Goal: Task Accomplishment & Management: Use online tool/utility

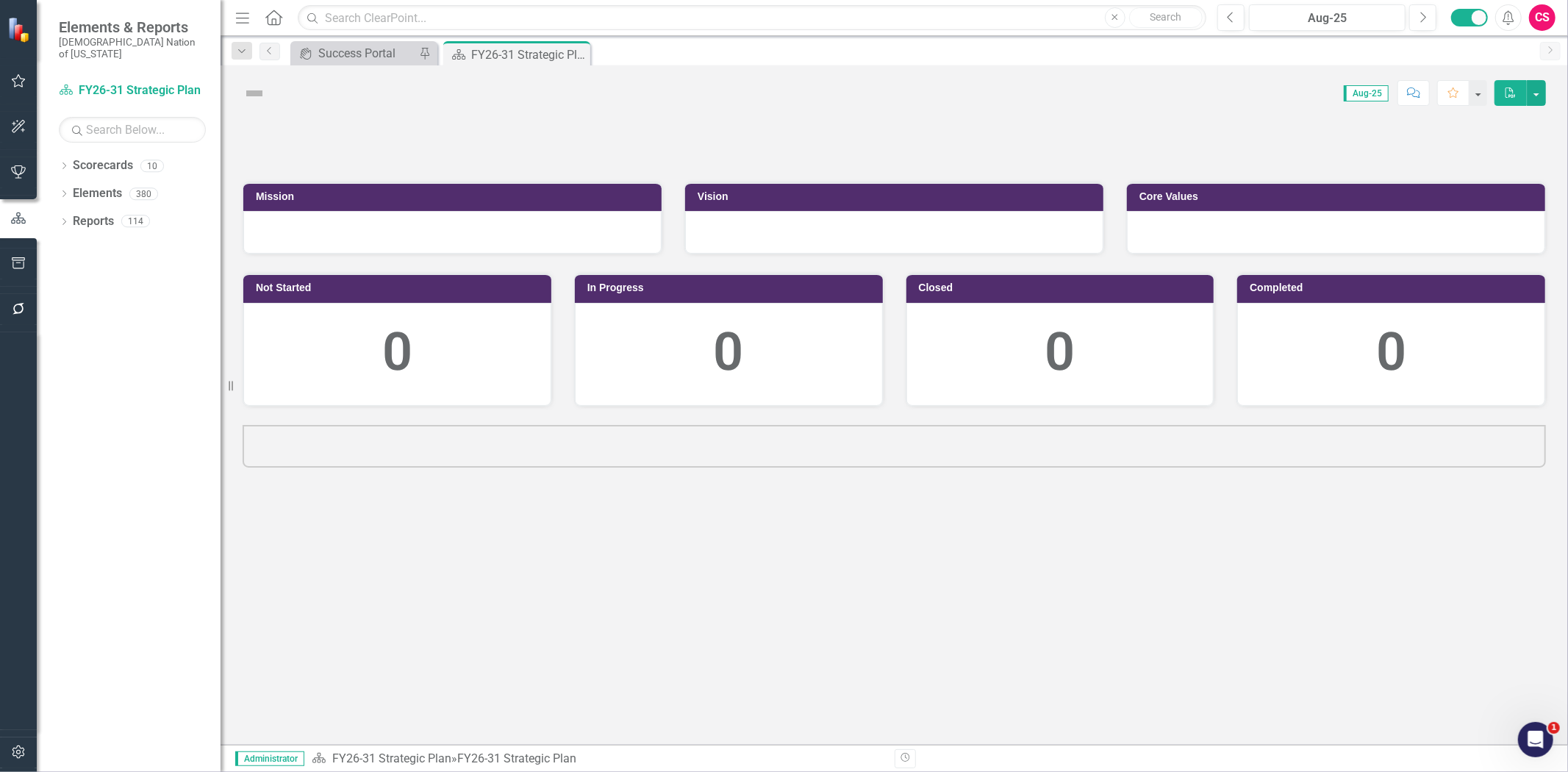
click at [12, 753] on icon "button" at bounding box center [18, 752] width 16 height 12
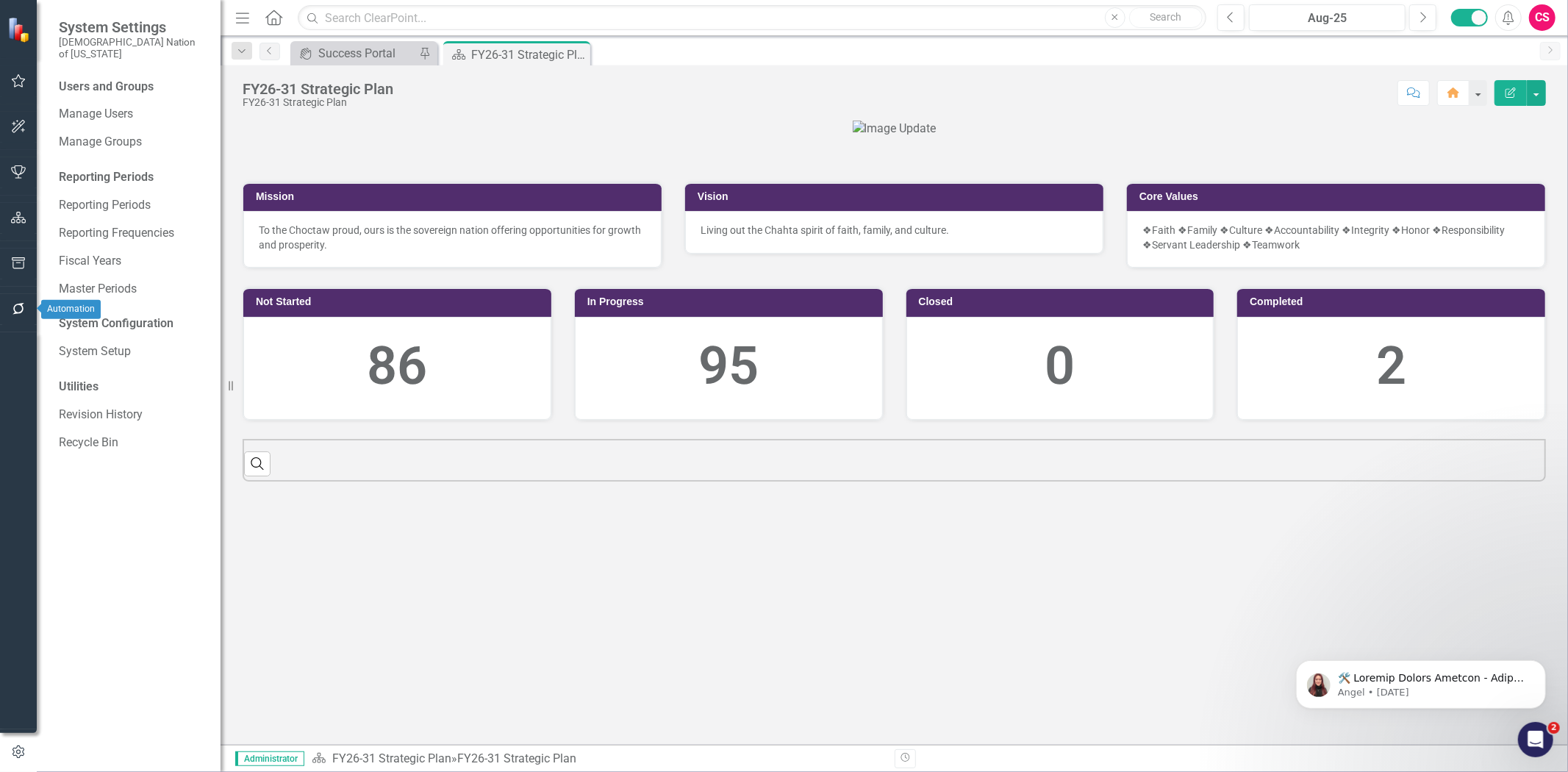
click at [13, 317] on button "button" at bounding box center [19, 309] width 33 height 31
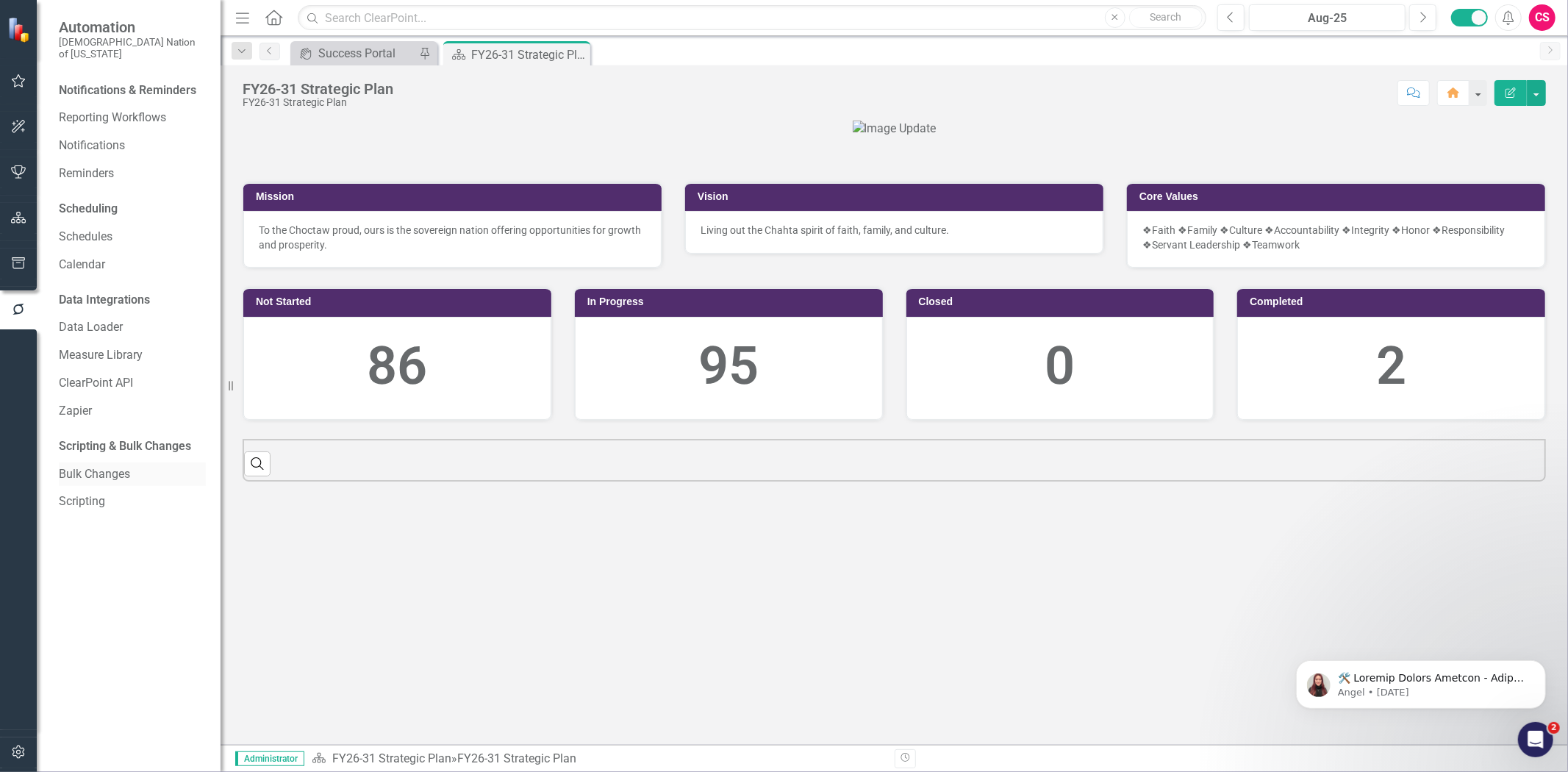
click at [82, 466] on link "Bulk Changes" at bounding box center [133, 475] width 147 height 17
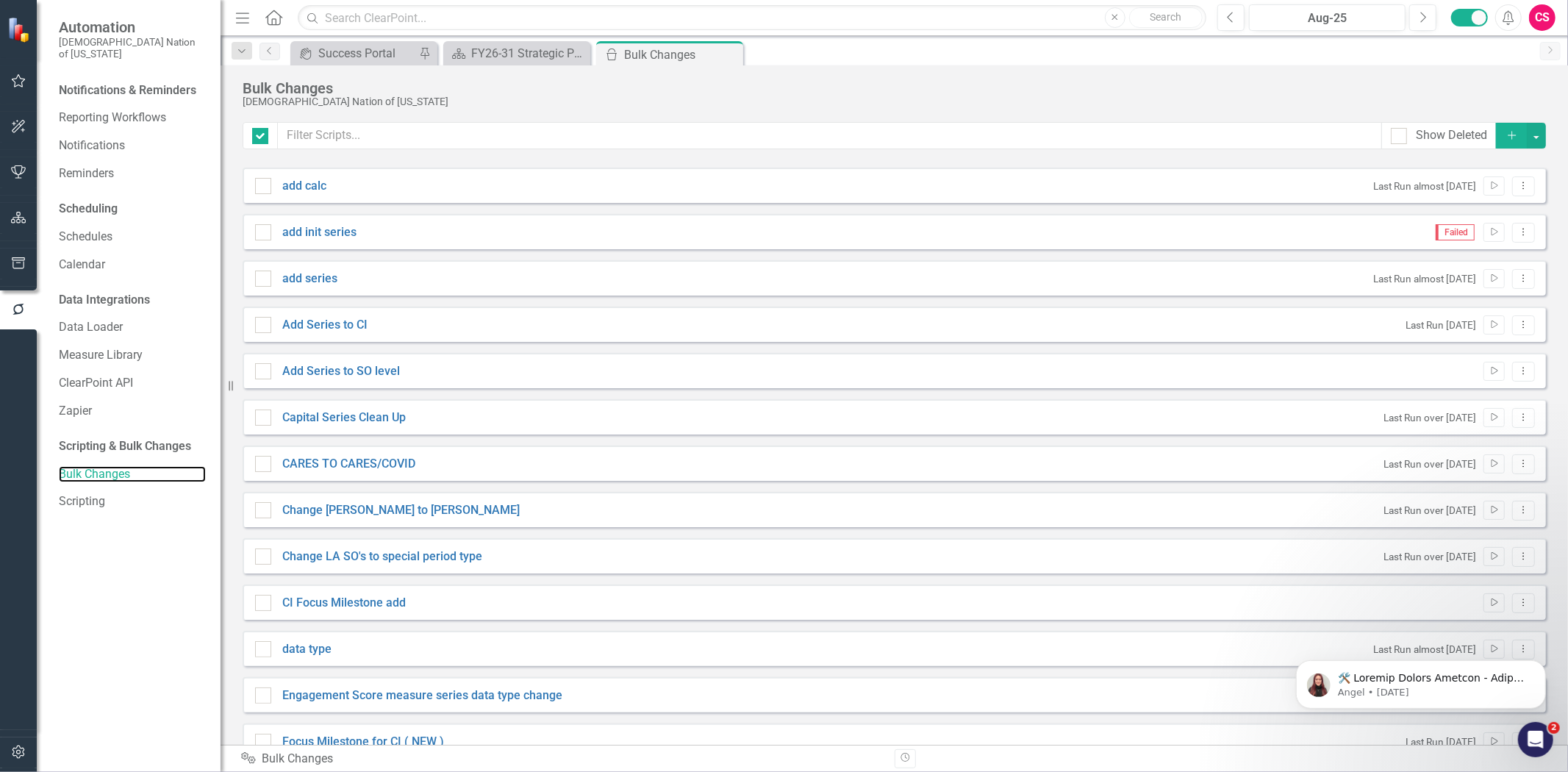
checkbox input "false"
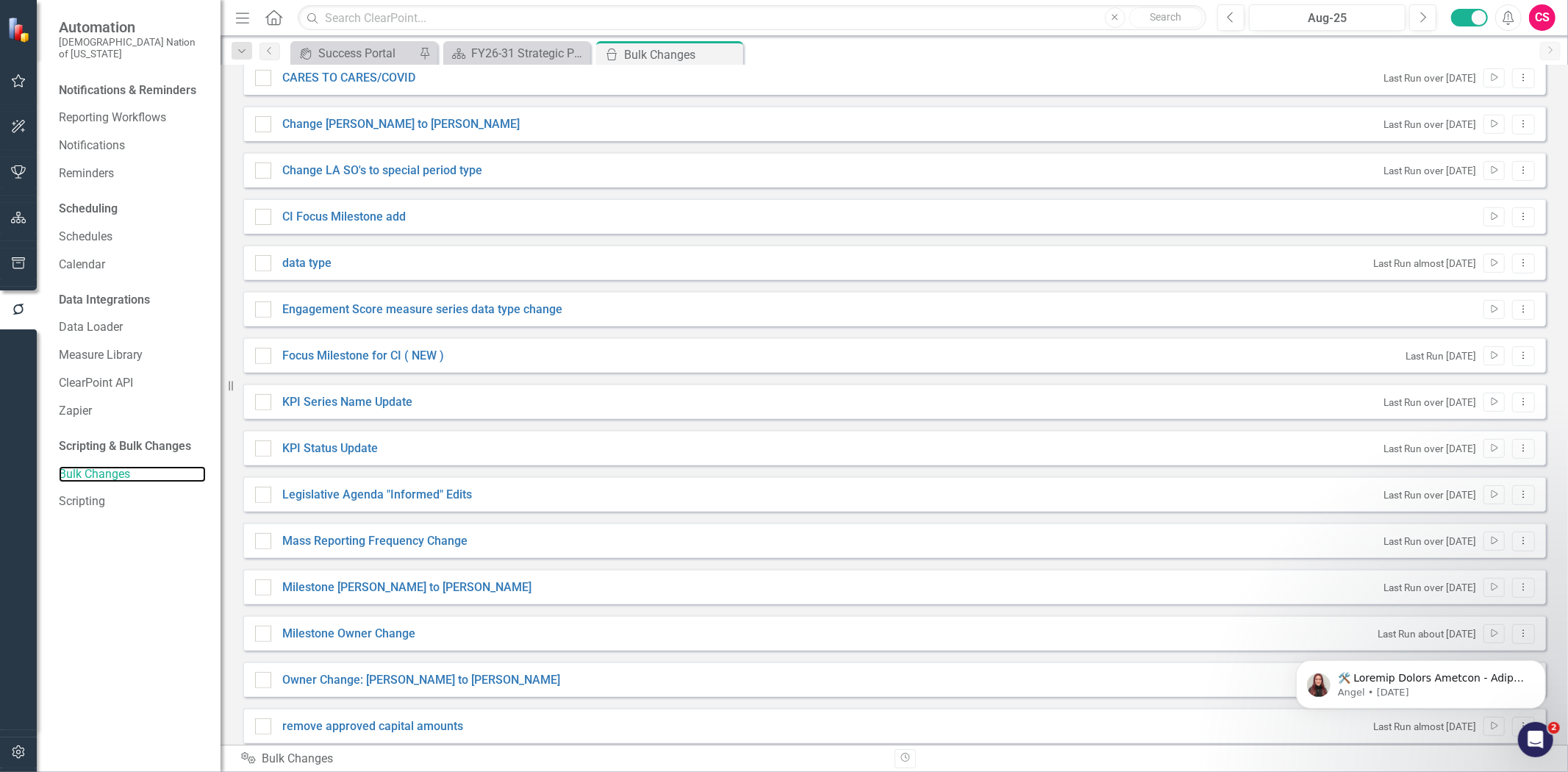
scroll to position [380, 0]
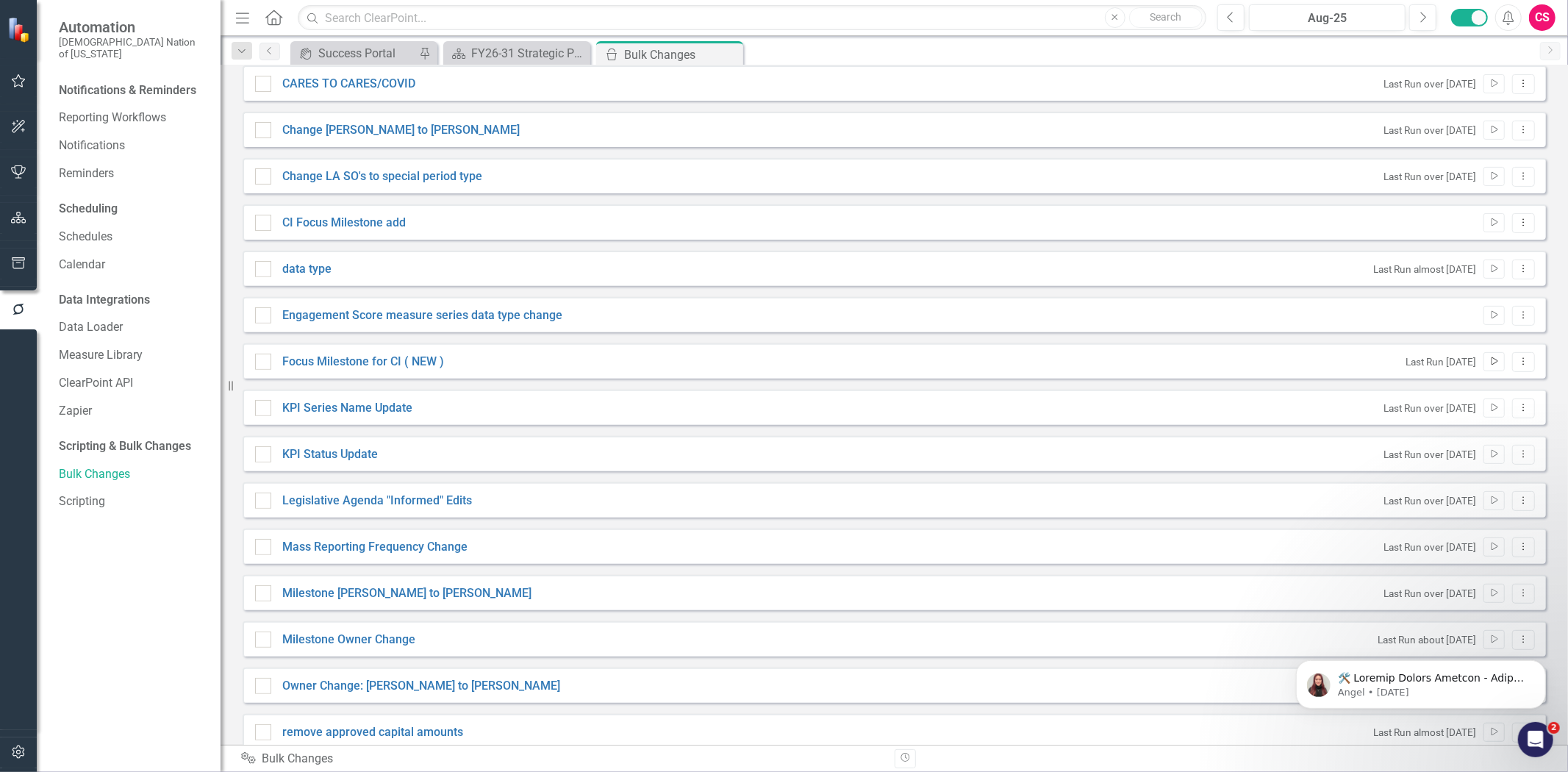
click at [1488, 364] on icon "Run Script" at bounding box center [1493, 361] width 11 height 9
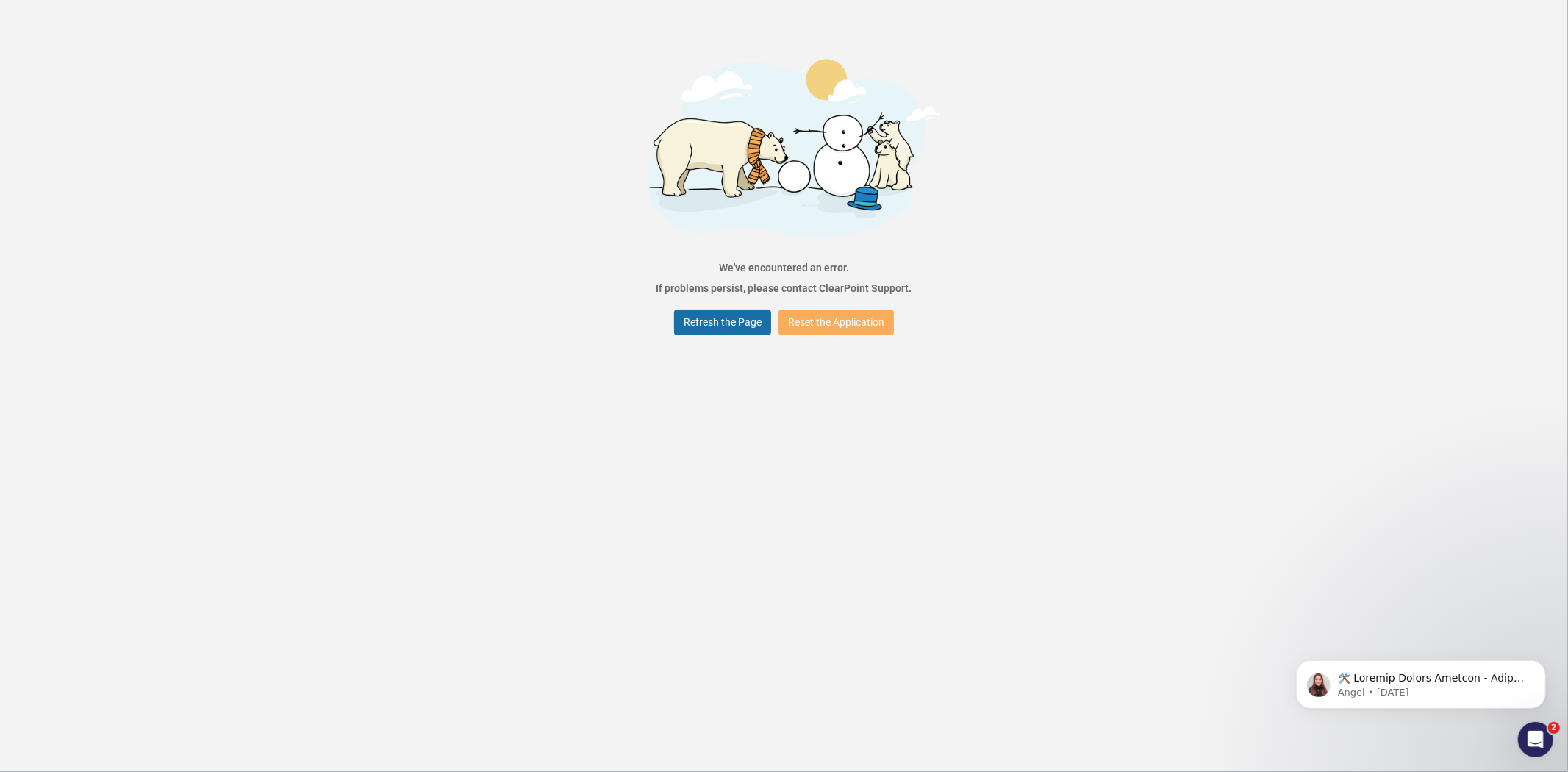
click at [713, 324] on button "Refresh the Page" at bounding box center [722, 322] width 97 height 26
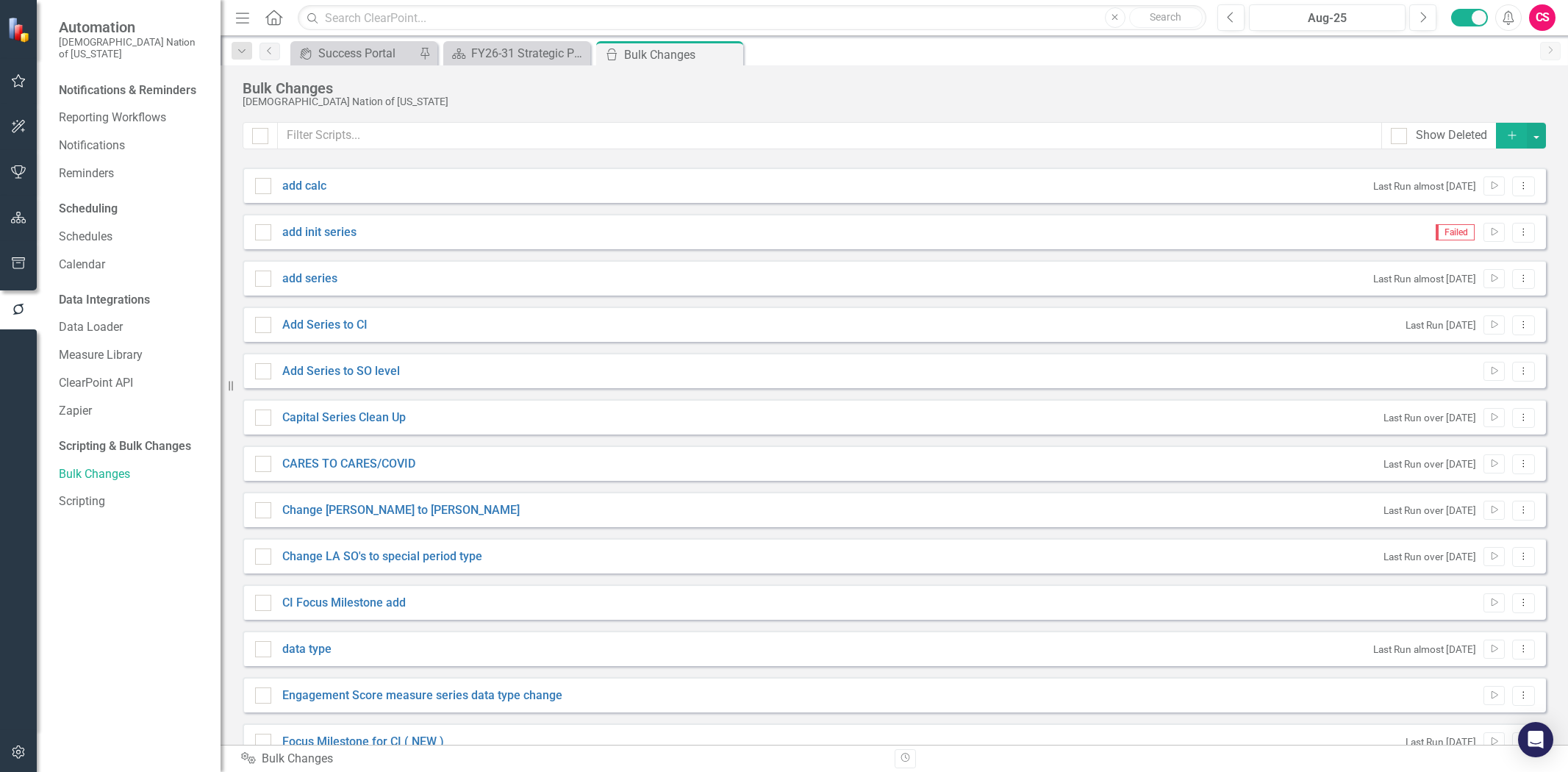
checkbox input "false"
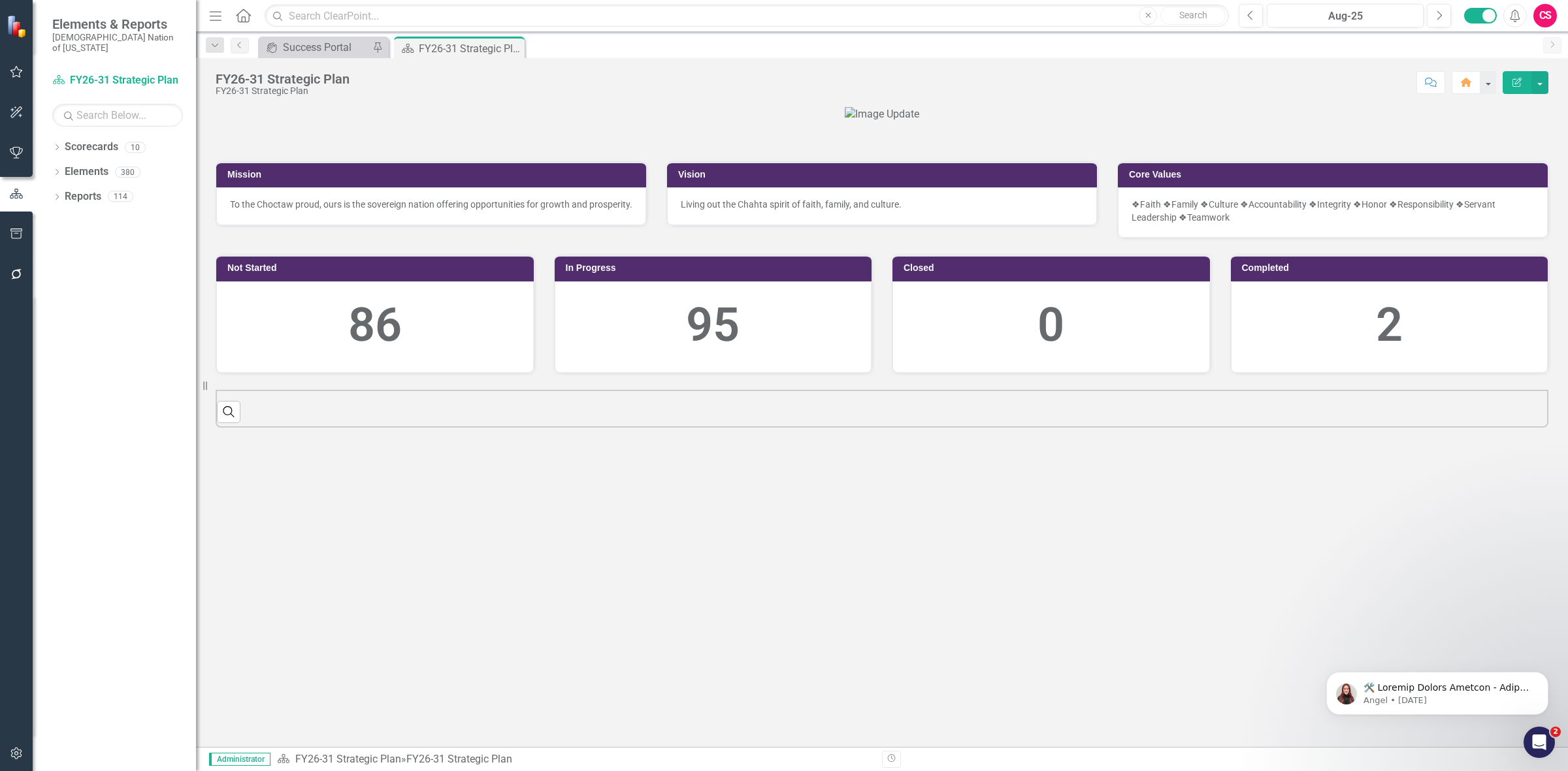
click at [27, 749] on button "button" at bounding box center [17, 754] width 29 height 27
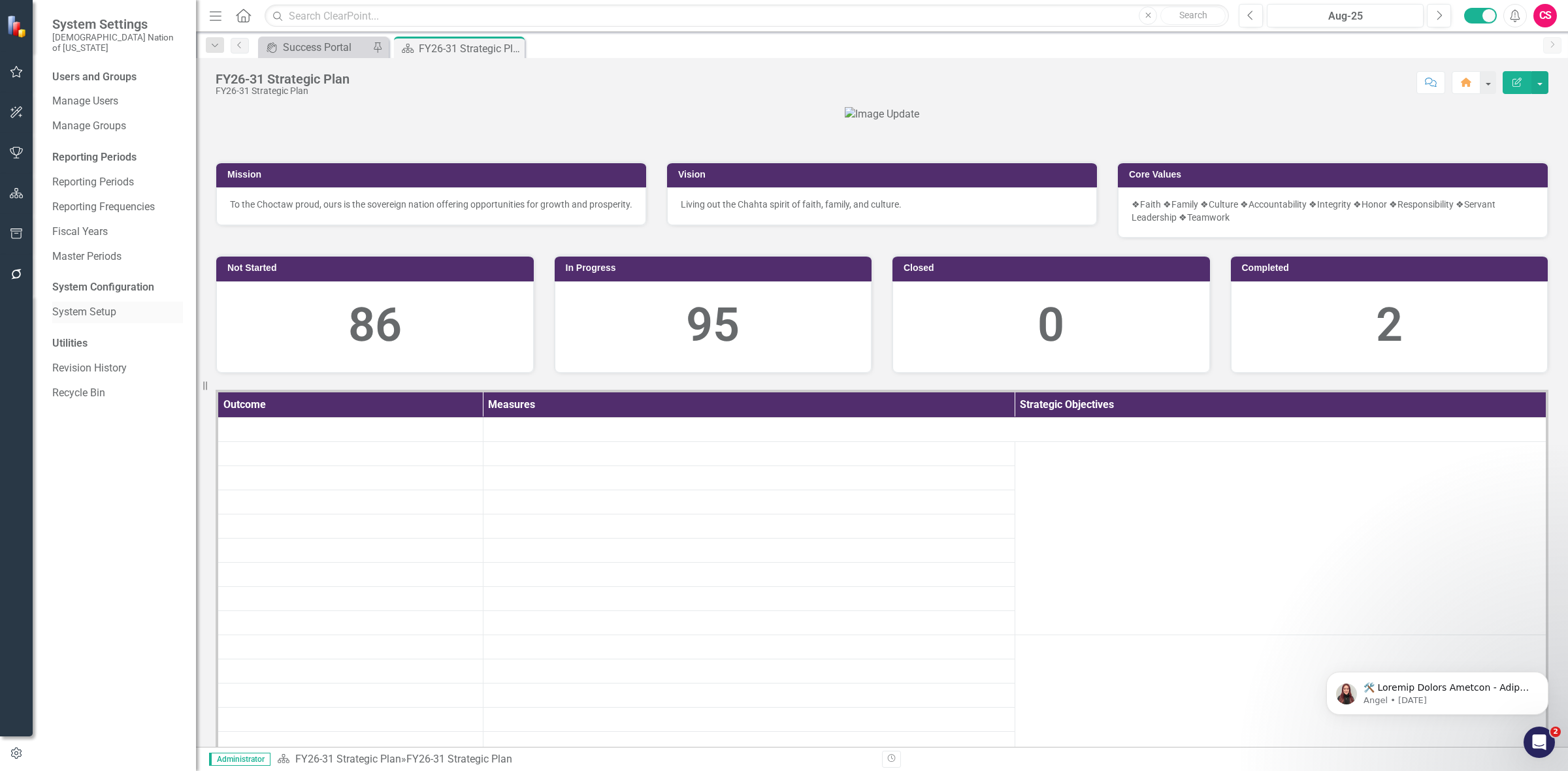
drag, startPoint x: 83, startPoint y: 317, endPoint x: 79, endPoint y: 308, distance: 9.8
click at [79, 308] on link "System Setup" at bounding box center [118, 313] width 131 height 15
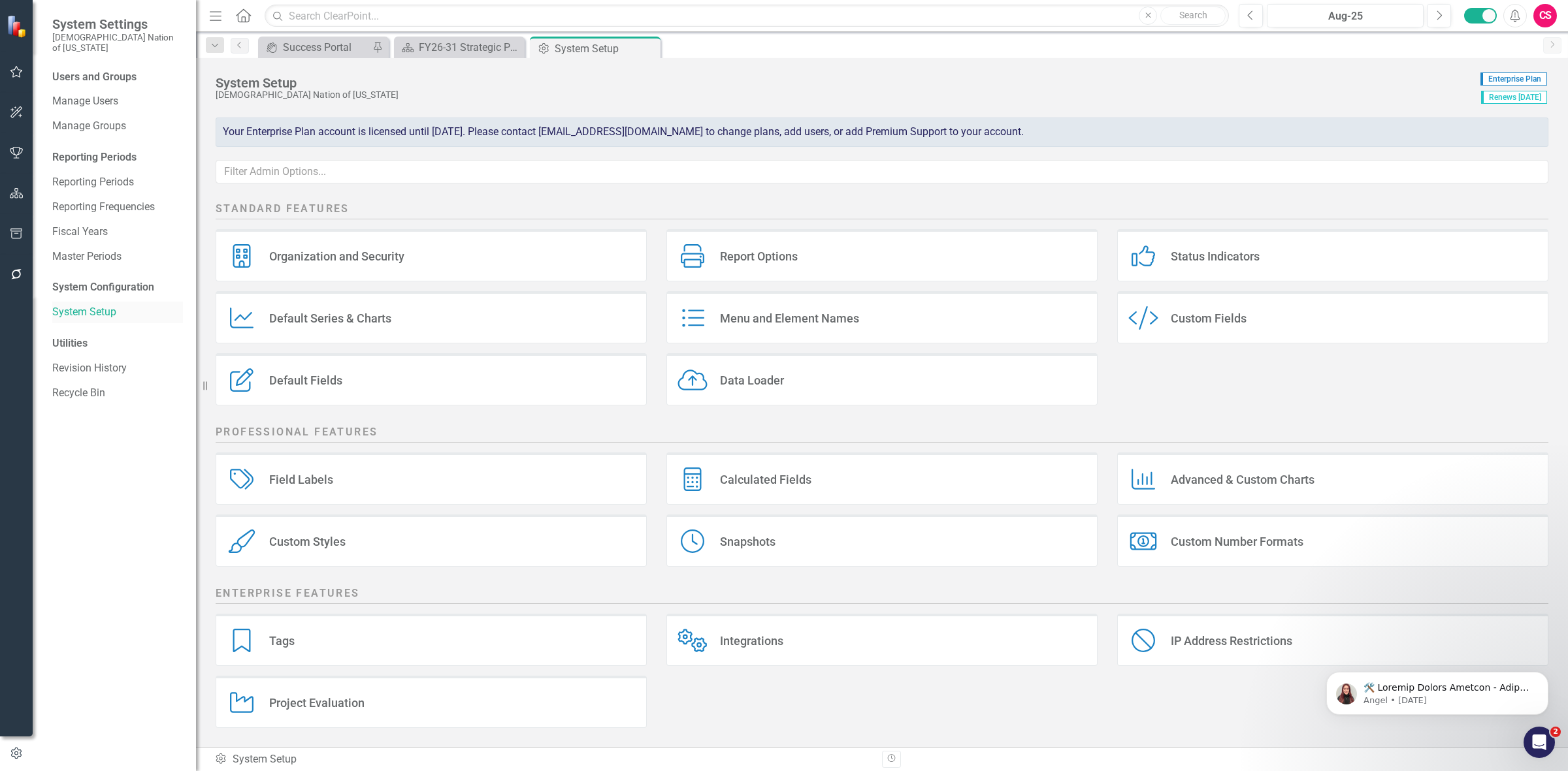
click at [73, 305] on link "System Setup" at bounding box center [118, 313] width 131 height 15
drag, startPoint x: 13, startPoint y: 147, endPoint x: 13, endPoint y: 299, distance: 152.0
drag, startPoint x: 13, startPoint y: 299, endPoint x: 20, endPoint y: 269, distance: 30.8
click at [20, 269] on button "button" at bounding box center [17, 274] width 29 height 27
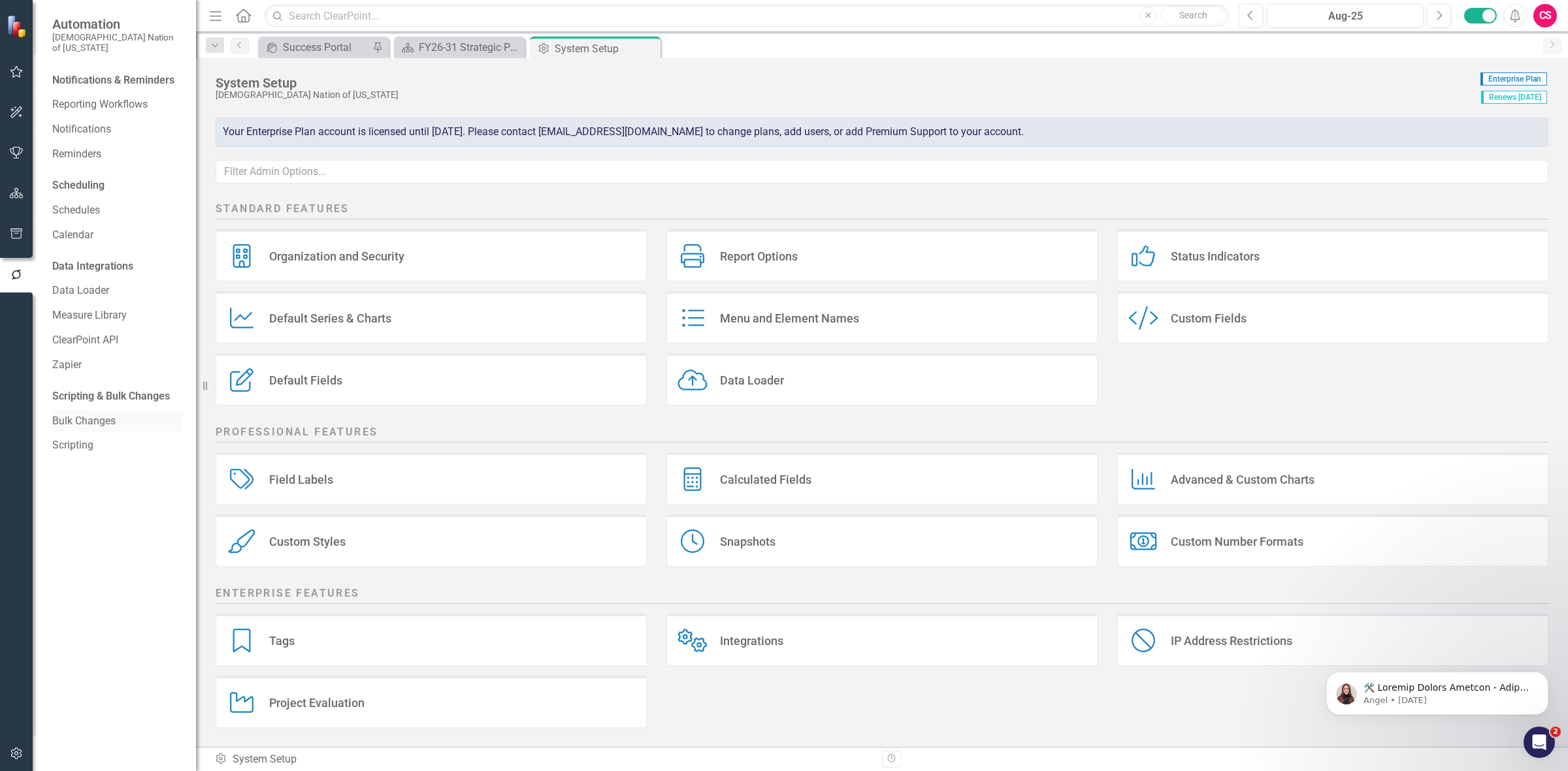
click at [96, 414] on link "Bulk Changes" at bounding box center [118, 422] width 131 height 15
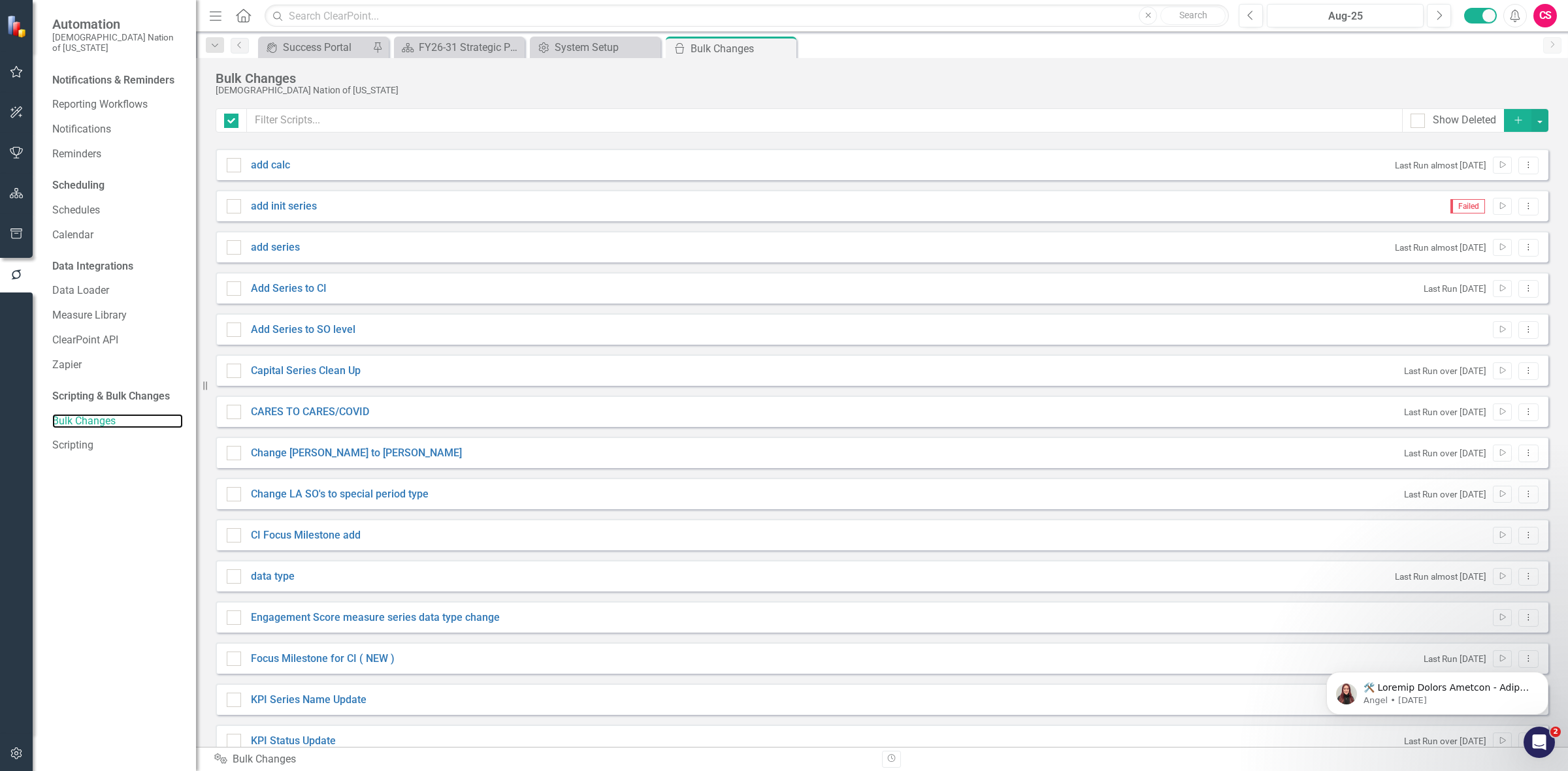
checkbox input "false"
click at [1513, 124] on icon "Add" at bounding box center [1519, 120] width 12 height 9
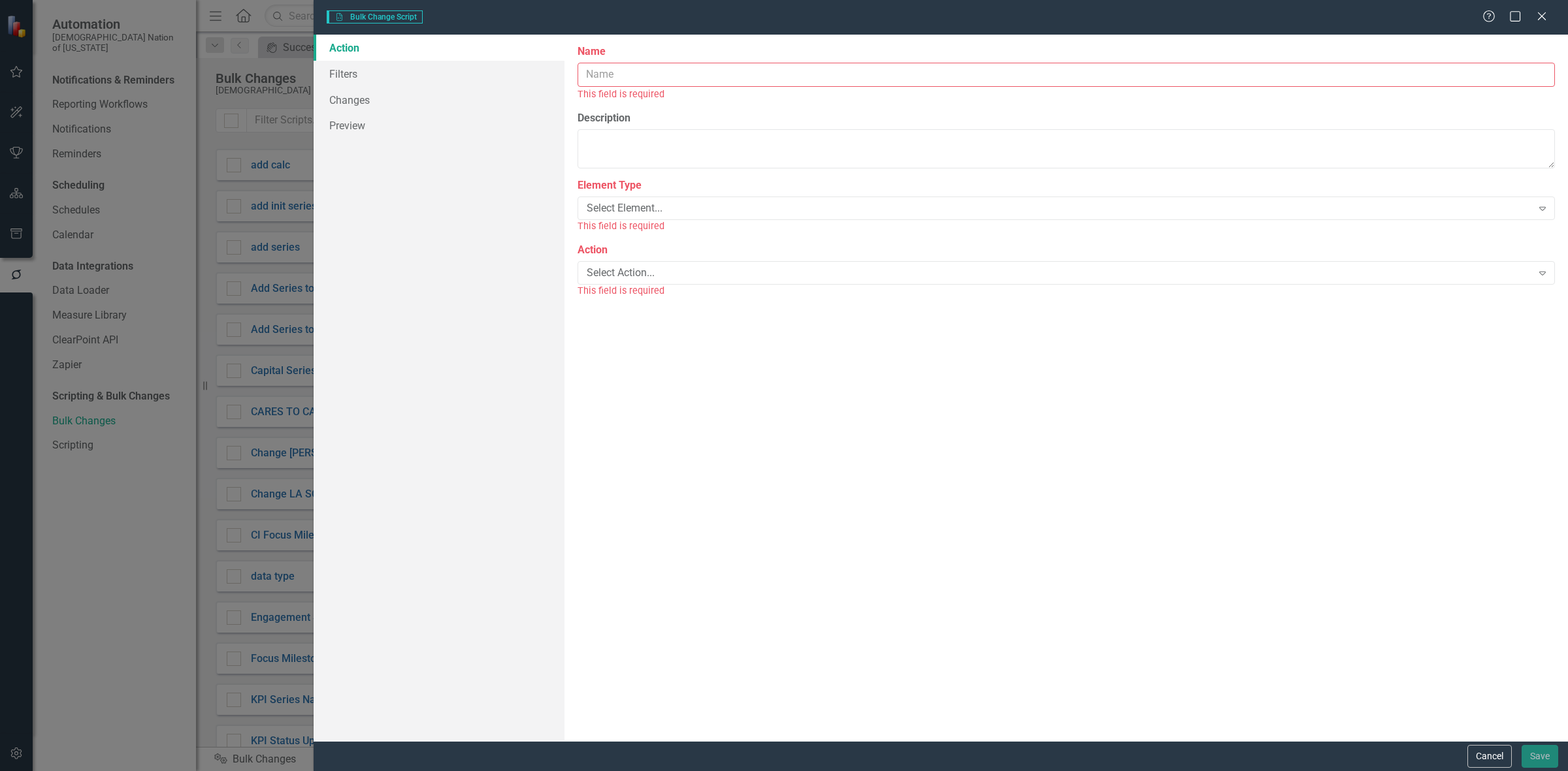
click at [628, 74] on input "Name" at bounding box center [1067, 74] width 978 height 24
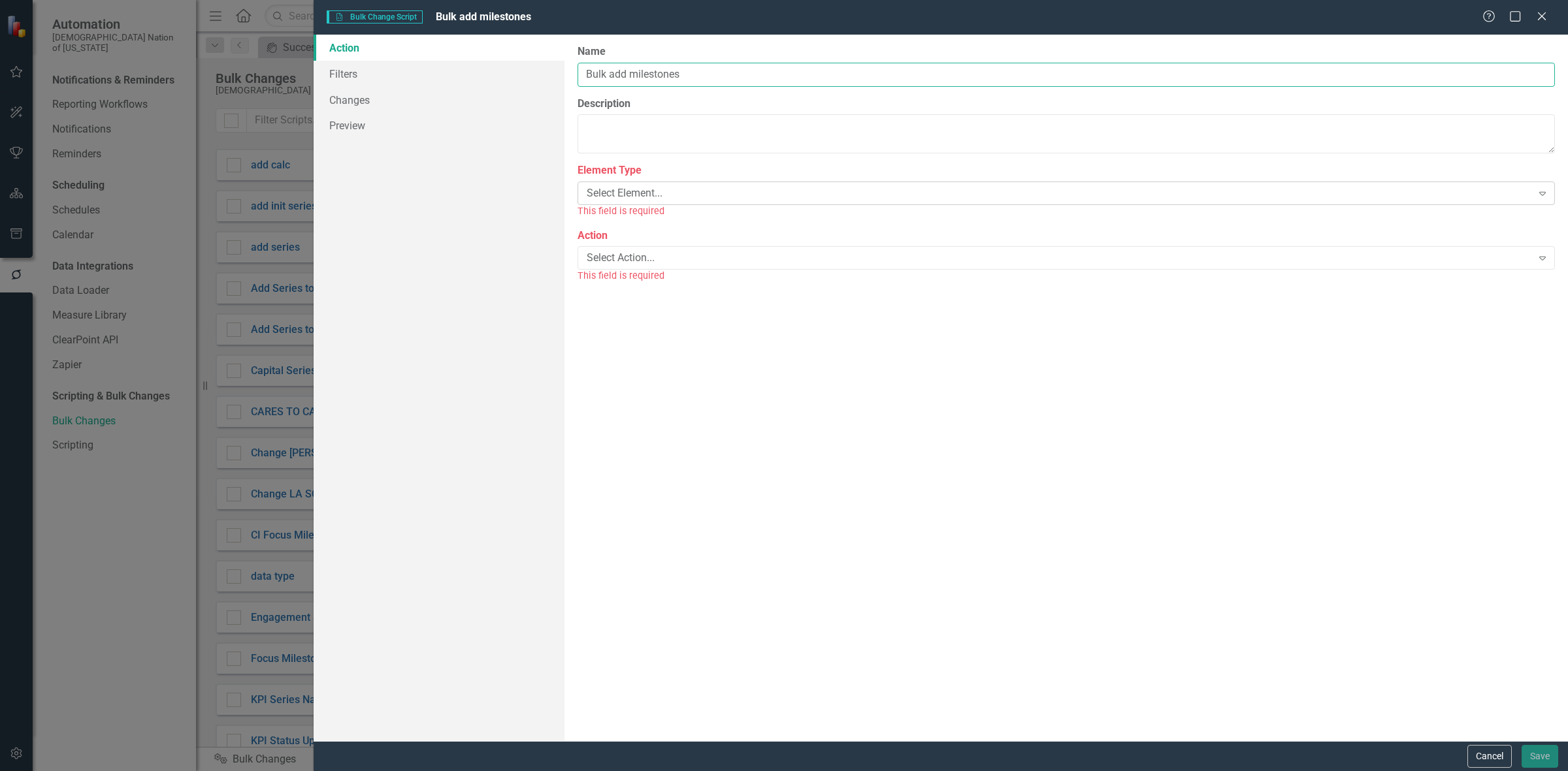
type input "Bulk add milestones"
click at [651, 191] on div "Select Element..." at bounding box center [1059, 193] width 945 height 15
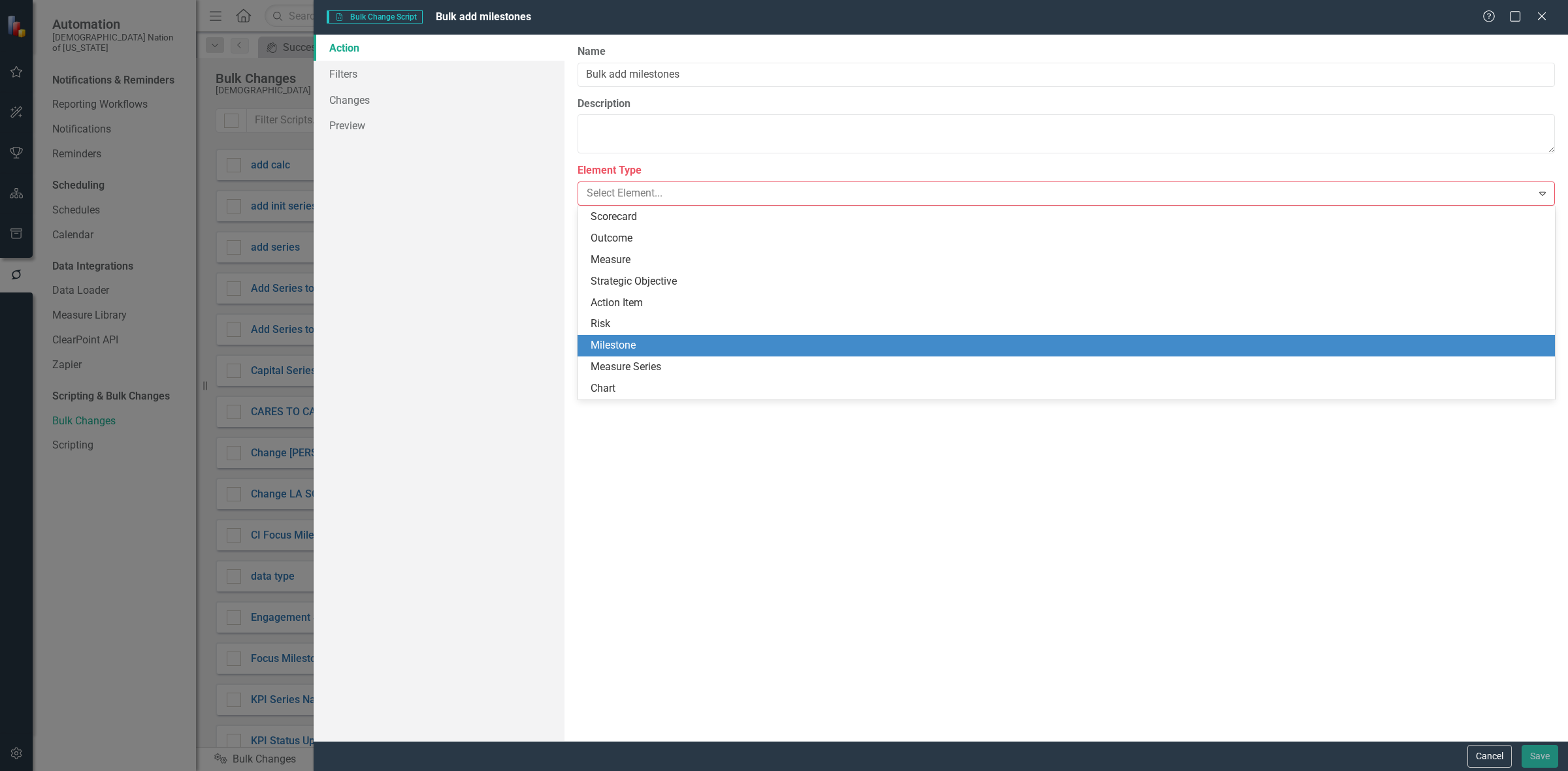
drag, startPoint x: 664, startPoint y: 345, endPoint x: 631, endPoint y: 305, distance: 51.9
click at [661, 345] on div "Milestone" at bounding box center [1068, 346] width 956 height 15
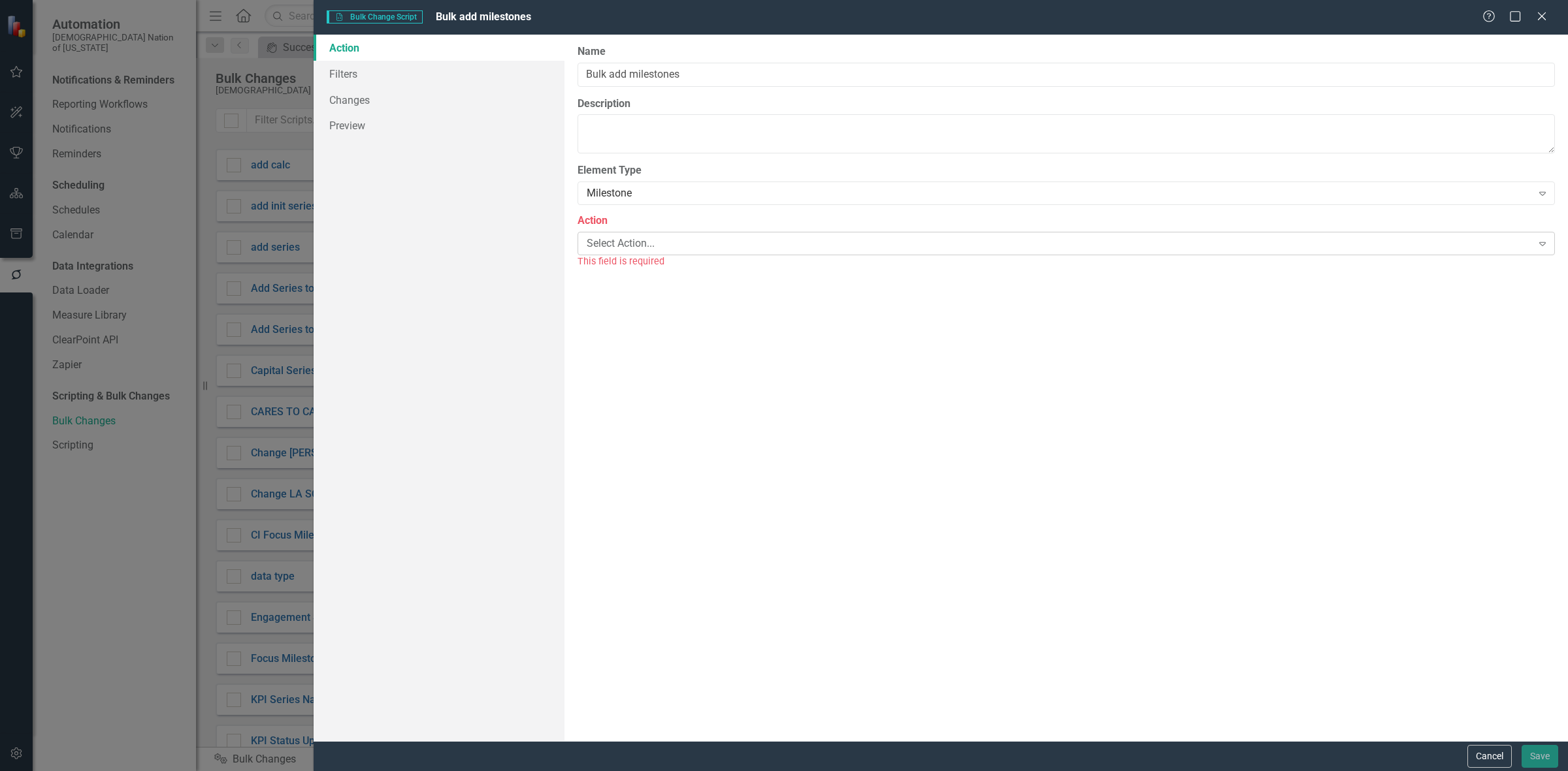
click at [619, 242] on div "Select Action..." at bounding box center [1059, 243] width 945 height 15
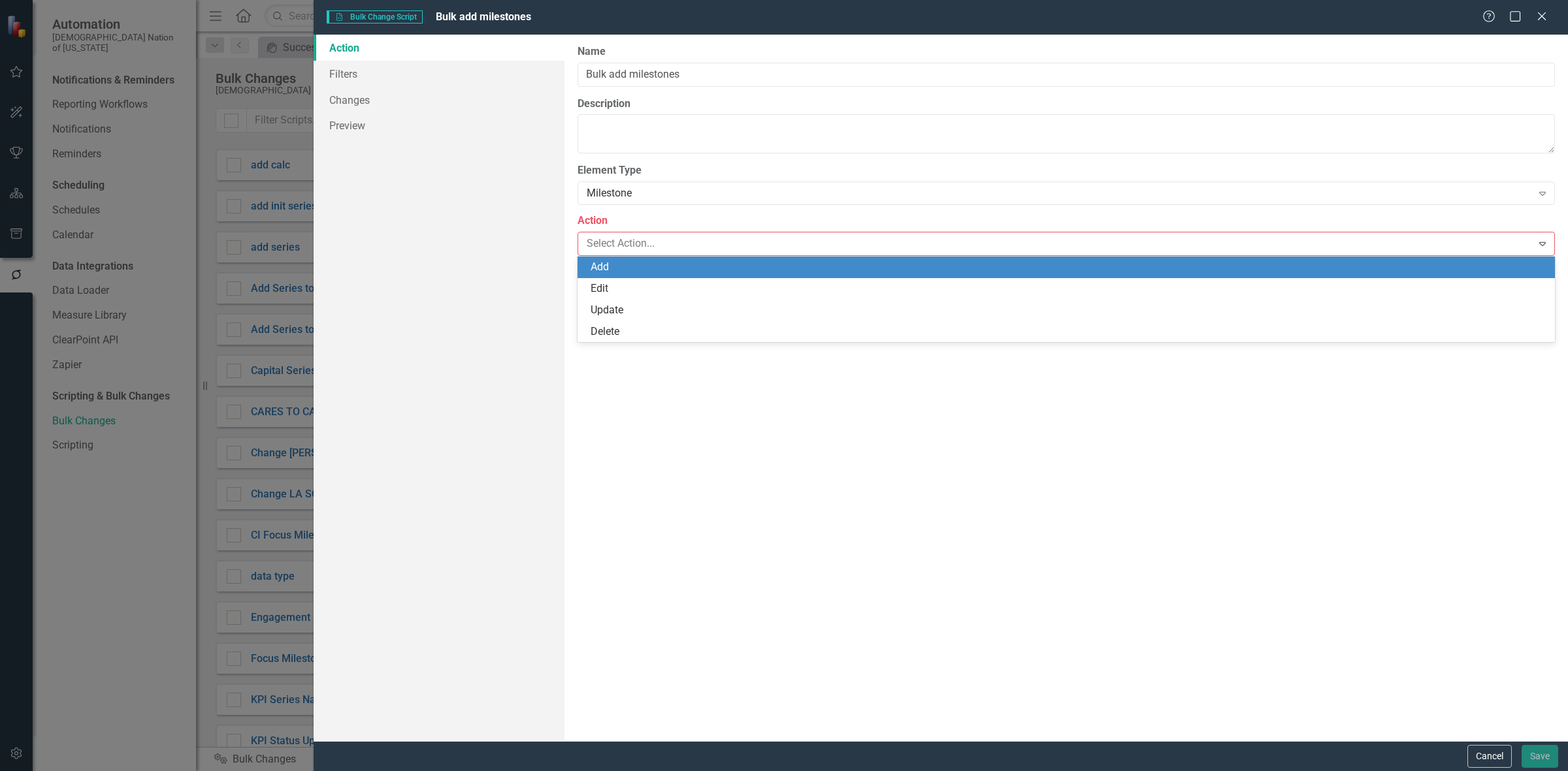
click at [629, 269] on div "Add" at bounding box center [1068, 267] width 956 height 15
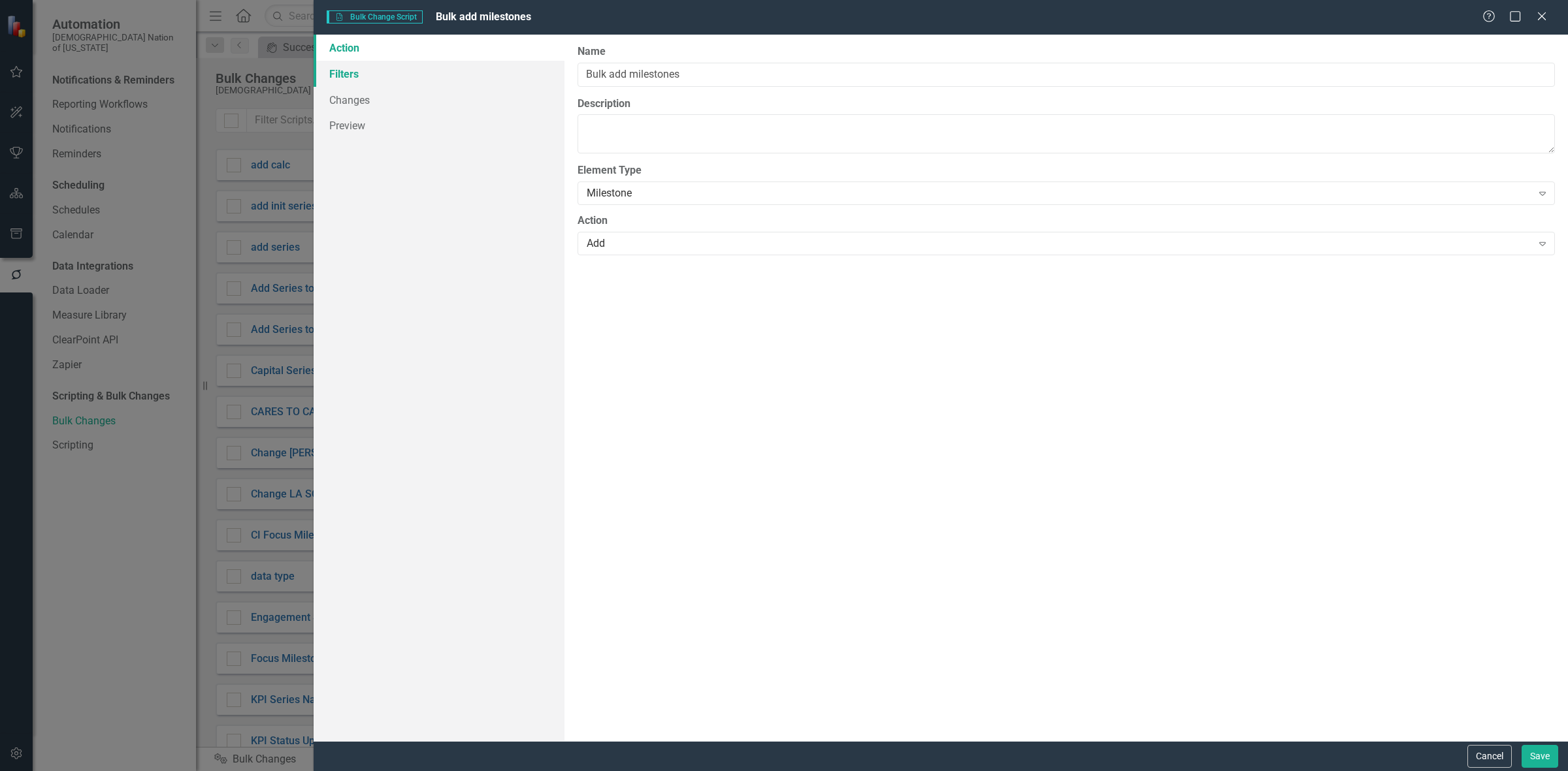
click at [418, 61] on link "Filters" at bounding box center [439, 74] width 251 height 26
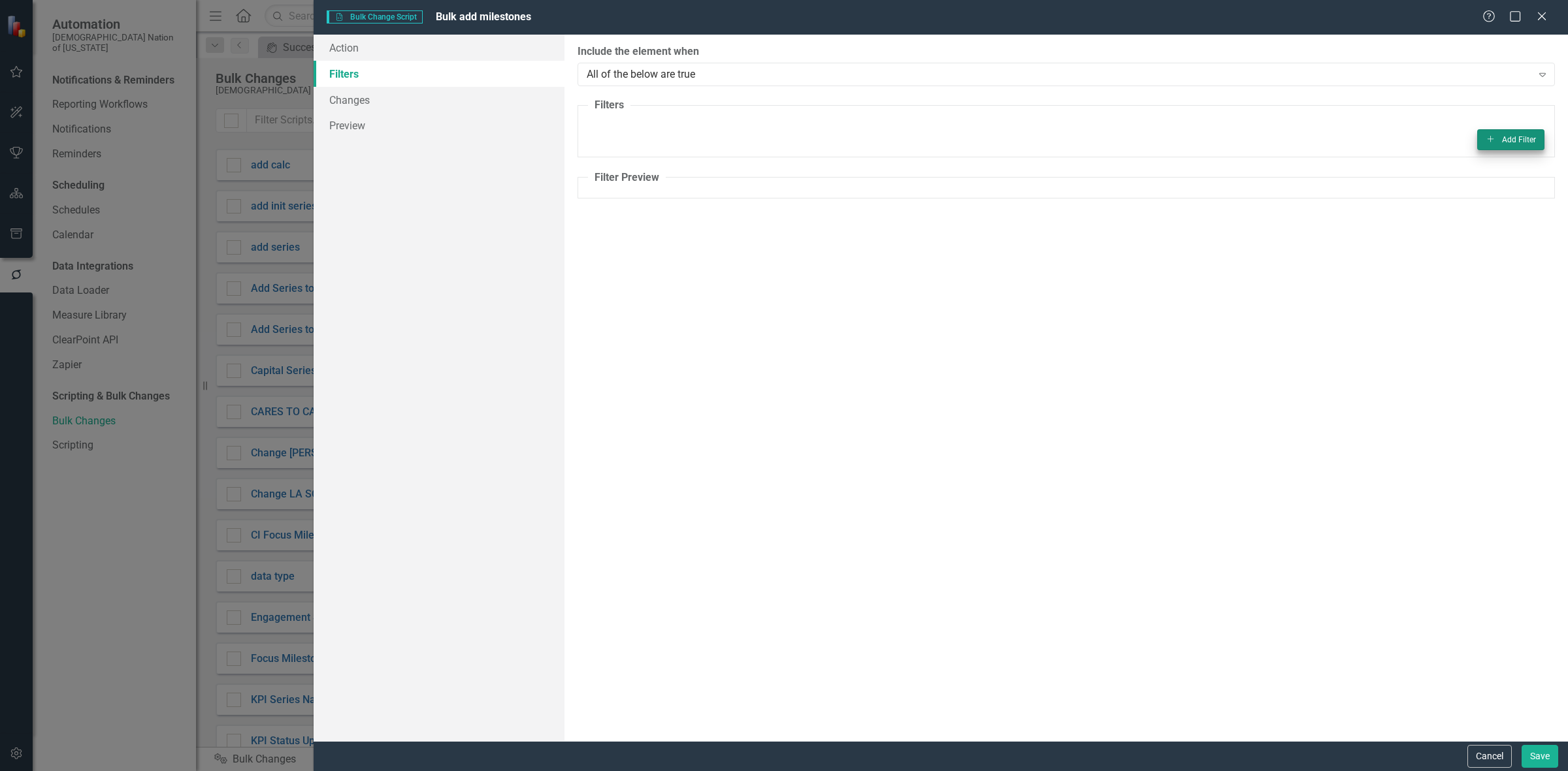
click at [1480, 144] on div "Add Add Filter" at bounding box center [1066, 140] width 956 height 21
click at [1478, 143] on button "Add Add Filter" at bounding box center [1511, 140] width 67 height 21
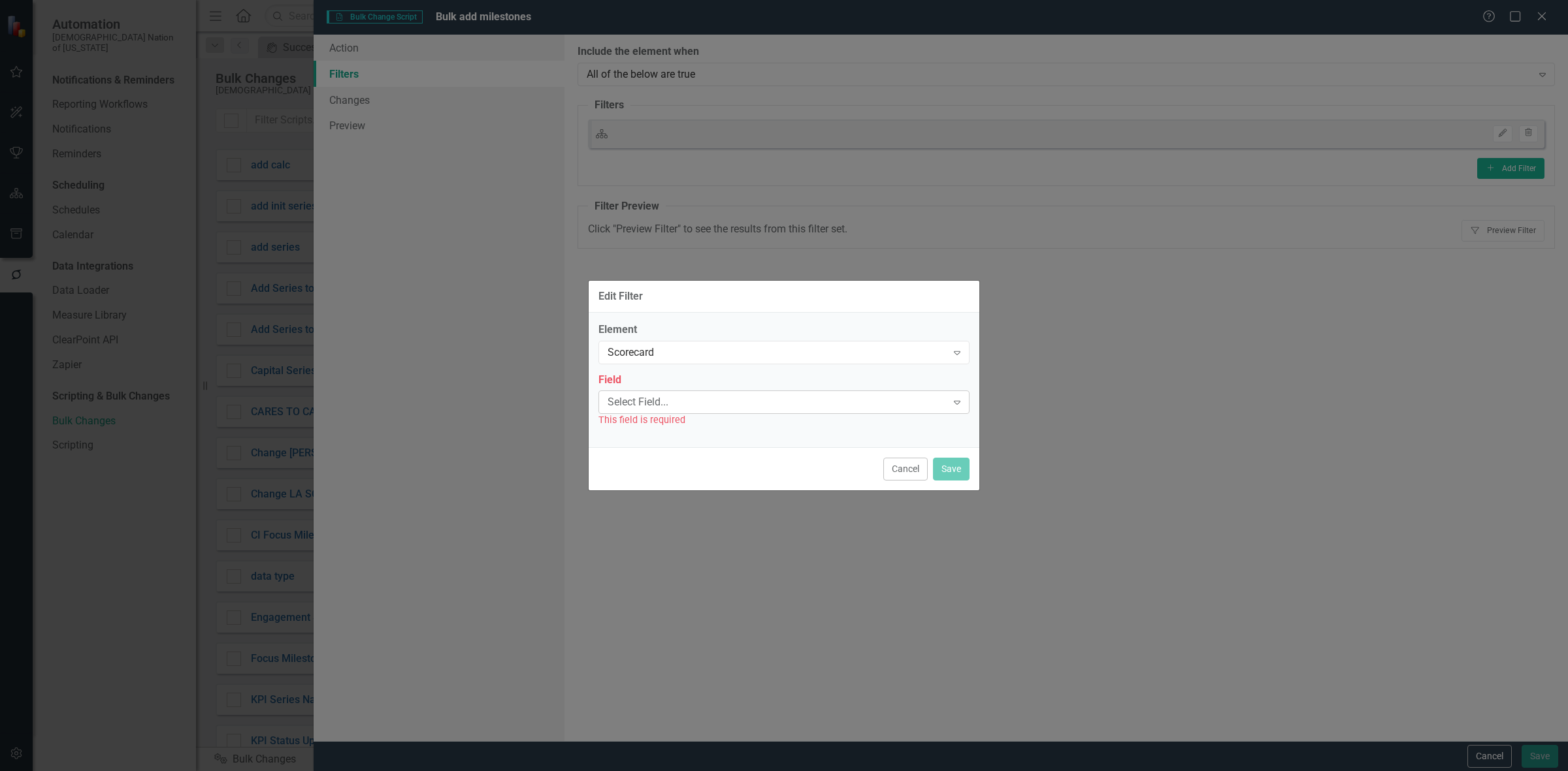
click at [699, 397] on div "Select Field..." at bounding box center [777, 402] width 339 height 15
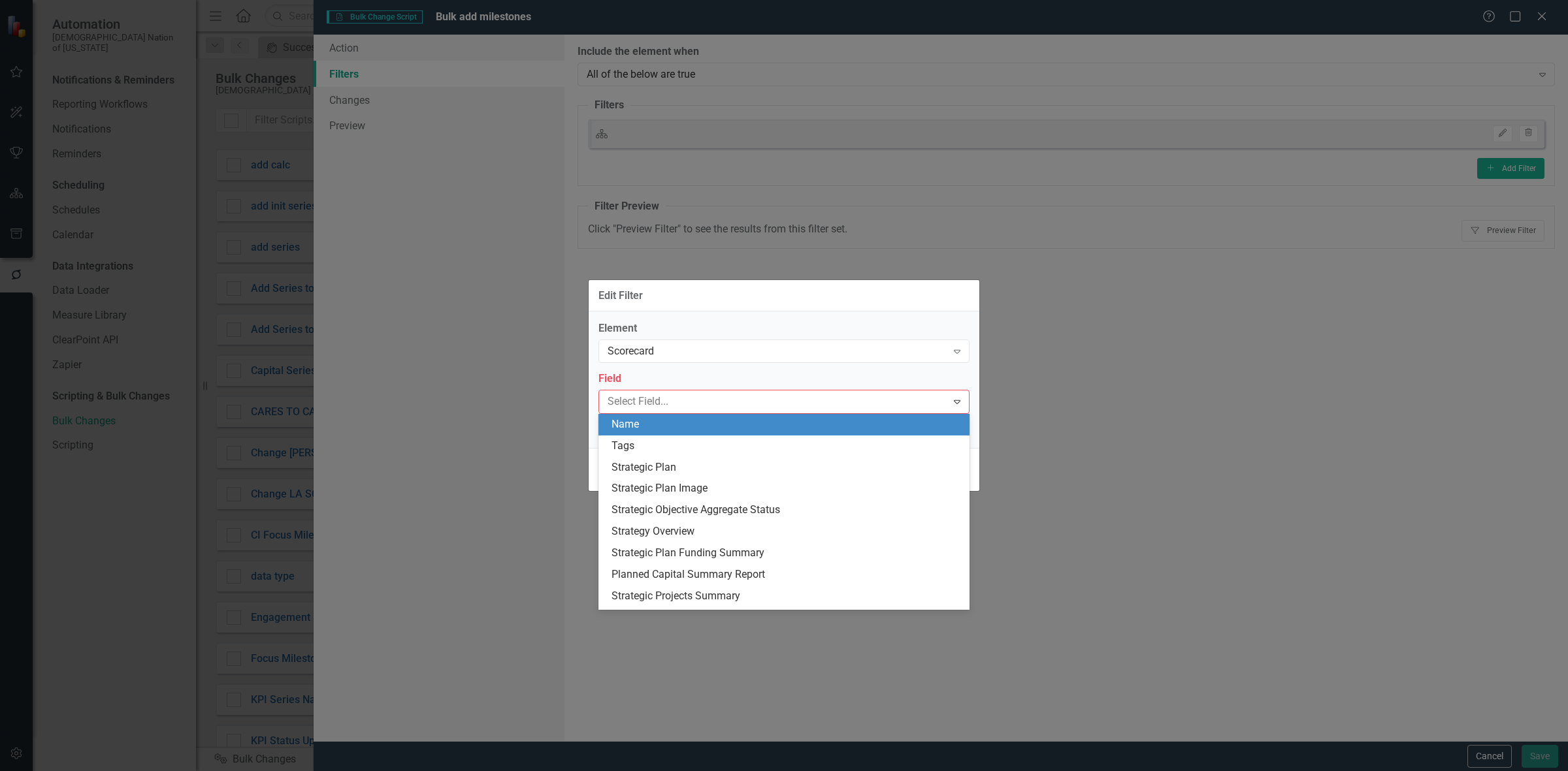
click at [683, 425] on div "Name" at bounding box center [787, 424] width 350 height 15
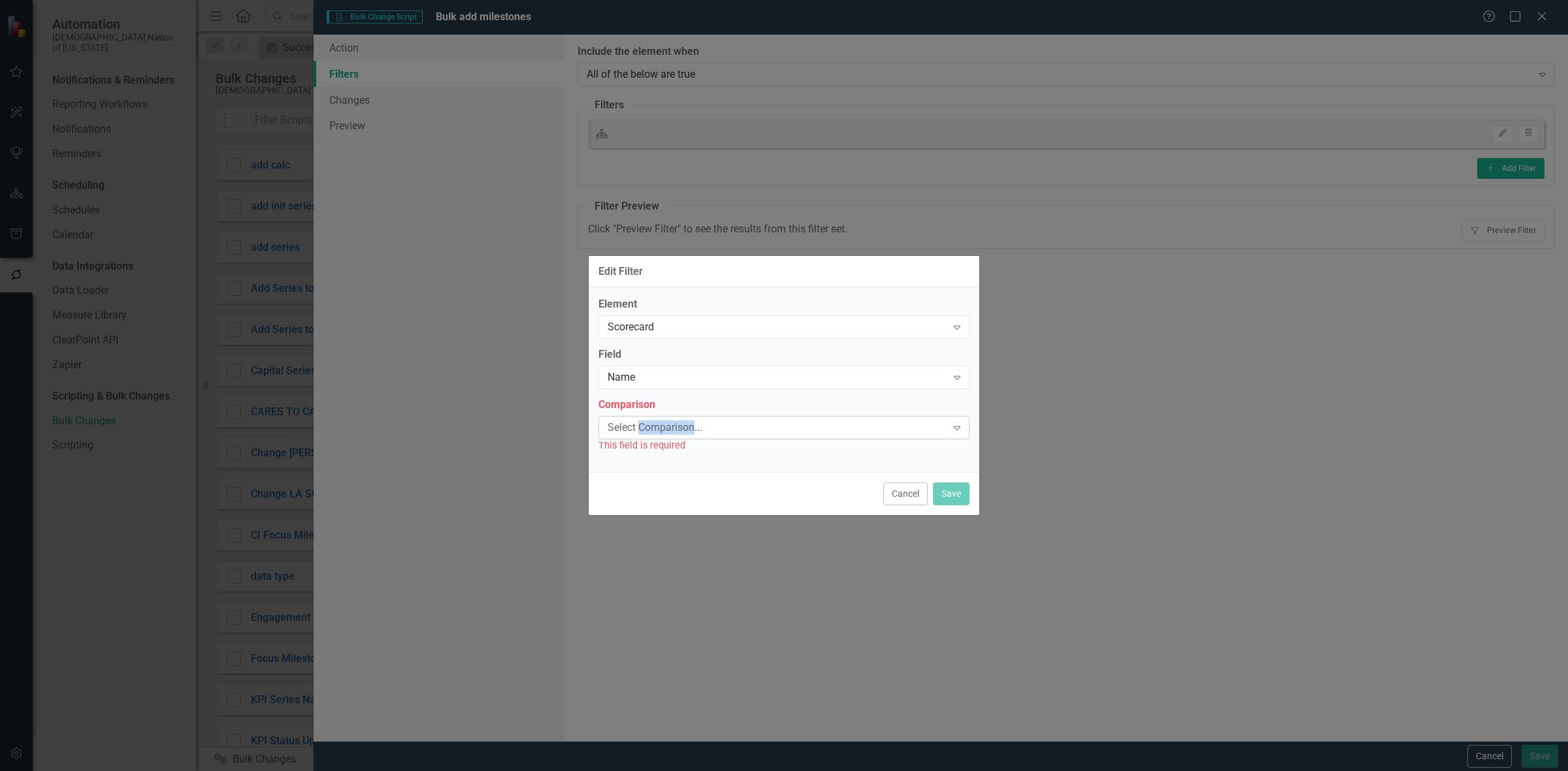
click at [683, 424] on div "Select Comparison..." at bounding box center [777, 427] width 339 height 15
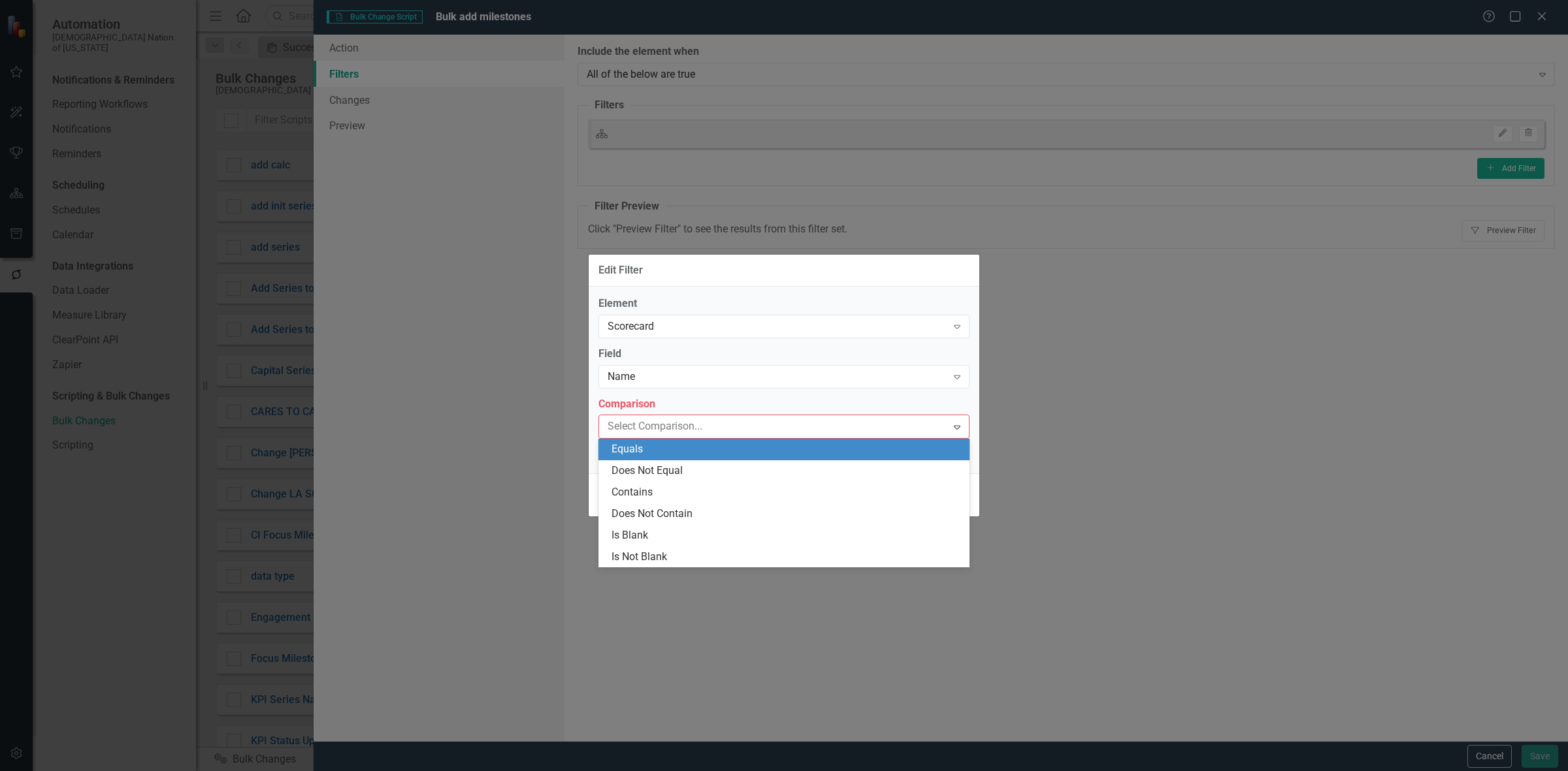
click at [685, 448] on div "Equals" at bounding box center [787, 450] width 350 height 15
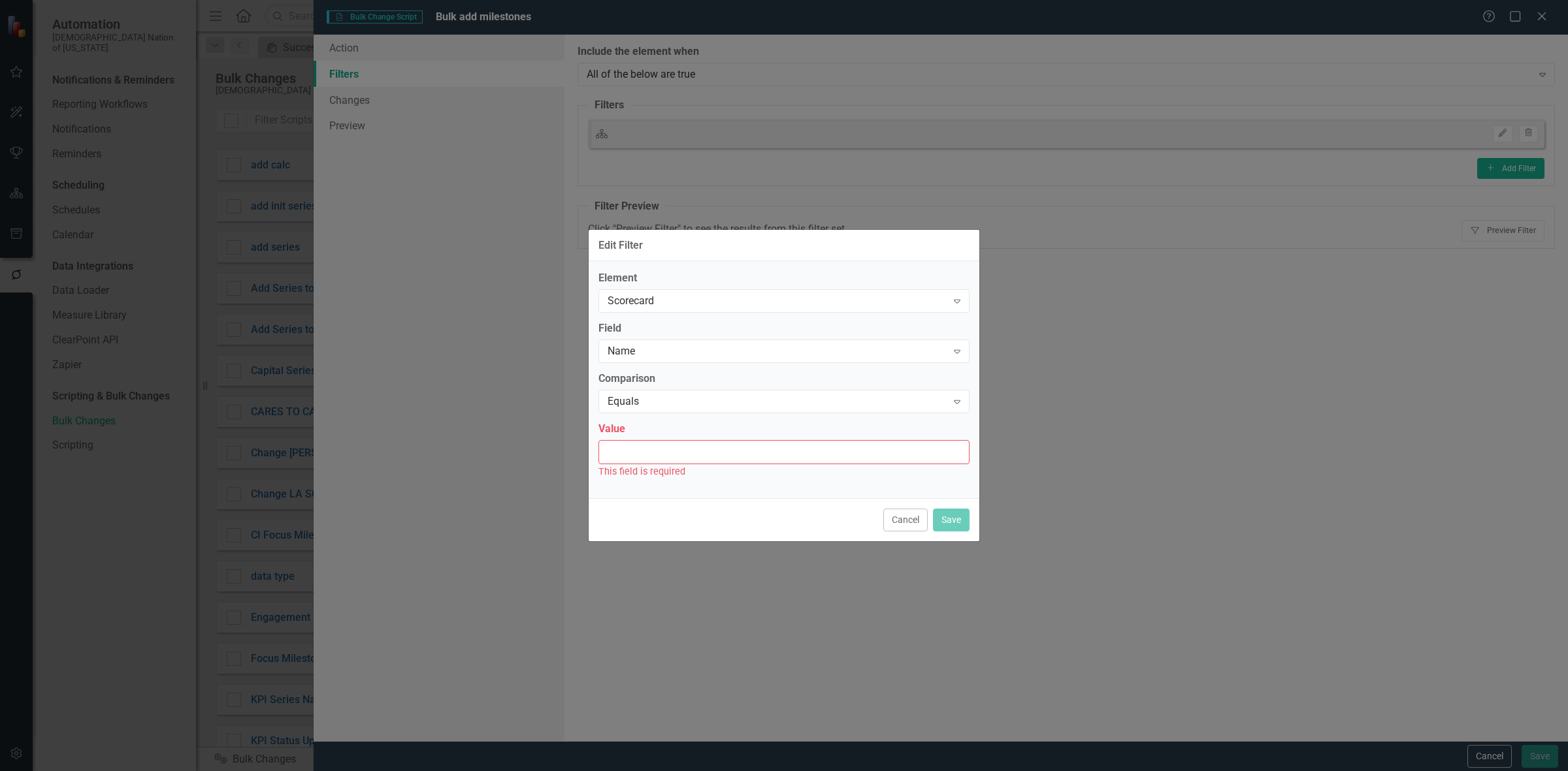
click at [678, 444] on input "Value" at bounding box center [784, 452] width 371 height 24
drag, startPoint x: 914, startPoint y: 518, endPoint x: 922, endPoint y: 516, distance: 8.2
click at [916, 520] on button "Cancel" at bounding box center [905, 519] width 44 height 23
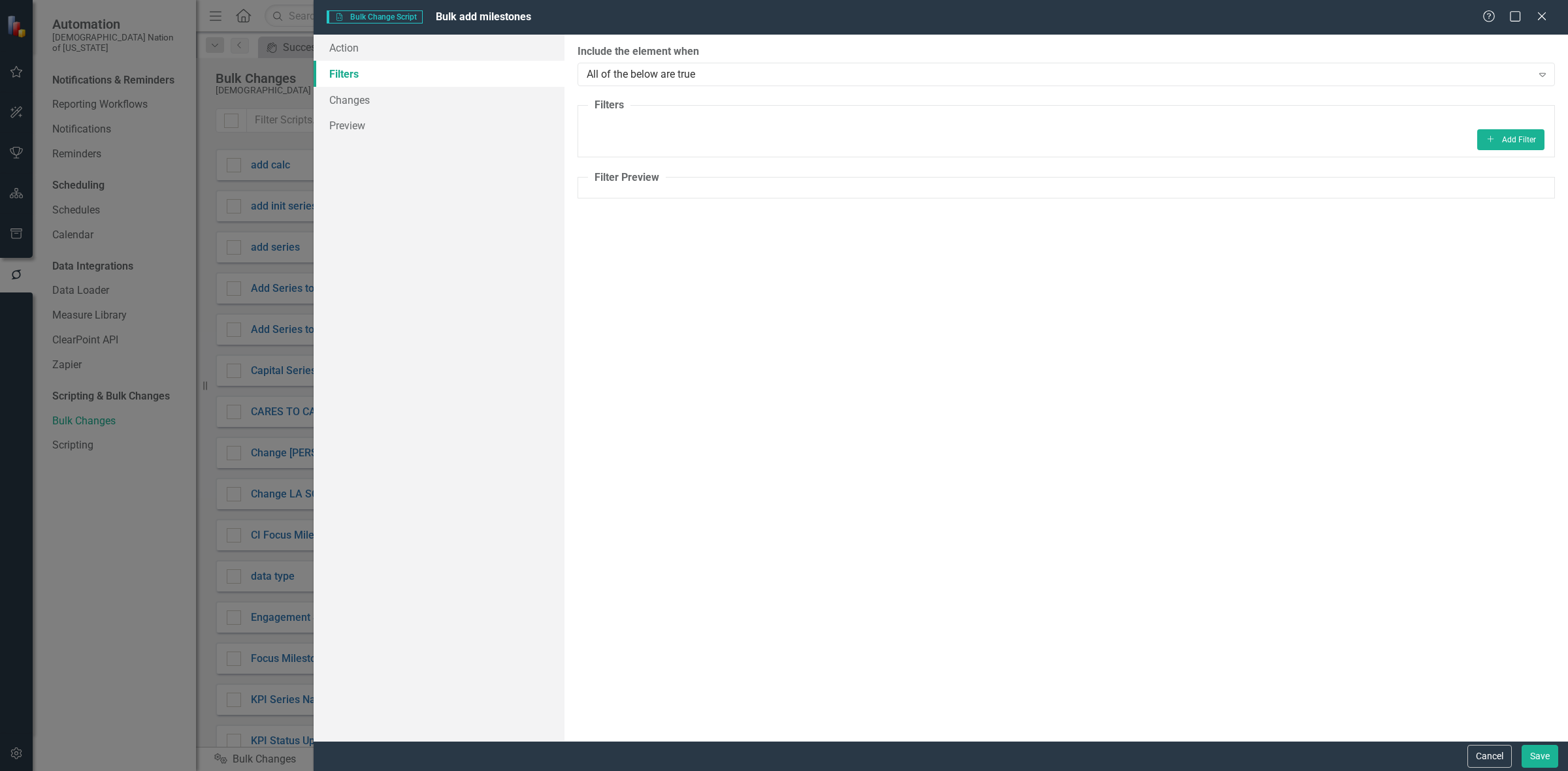
click at [1514, 128] on fieldset "Filters Add Add Filter" at bounding box center [1067, 127] width 978 height 60
click at [1497, 146] on button "Add Add Filter" at bounding box center [1511, 140] width 67 height 21
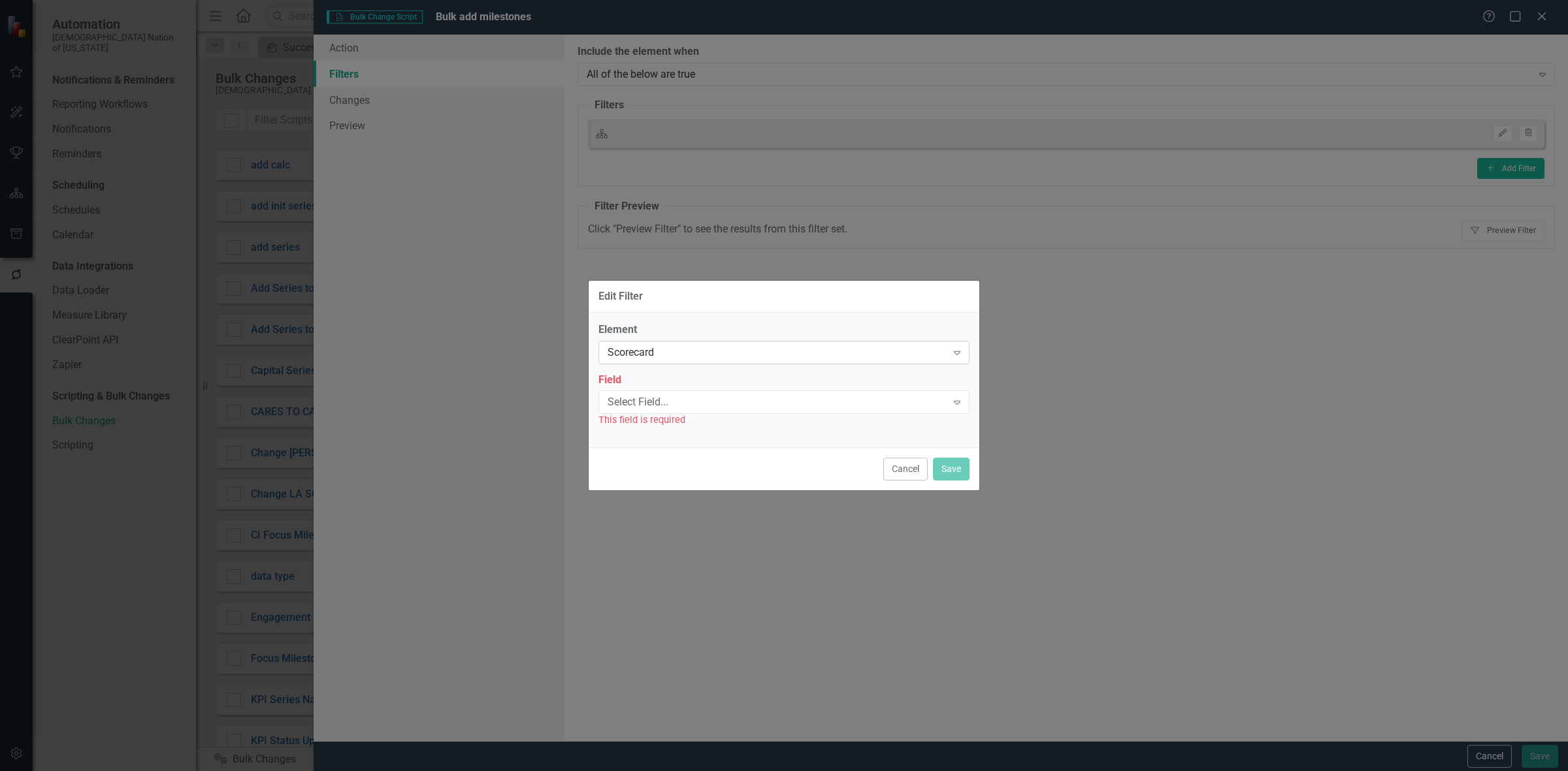
click at [660, 358] on div "Scorecard" at bounding box center [777, 352] width 339 height 15
click at [704, 323] on label "Element" at bounding box center [784, 330] width 371 height 15
click at [916, 472] on button "Cancel" at bounding box center [905, 469] width 44 height 23
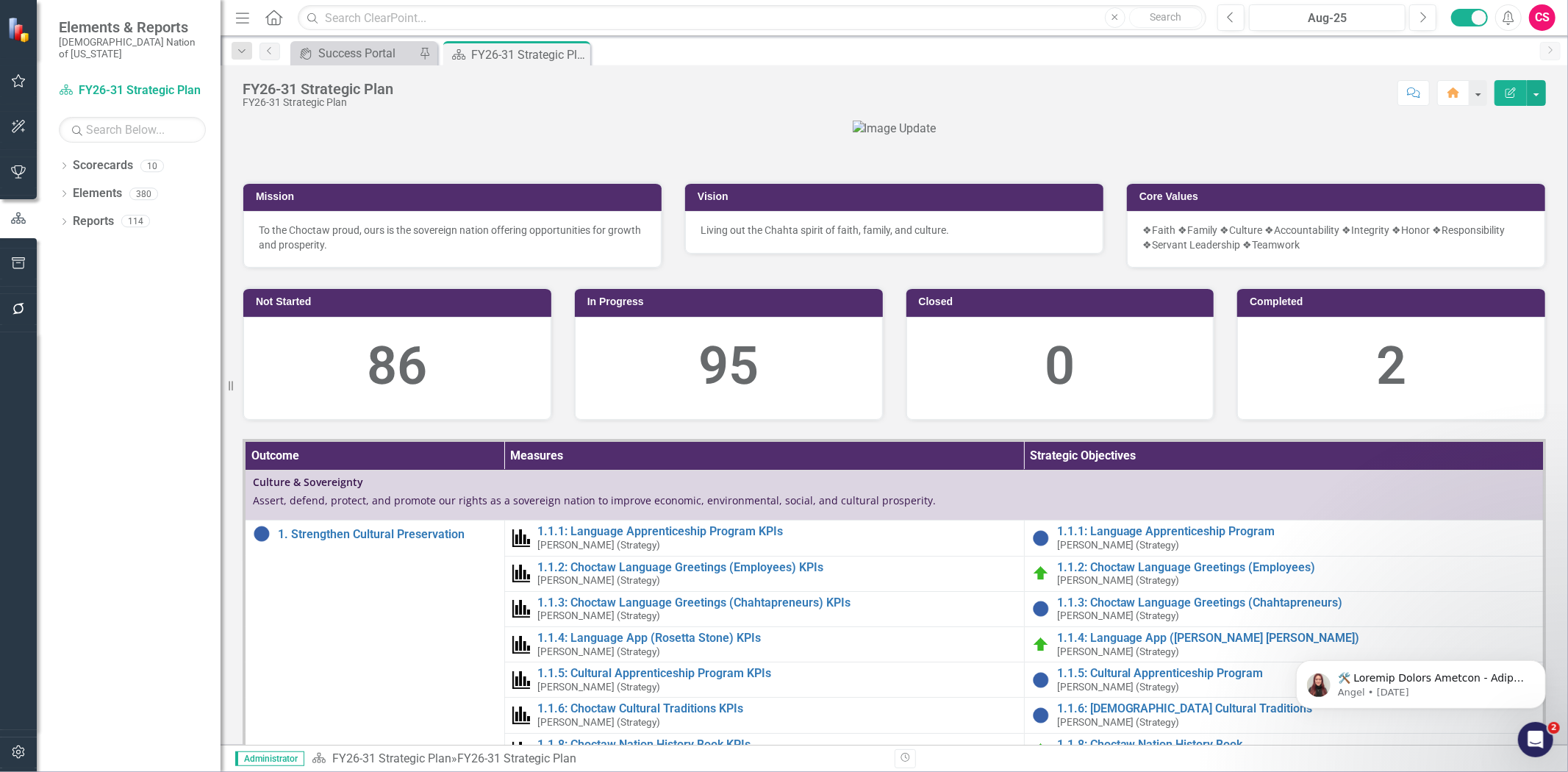
scroll to position [408, 0]
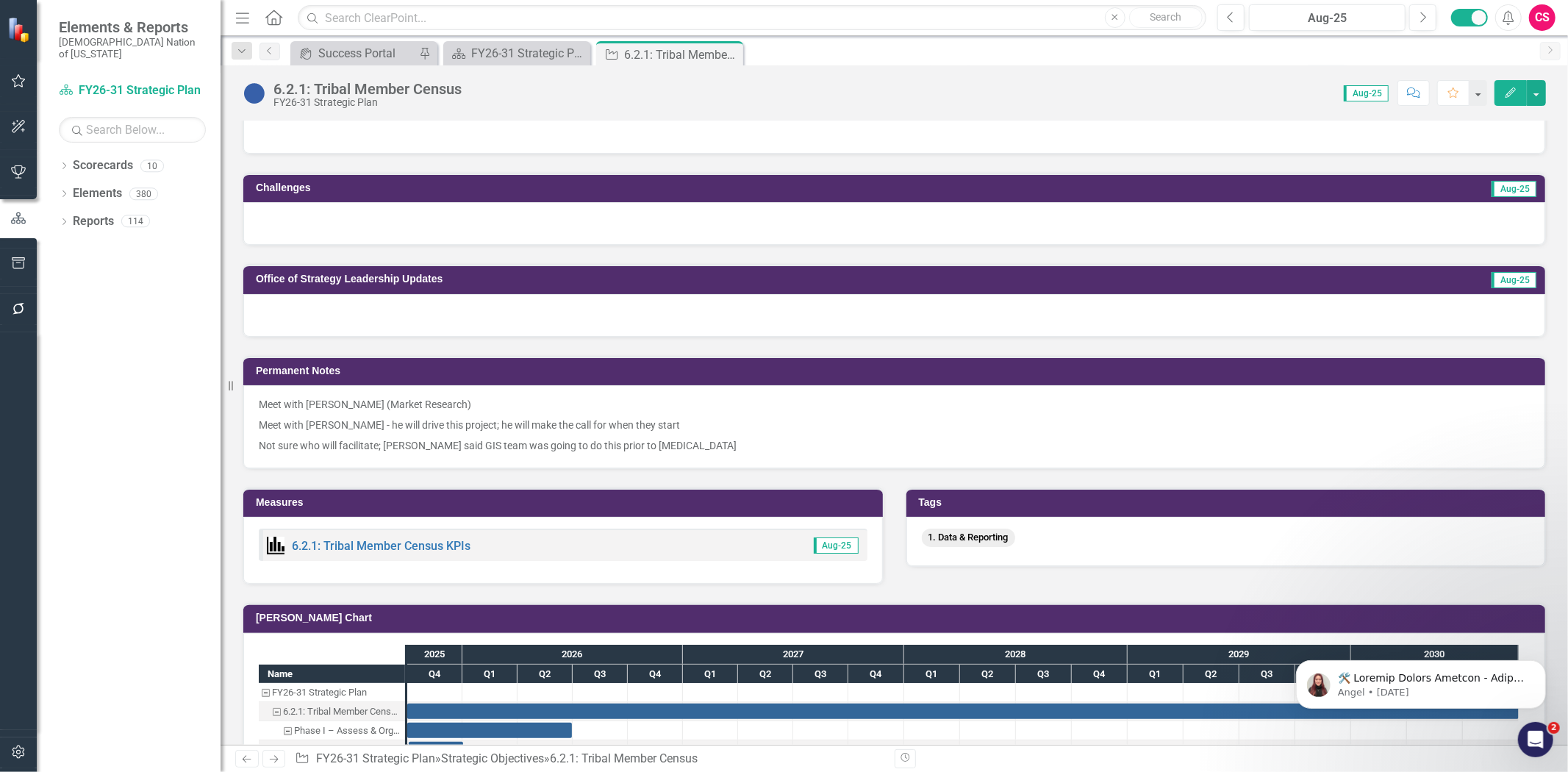
scroll to position [534, 0]
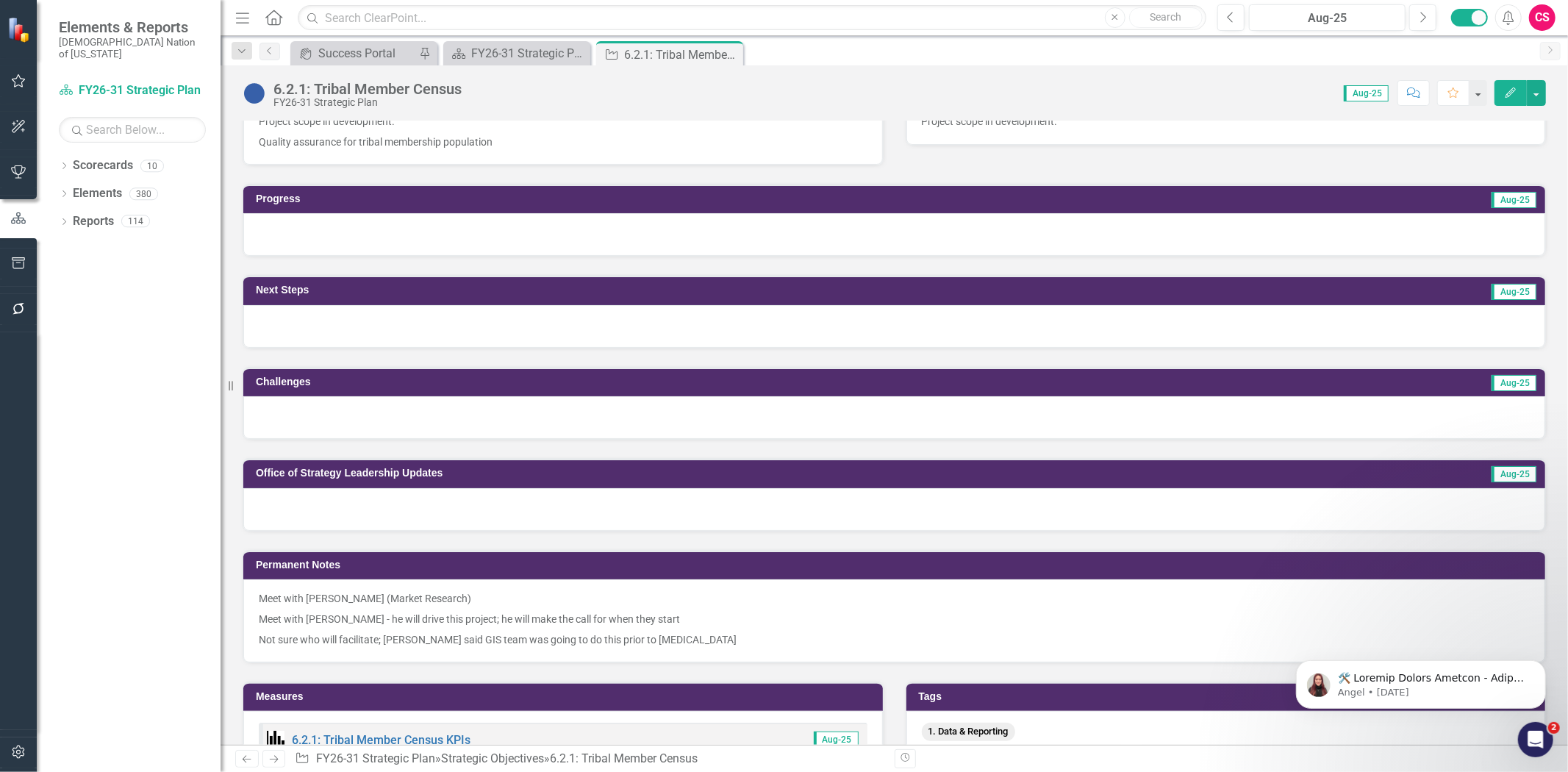
click at [25, 311] on icon "button" at bounding box center [18, 309] width 16 height 12
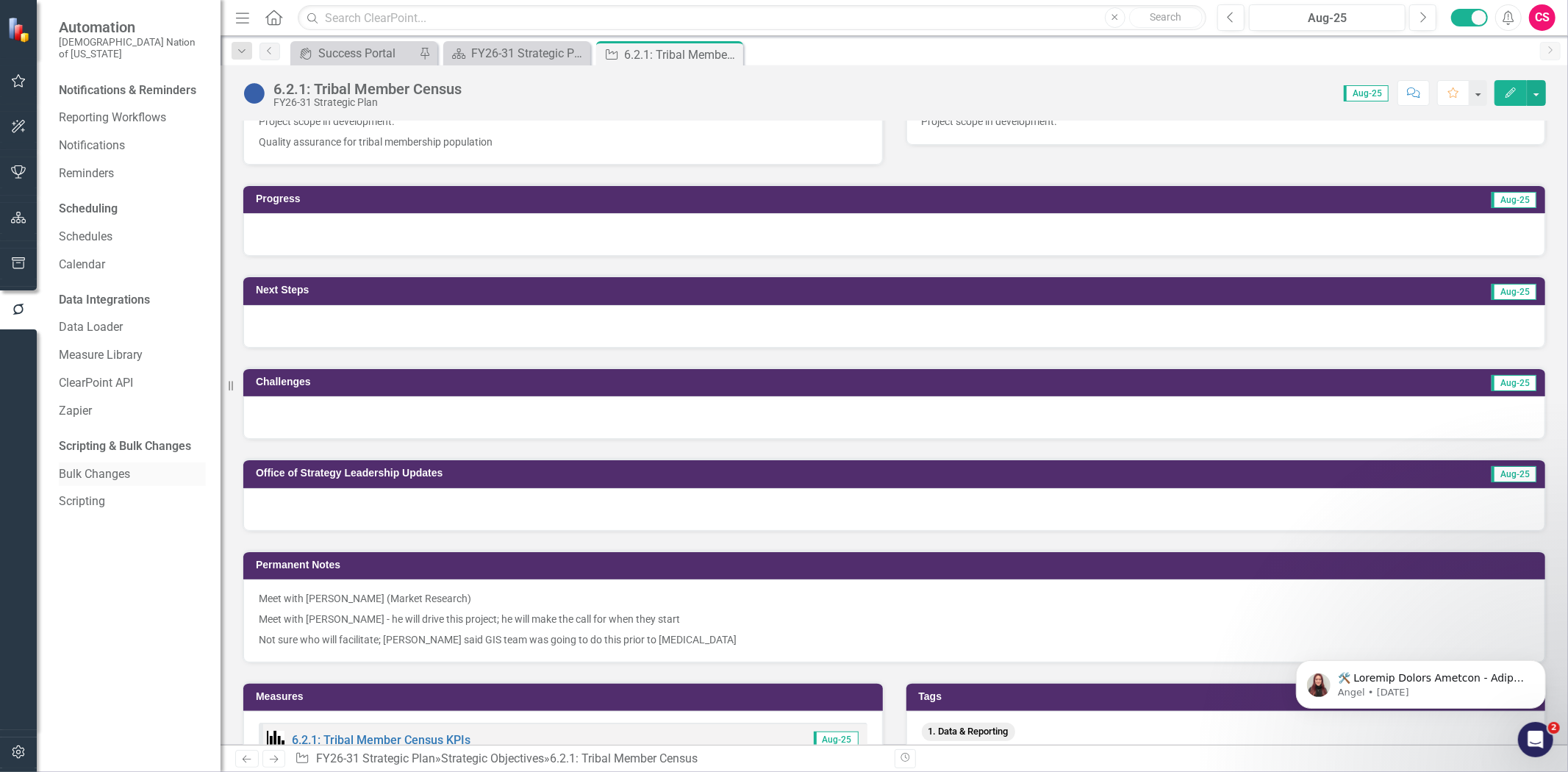
click at [118, 470] on link "Bulk Changes" at bounding box center [133, 475] width 147 height 17
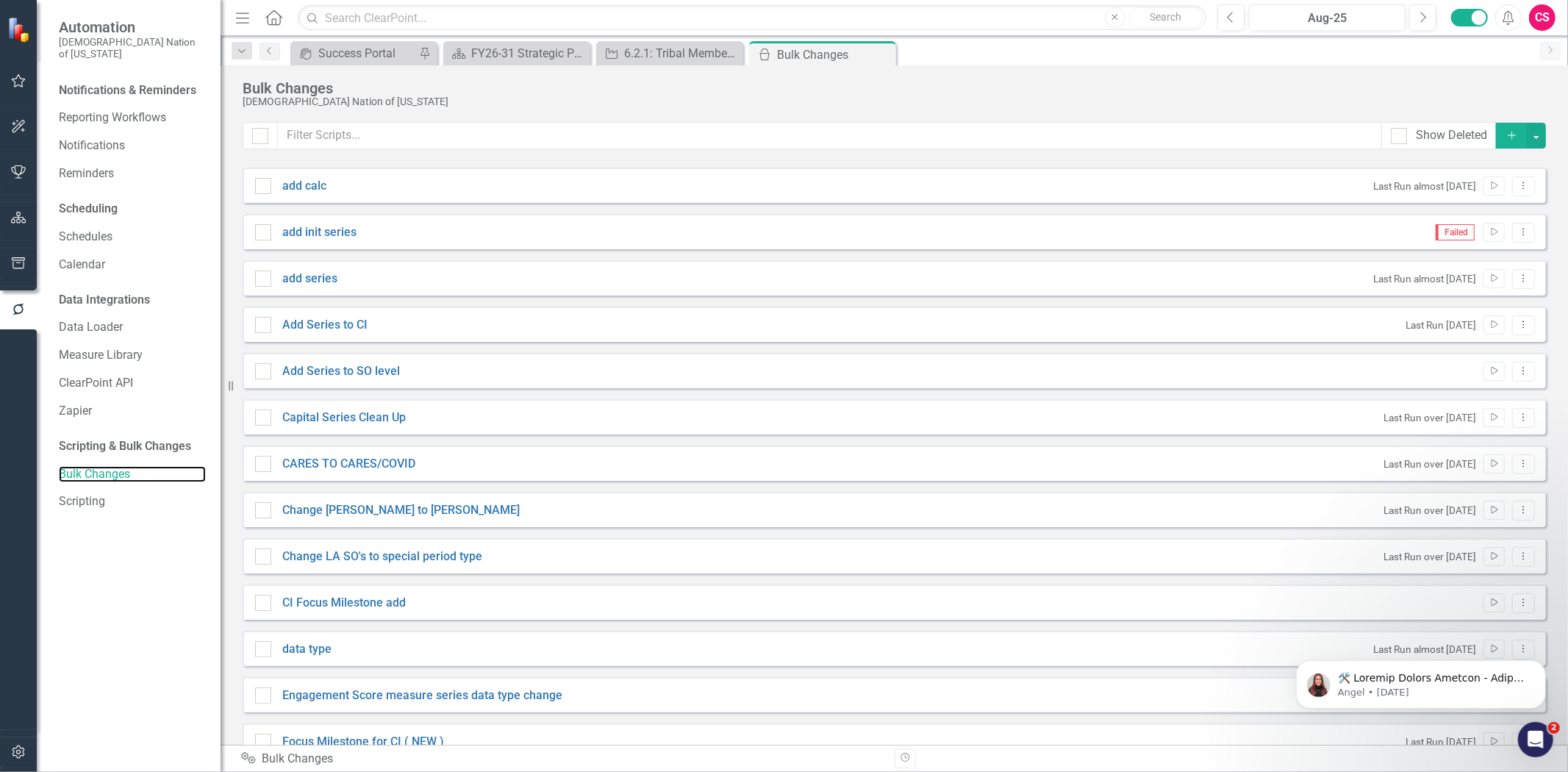
checkbox input "false"
click at [953, 143] on input "text" at bounding box center [830, 135] width 1104 height 27
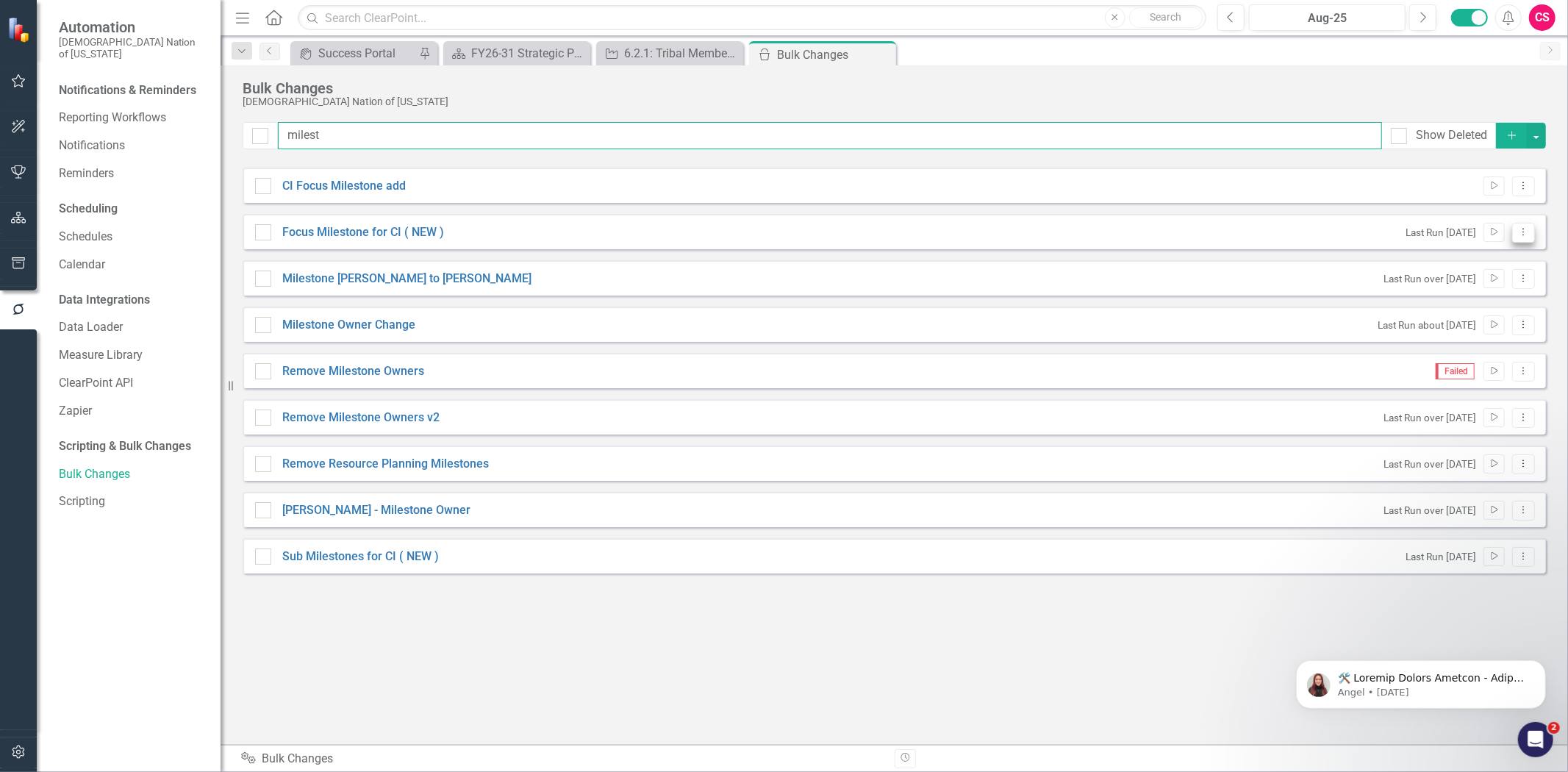
type input "milest"
click at [1522, 233] on icon "Dropdown Menu" at bounding box center [1523, 232] width 12 height 10
click at [1510, 281] on link "Edit Edit Script" at bounding box center [1476, 284] width 118 height 27
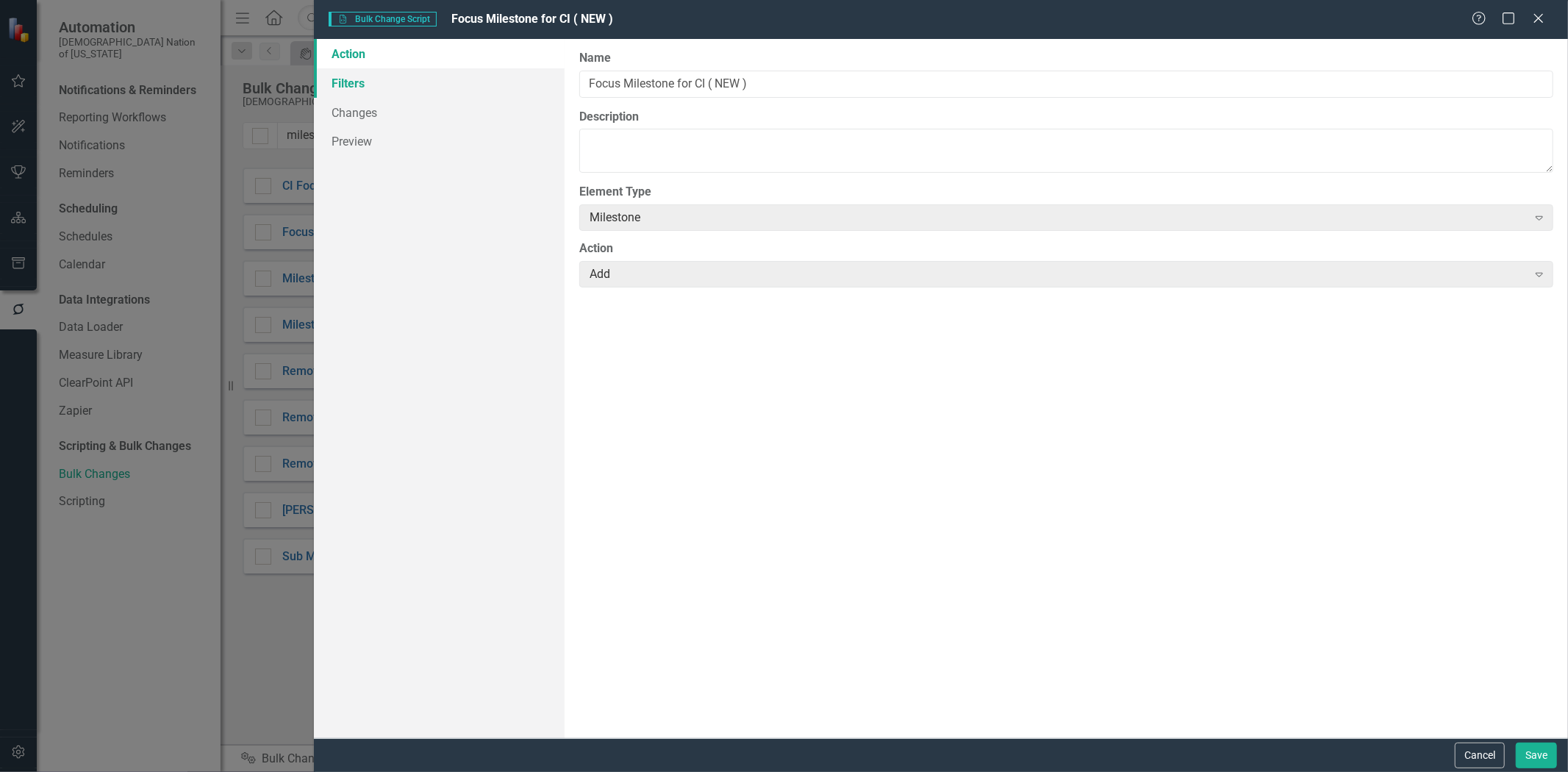
click at [472, 82] on link "Filters" at bounding box center [439, 84] width 251 height 30
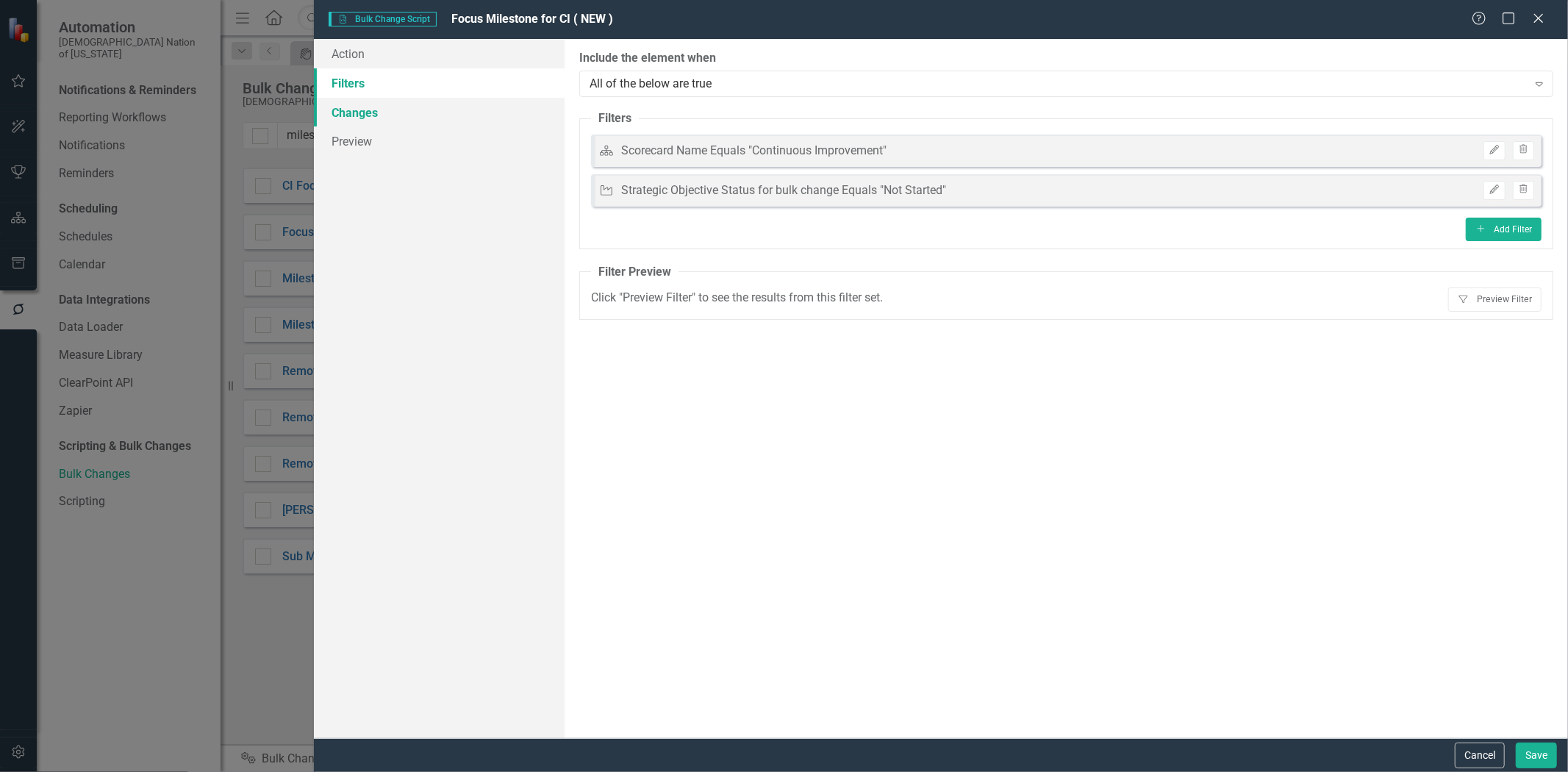
click at [403, 121] on link "Changes" at bounding box center [439, 113] width 251 height 30
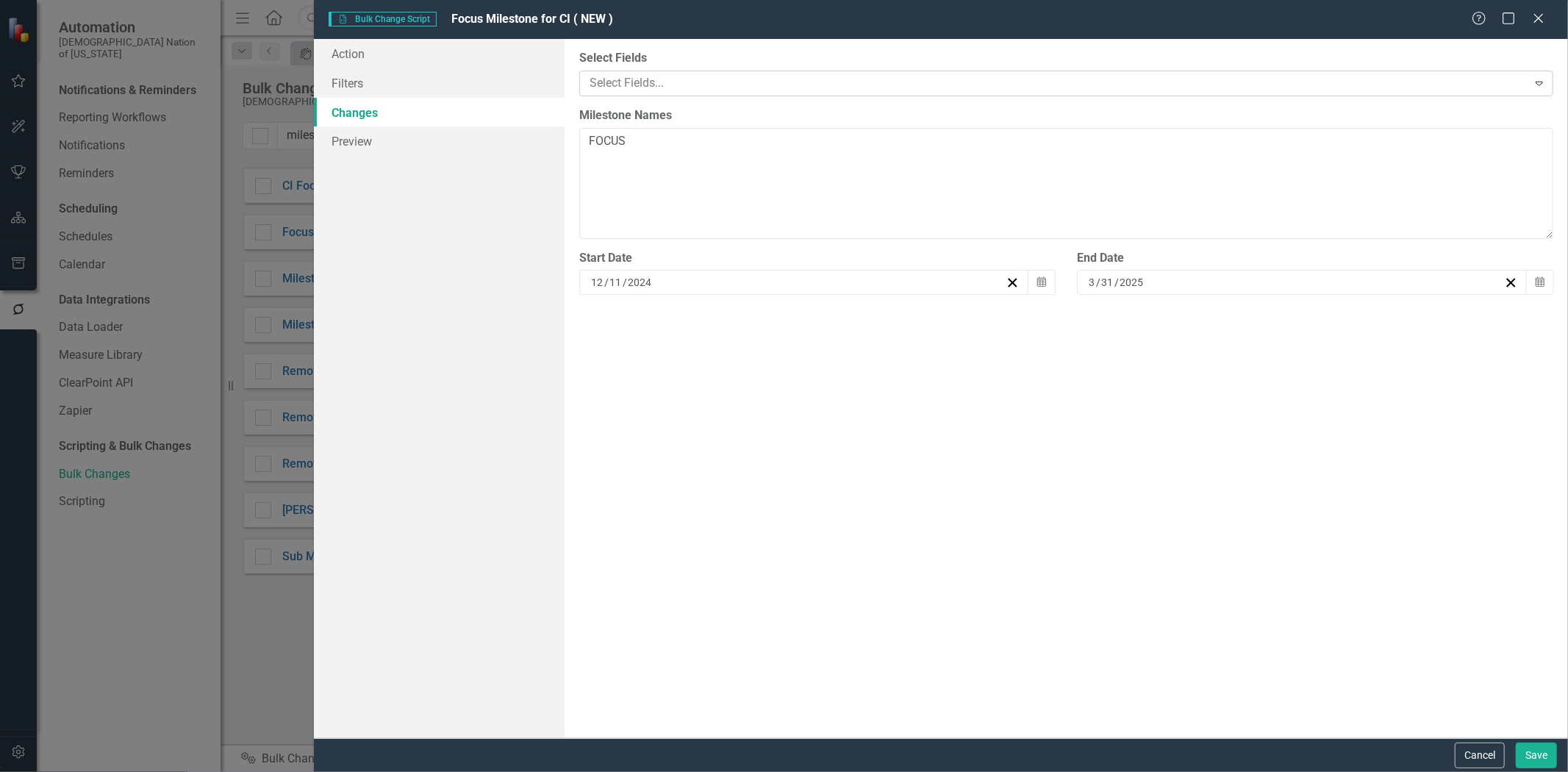
click at [615, 77] on div at bounding box center [1056, 84] width 944 height 20
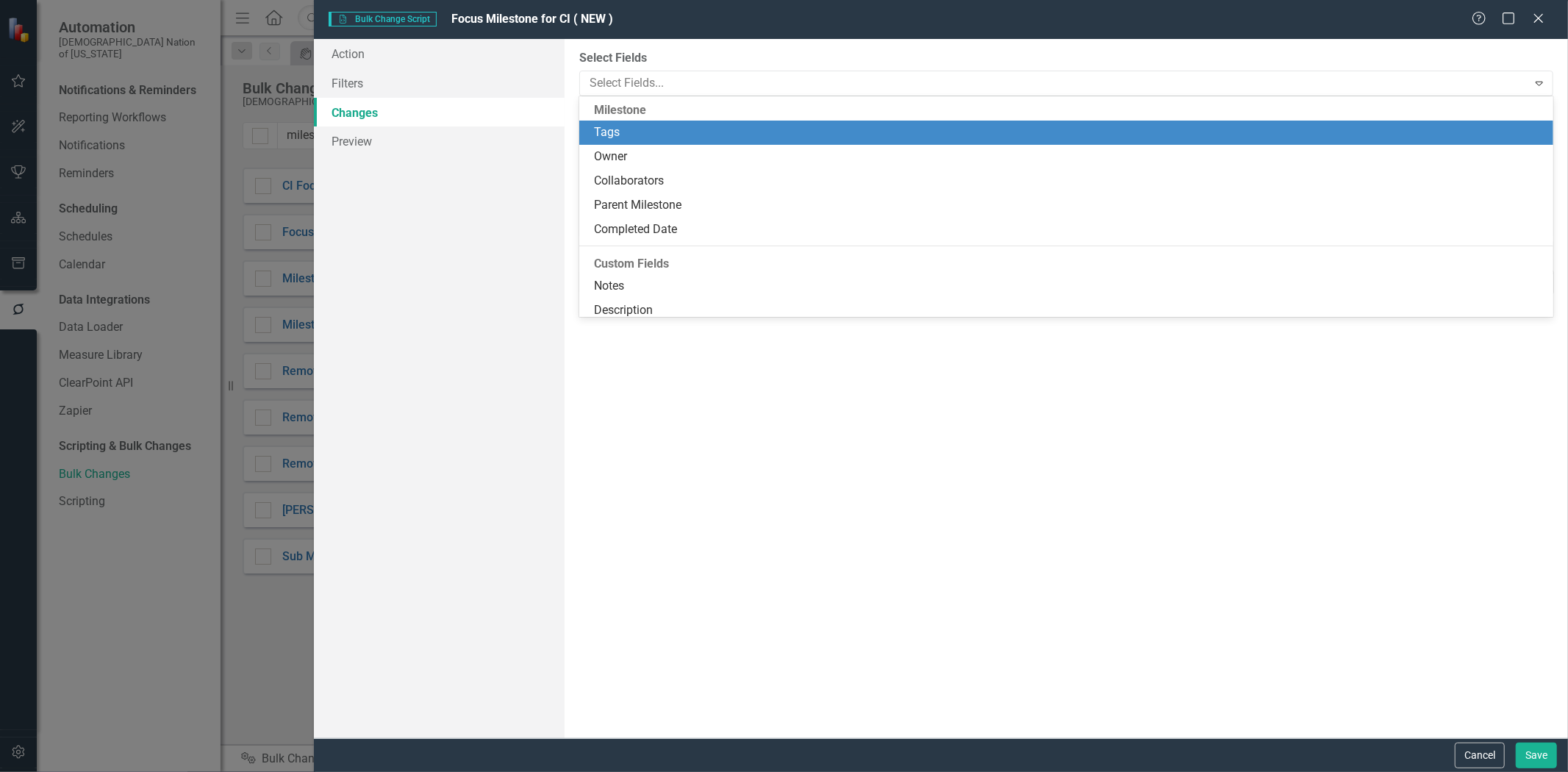
click at [696, 48] on div "You can now select the fields you would like to change. Select the fields from …" at bounding box center [1067, 388] width 1004 height 699
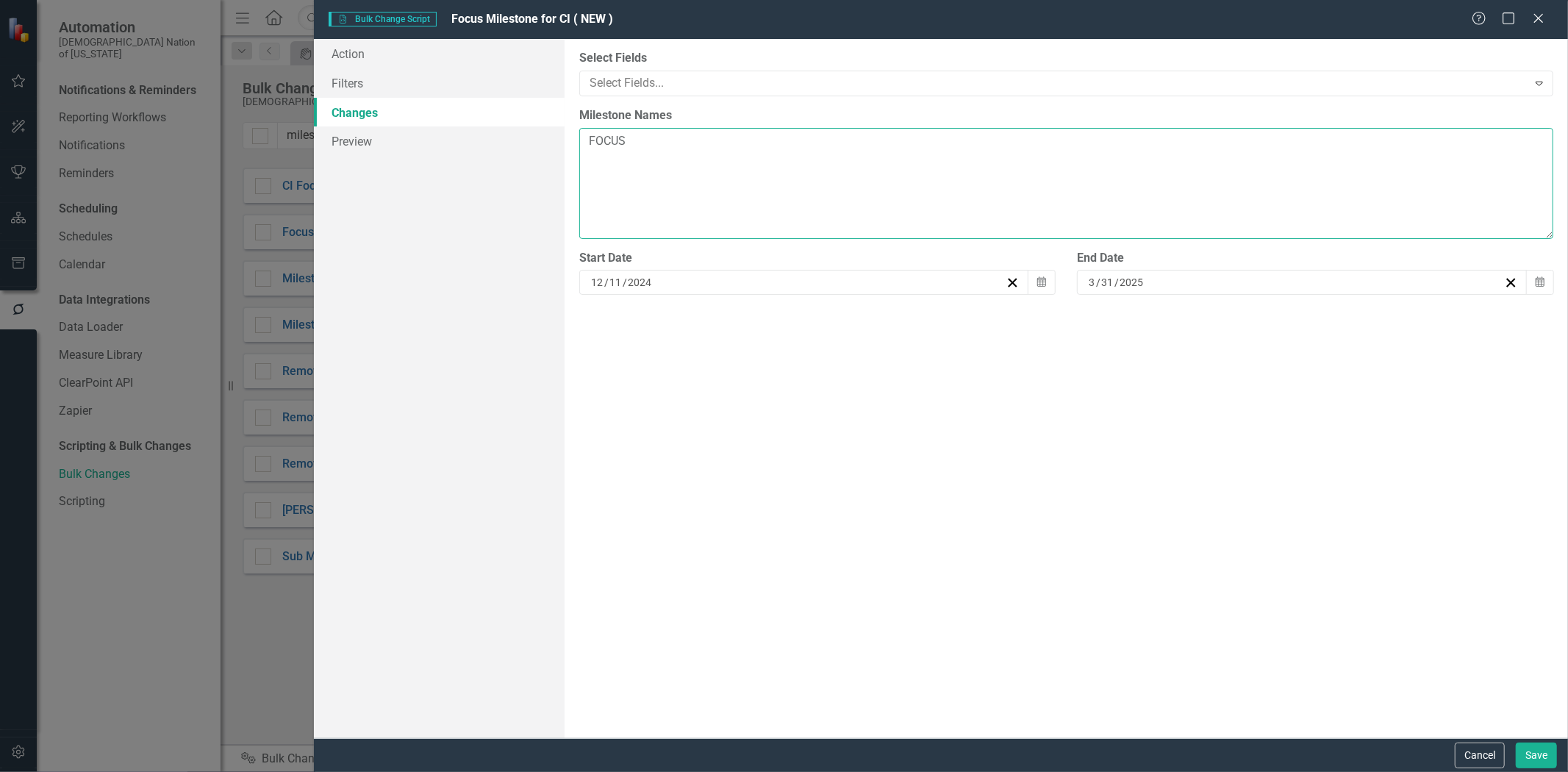
click at [625, 154] on textarea "FOCUS" at bounding box center [1066, 183] width 974 height 111
type textarea "FOCUS"
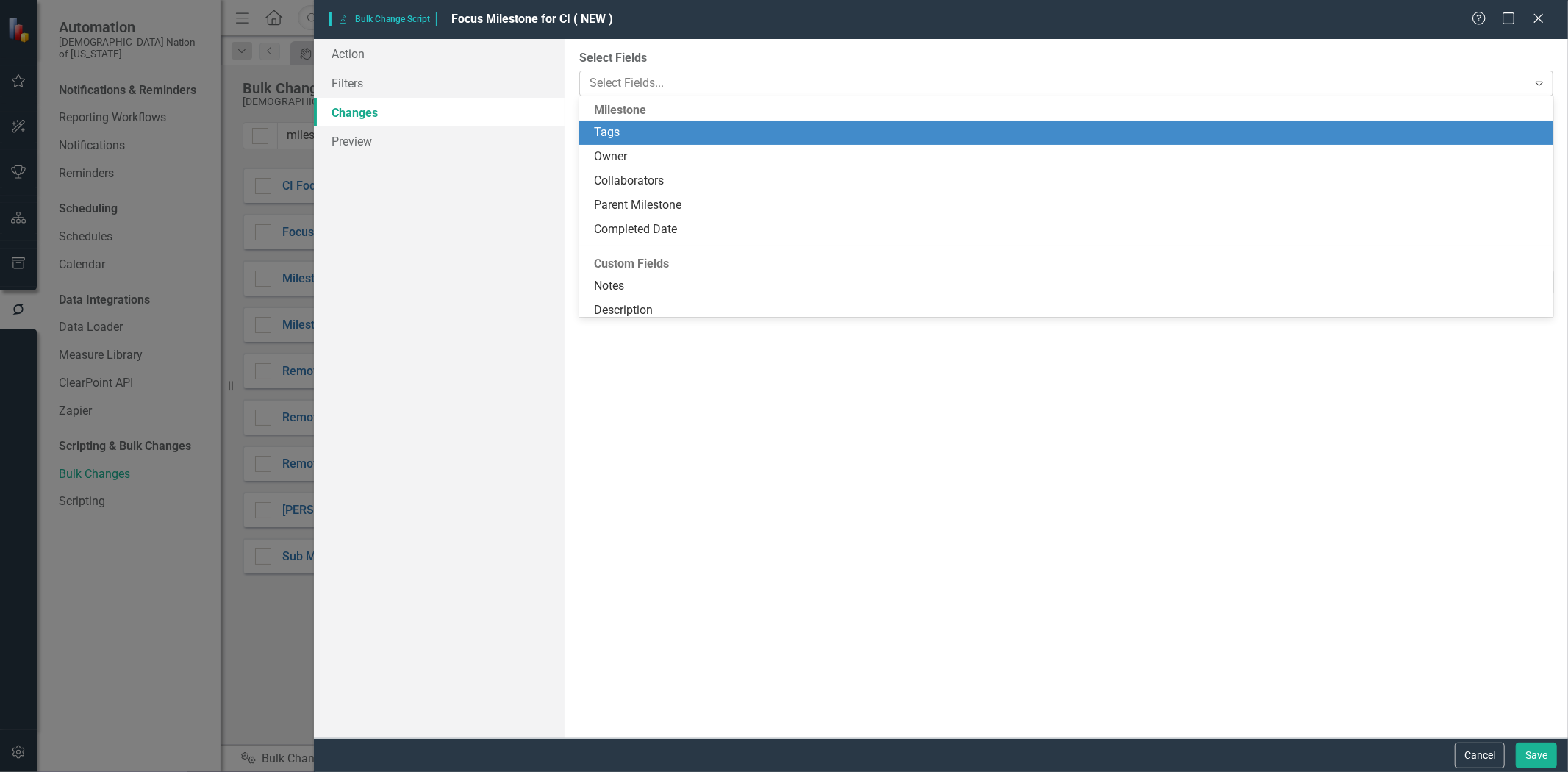
click at [644, 80] on div at bounding box center [1056, 84] width 944 height 20
click at [691, 41] on div "You can now select the fields you would like to change. Select the fields from …" at bounding box center [1067, 388] width 1004 height 699
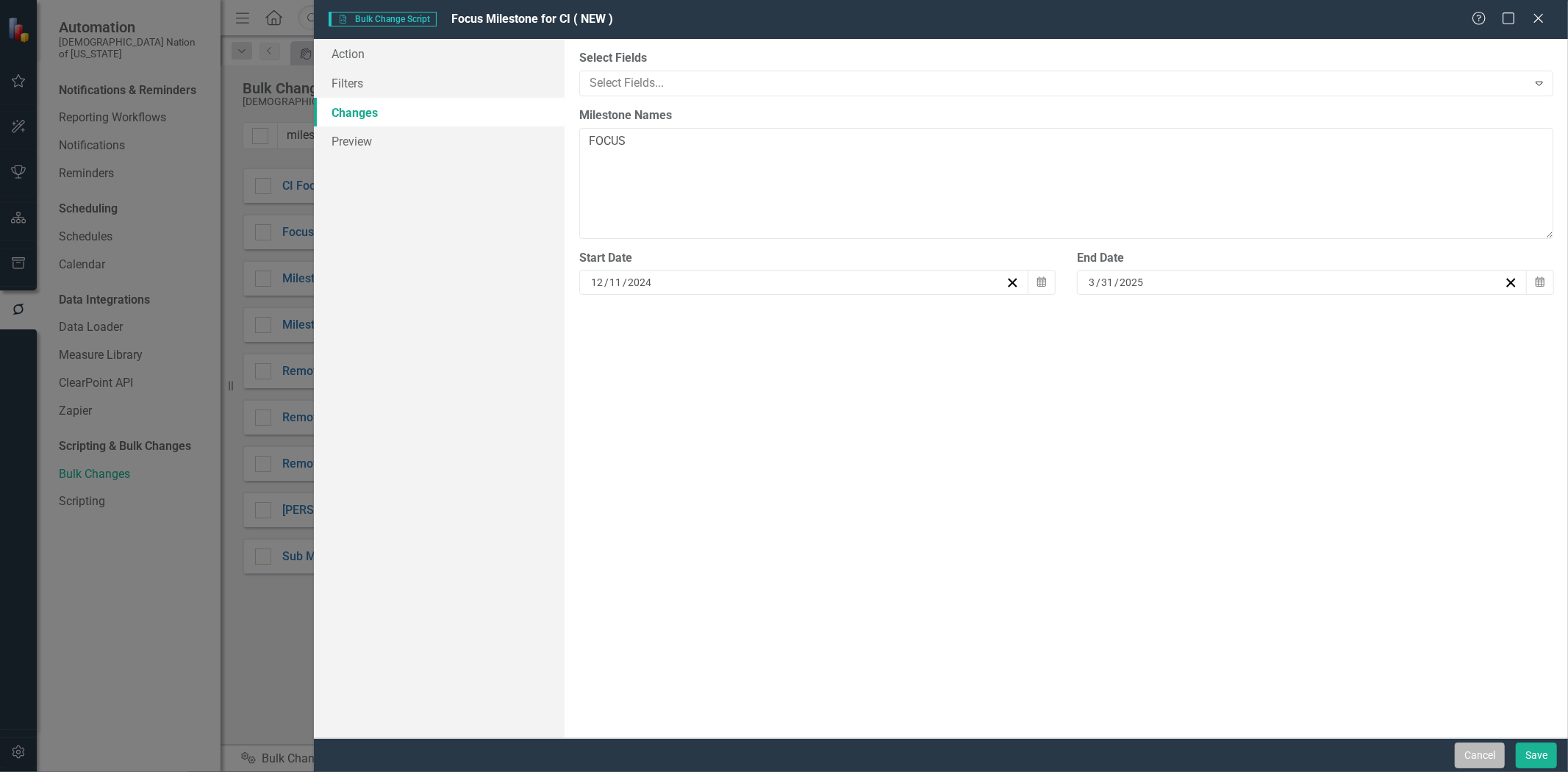
click at [1480, 746] on button "Cancel" at bounding box center [1480, 755] width 50 height 26
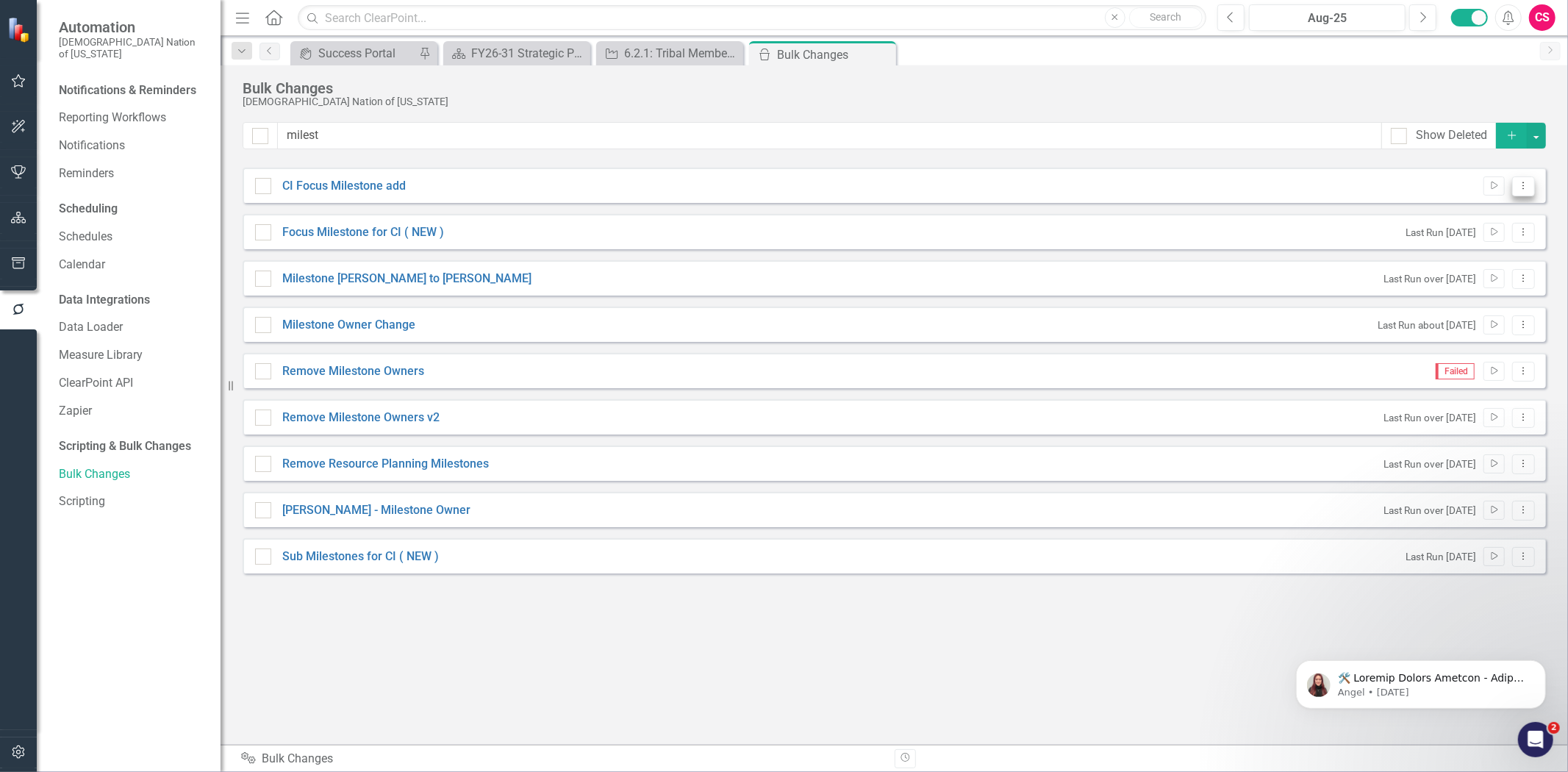
click at [1523, 186] on icon "Dropdown Menu" at bounding box center [1523, 186] width 12 height 10
click at [1491, 248] on link "Edit Edit Script" at bounding box center [1476, 238] width 118 height 27
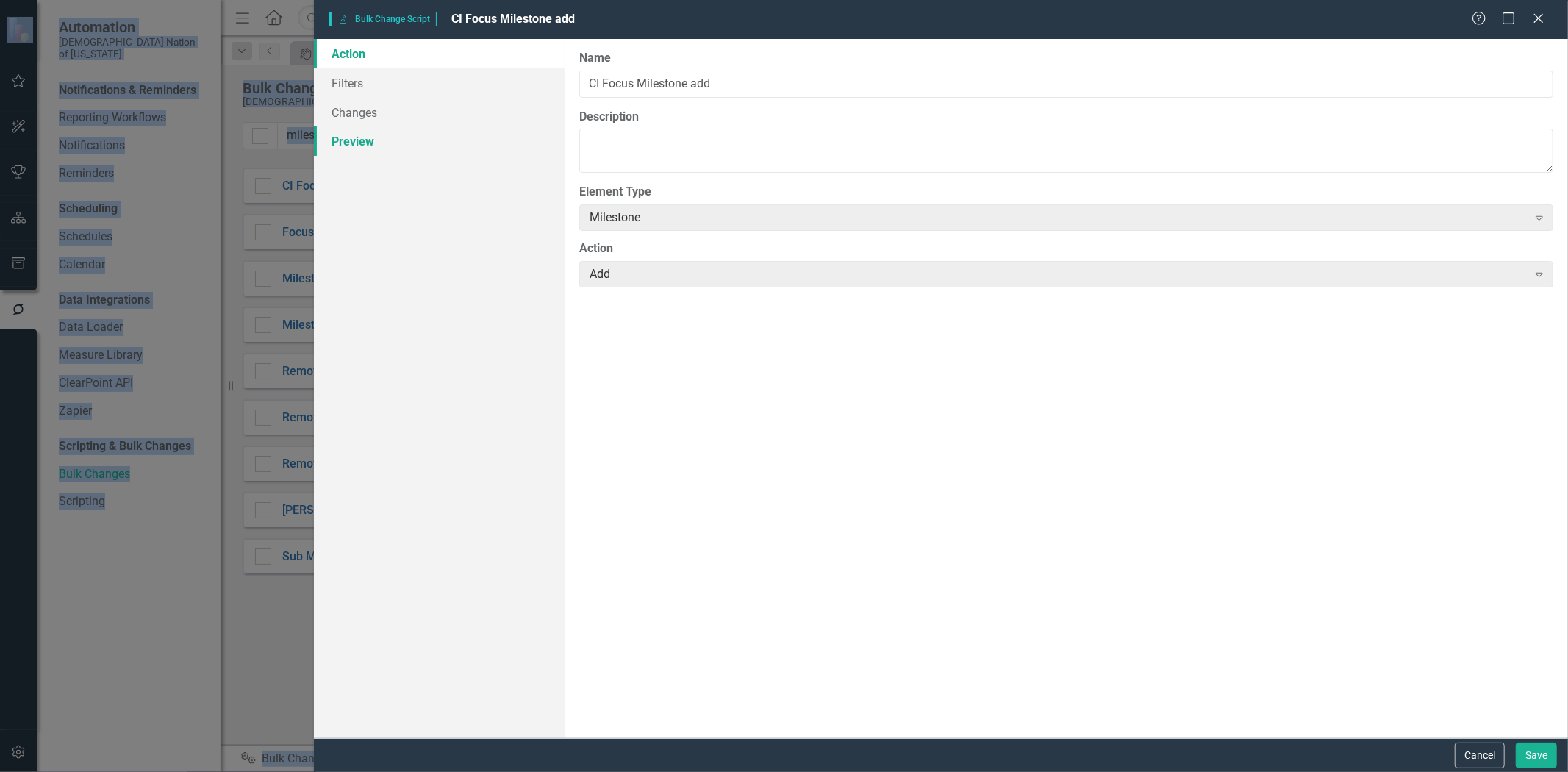
click at [490, 128] on link "Preview" at bounding box center [439, 142] width 251 height 30
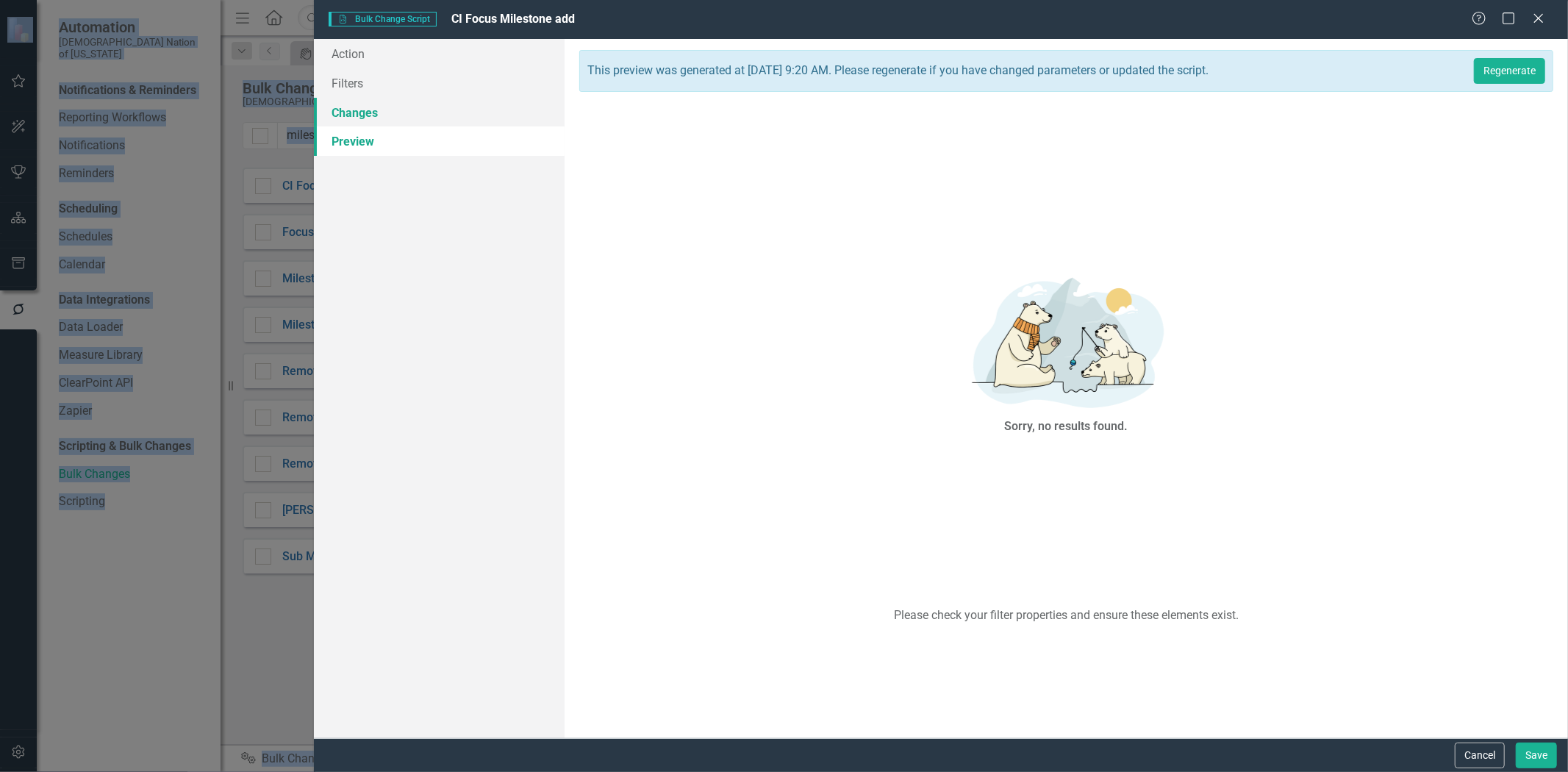
click at [446, 106] on link "Changes" at bounding box center [439, 113] width 251 height 30
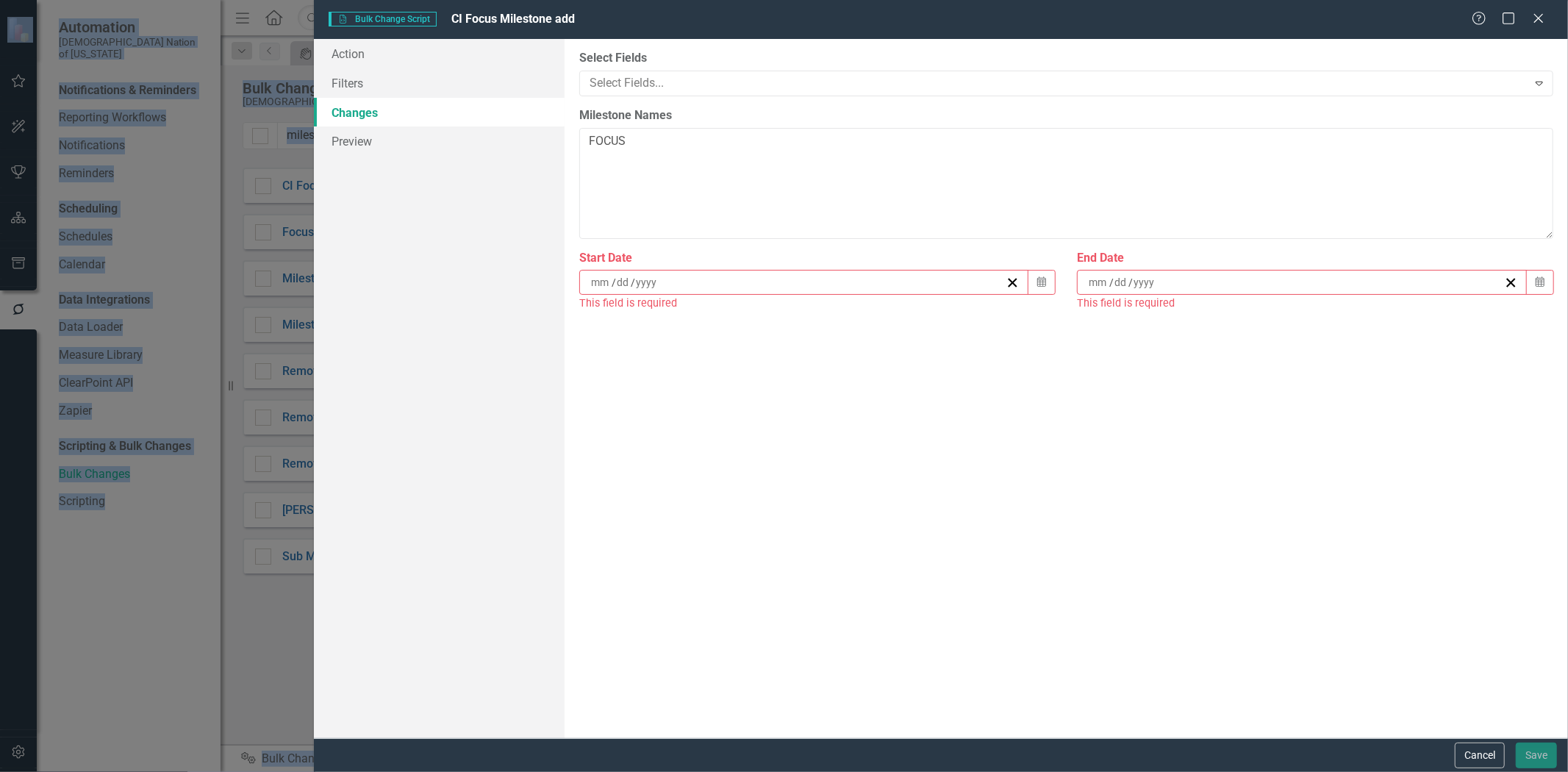
click at [445, 101] on link "Changes" at bounding box center [439, 113] width 251 height 30
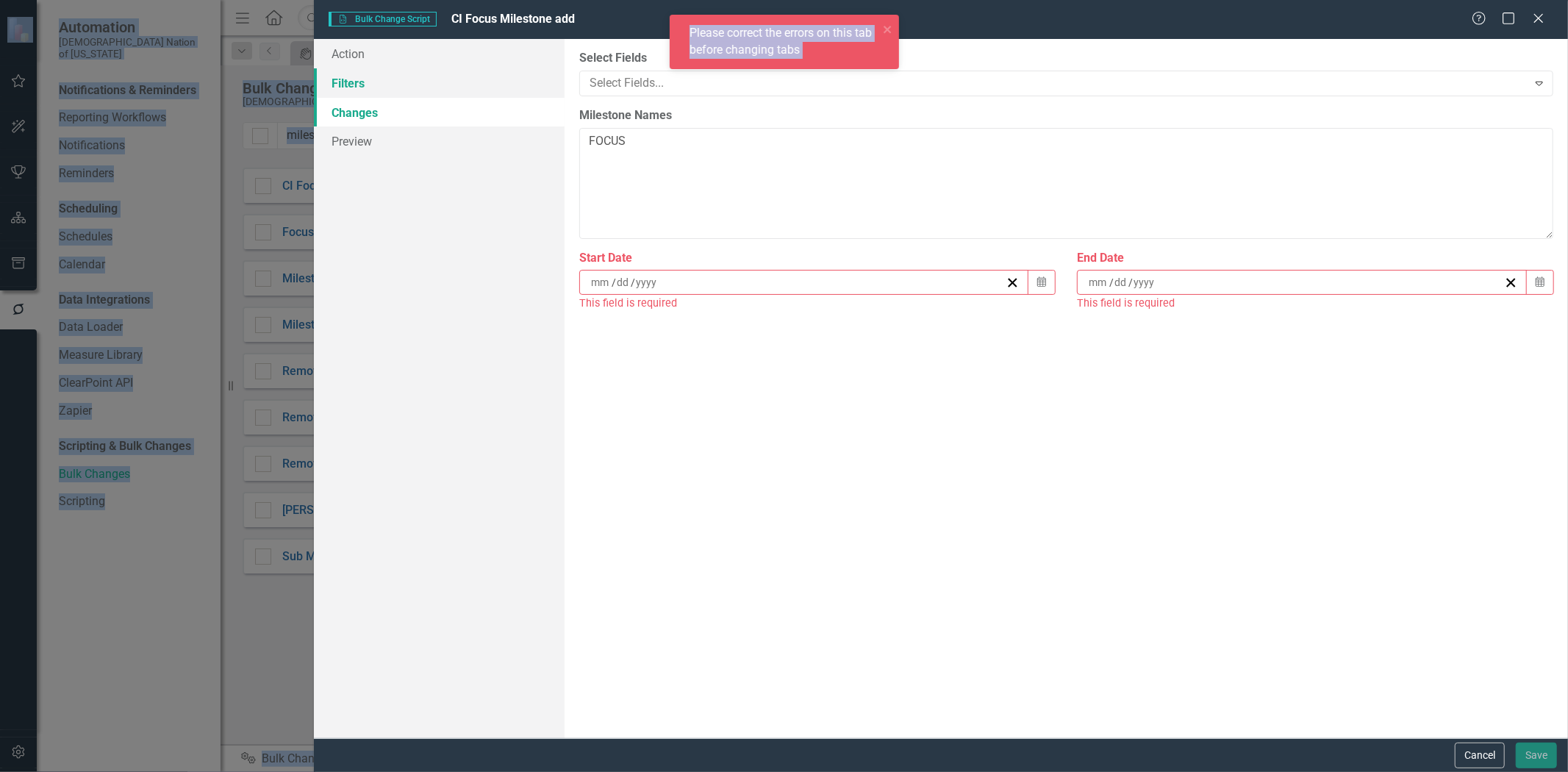
click at [442, 76] on link "Filters" at bounding box center [439, 84] width 251 height 30
drag, startPoint x: 1478, startPoint y: 765, endPoint x: 1474, endPoint y: 749, distance: 16.5
click at [1478, 762] on button "Cancel" at bounding box center [1480, 755] width 50 height 26
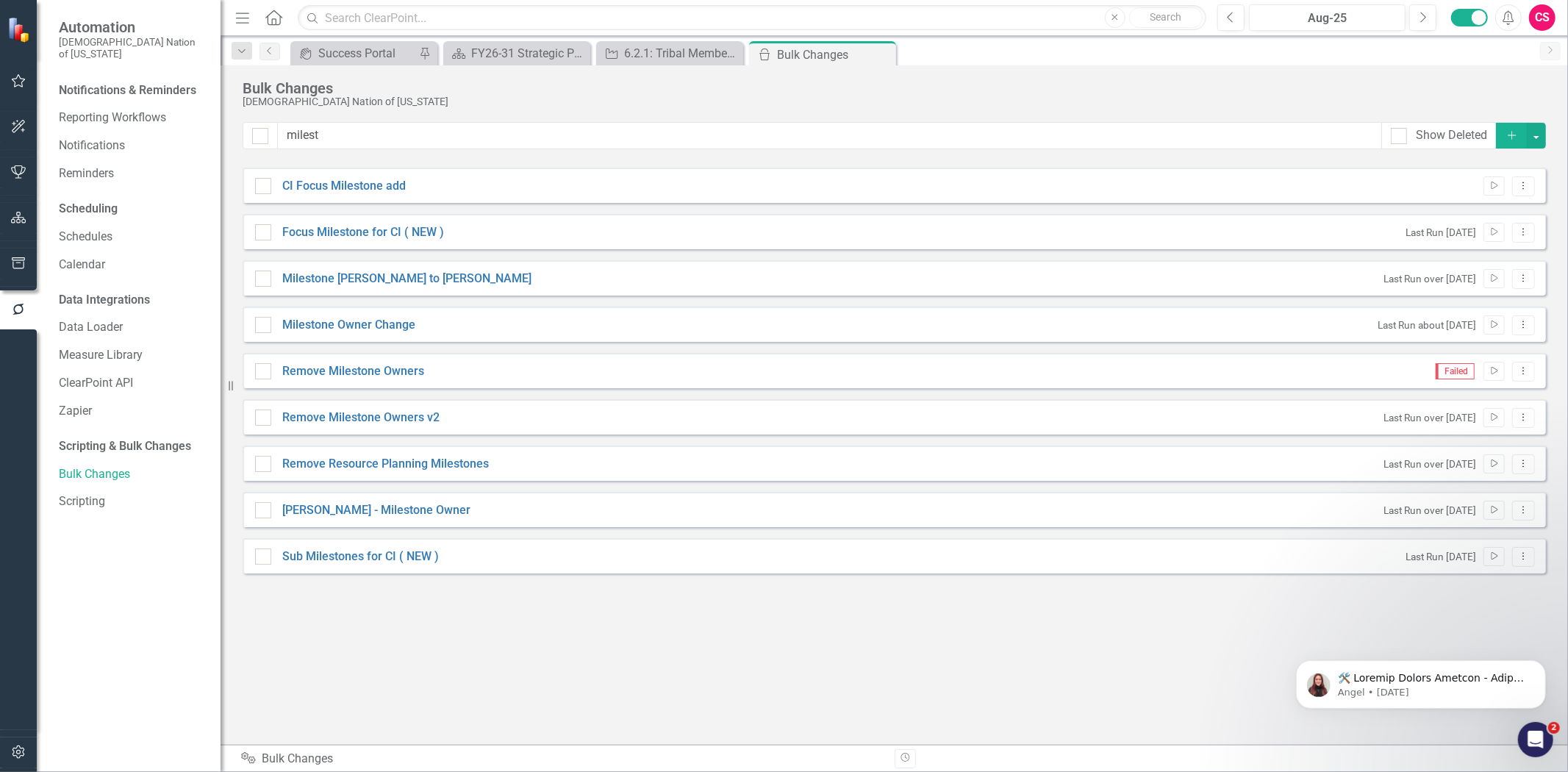
click at [711, 618] on div "milest Show Deleted Add CI Focus Milestone add Run Script Dropdown Menu Focus M…" at bounding box center [895, 424] width 1304 height 605
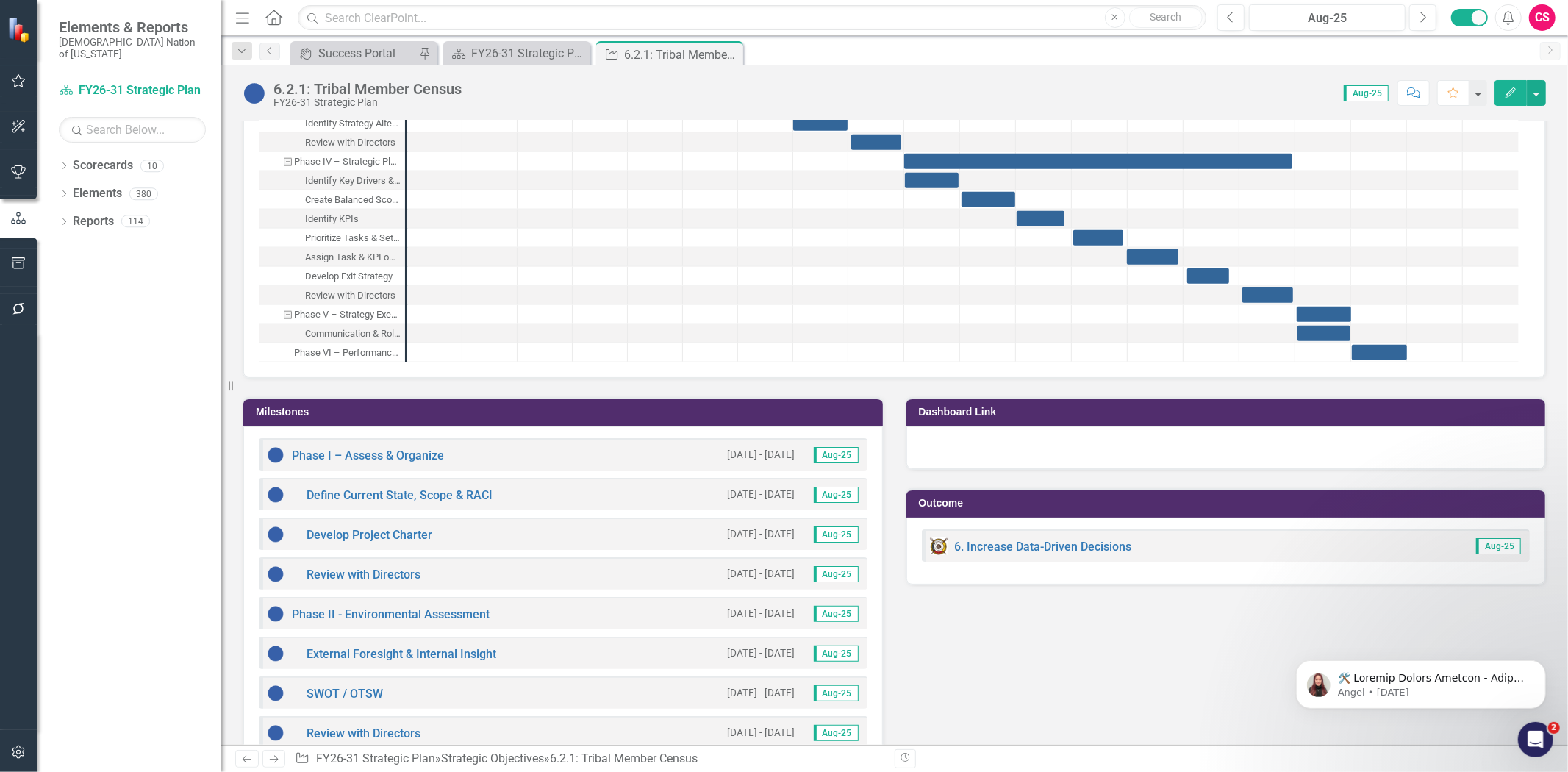
scroll to position [1270, 0]
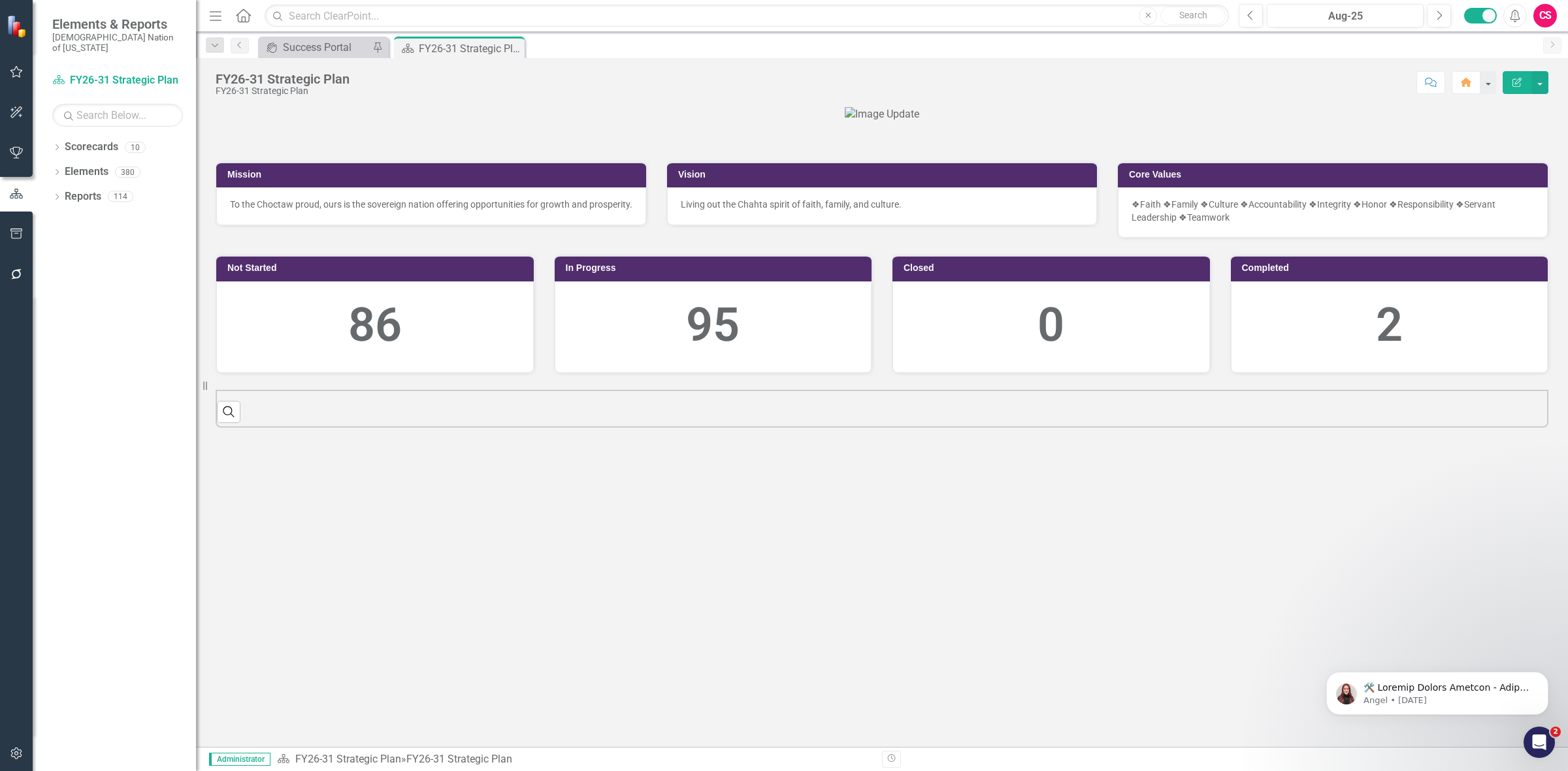
click at [31, 281] on div at bounding box center [16, 274] width 32 height 27
click at [21, 275] on icon "button" at bounding box center [16, 274] width 10 height 10
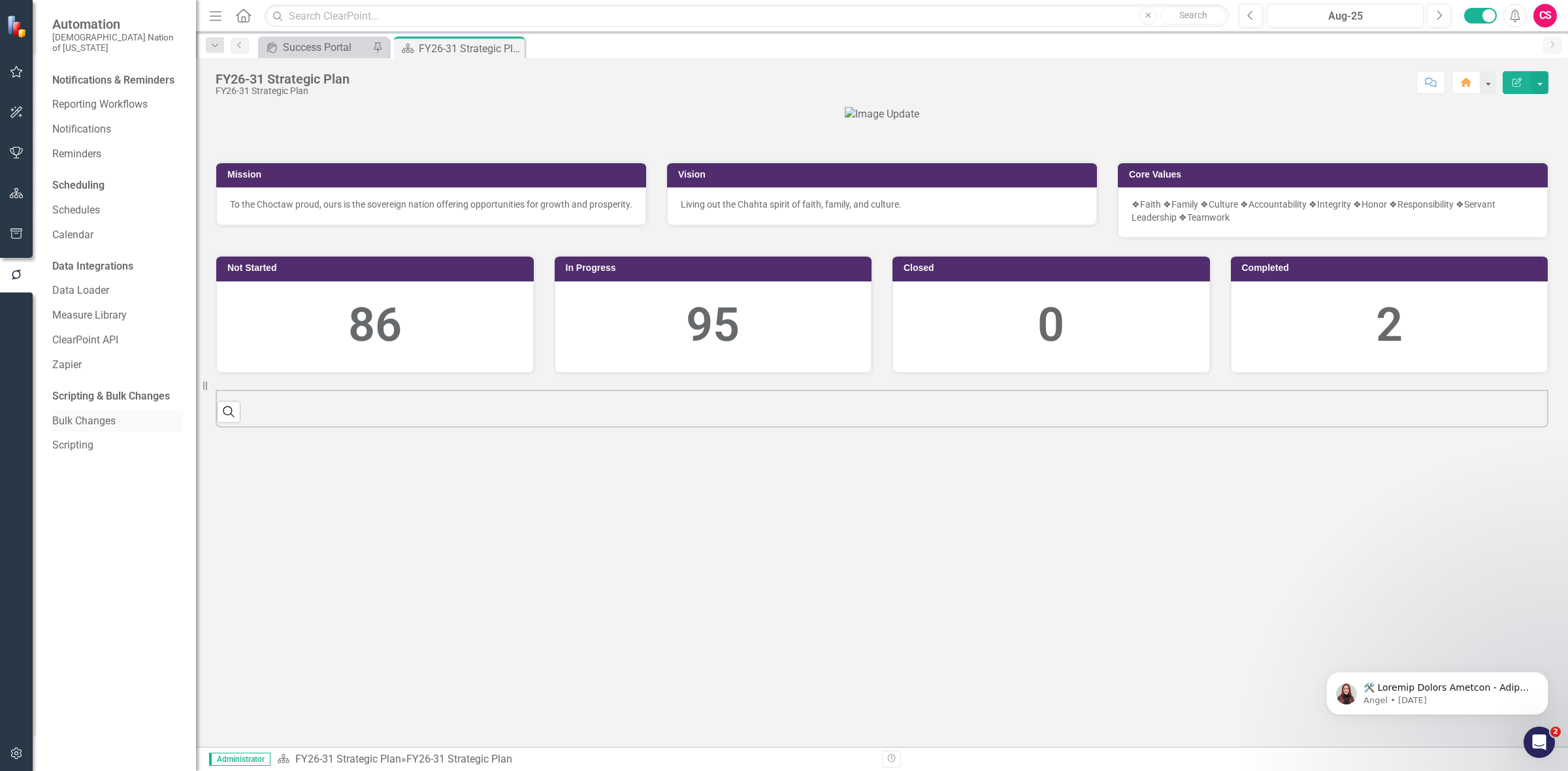
click at [96, 414] on link "Bulk Changes" at bounding box center [118, 422] width 131 height 15
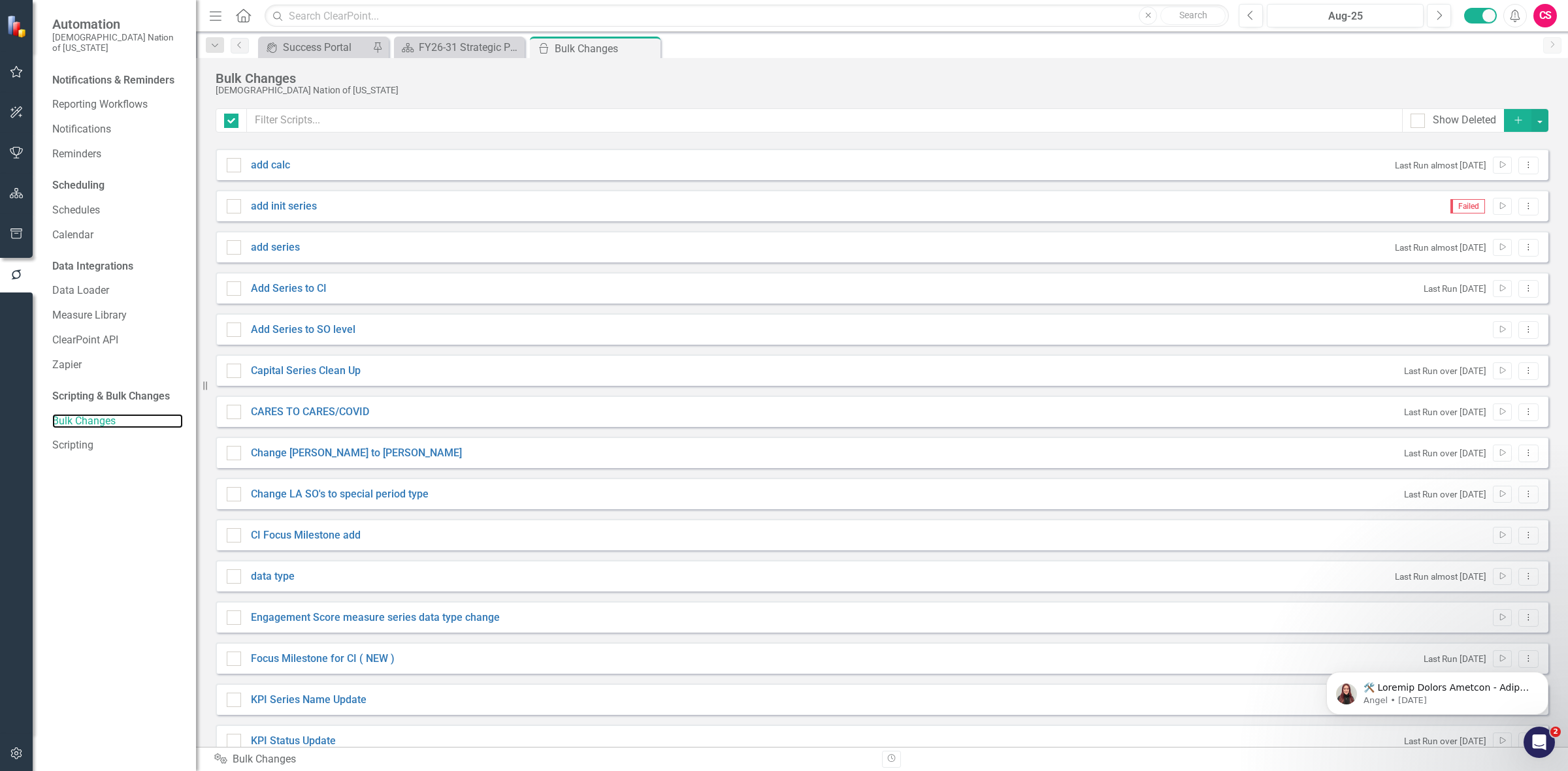
checkbox input "false"
click at [1523, 534] on icon "Dropdown Menu" at bounding box center [1528, 536] width 11 height 9
click at [1481, 577] on link "Edit Edit Script" at bounding box center [1476, 582] width 105 height 24
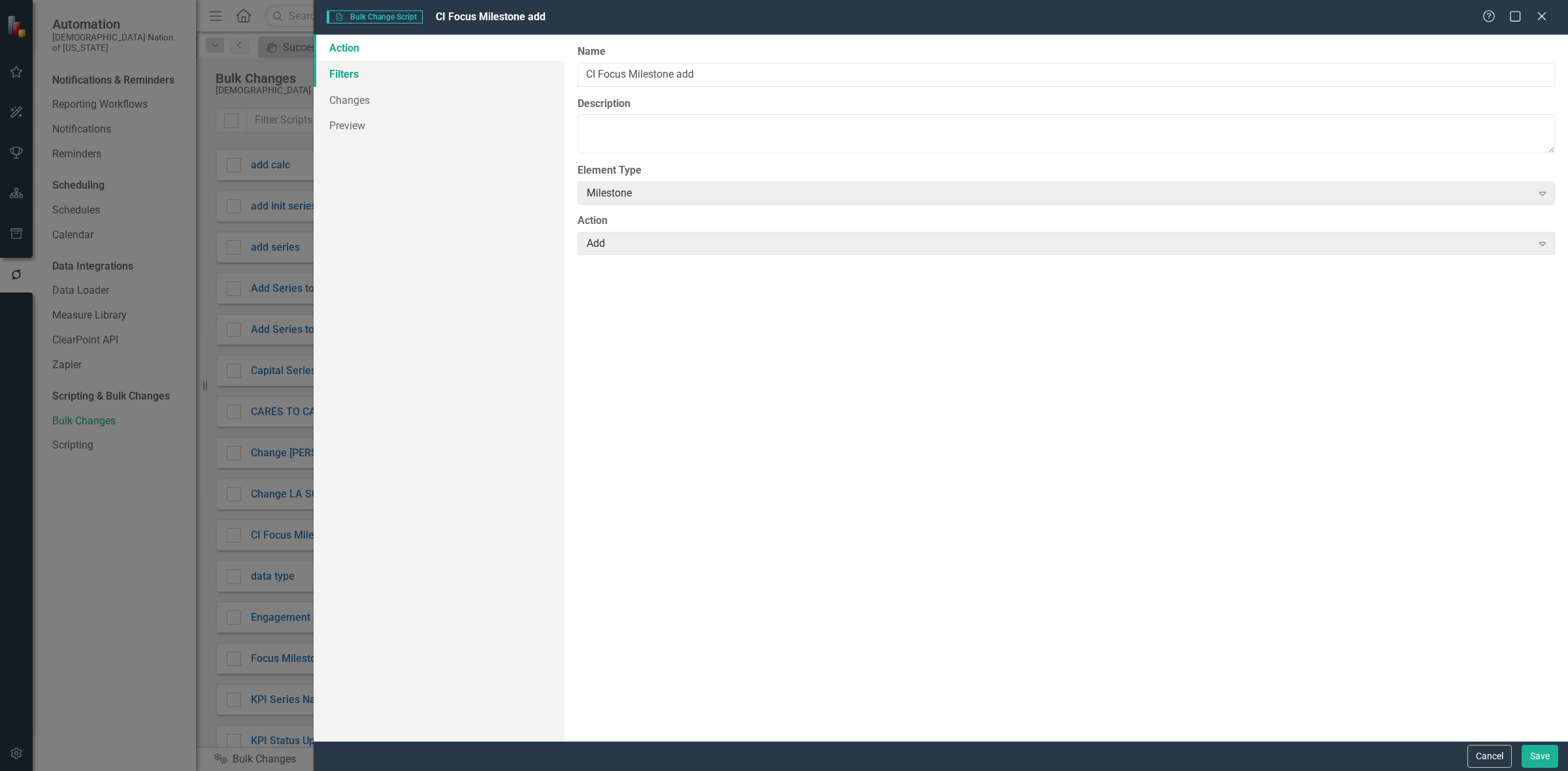
click at [482, 79] on link "Filters" at bounding box center [439, 74] width 251 height 26
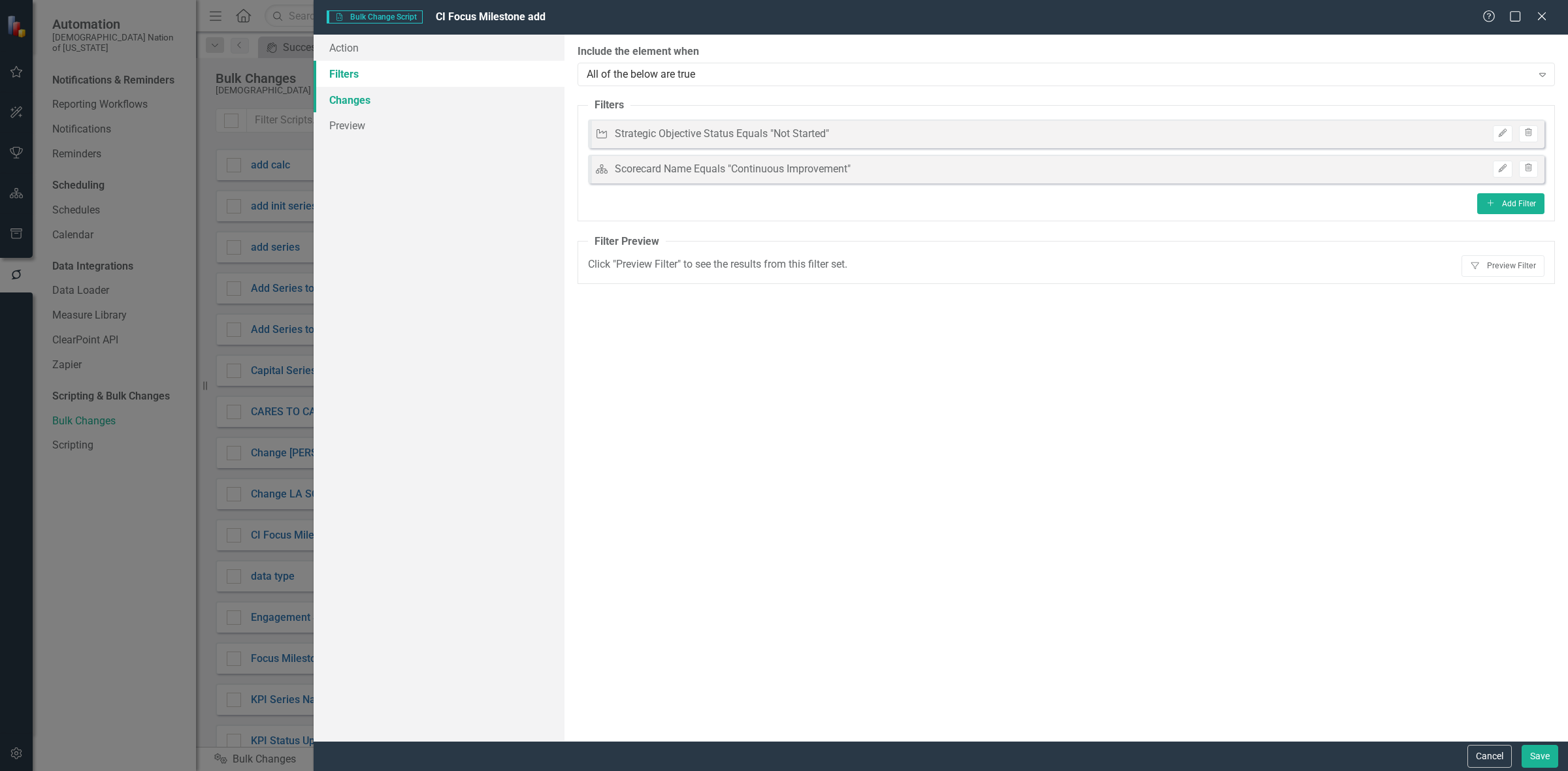
click at [484, 102] on link "Changes" at bounding box center [439, 100] width 251 height 26
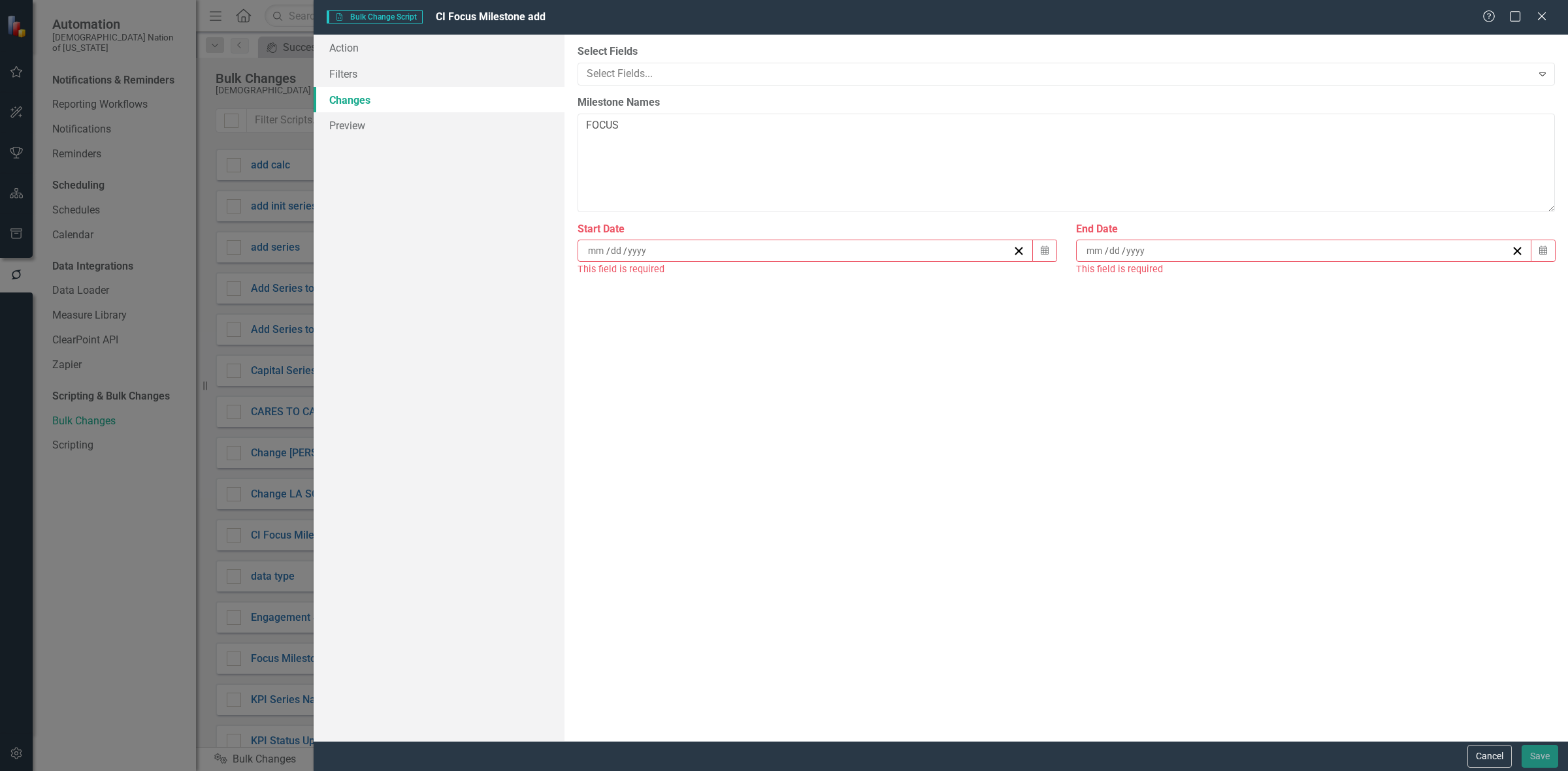
click at [688, 237] on span "Start Date / / Calendar" at bounding box center [817, 242] width 479 height 40
click at [632, 65] on div "Select Fields... Expand" at bounding box center [1067, 74] width 978 height 23
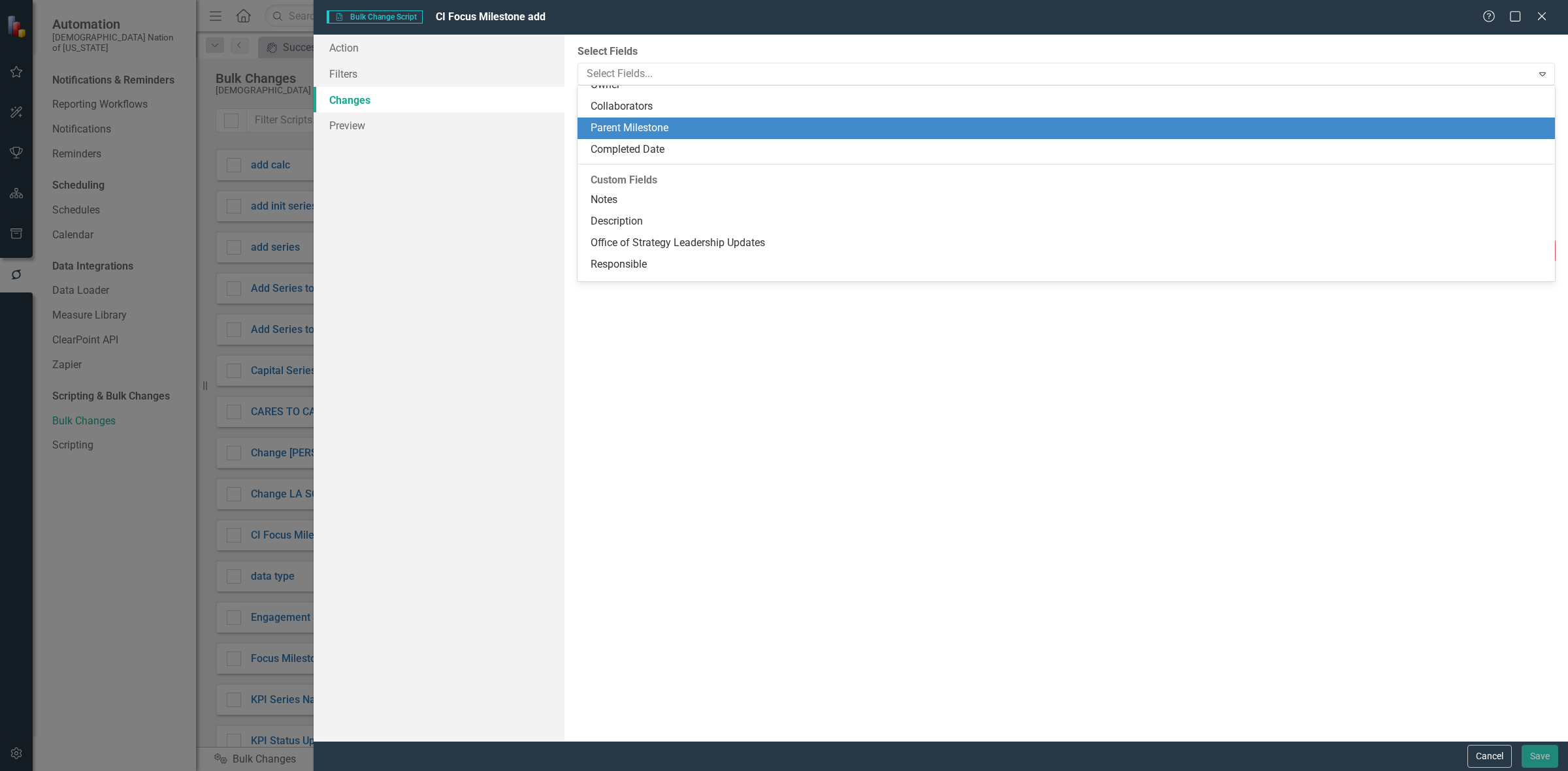
scroll to position [82, 0]
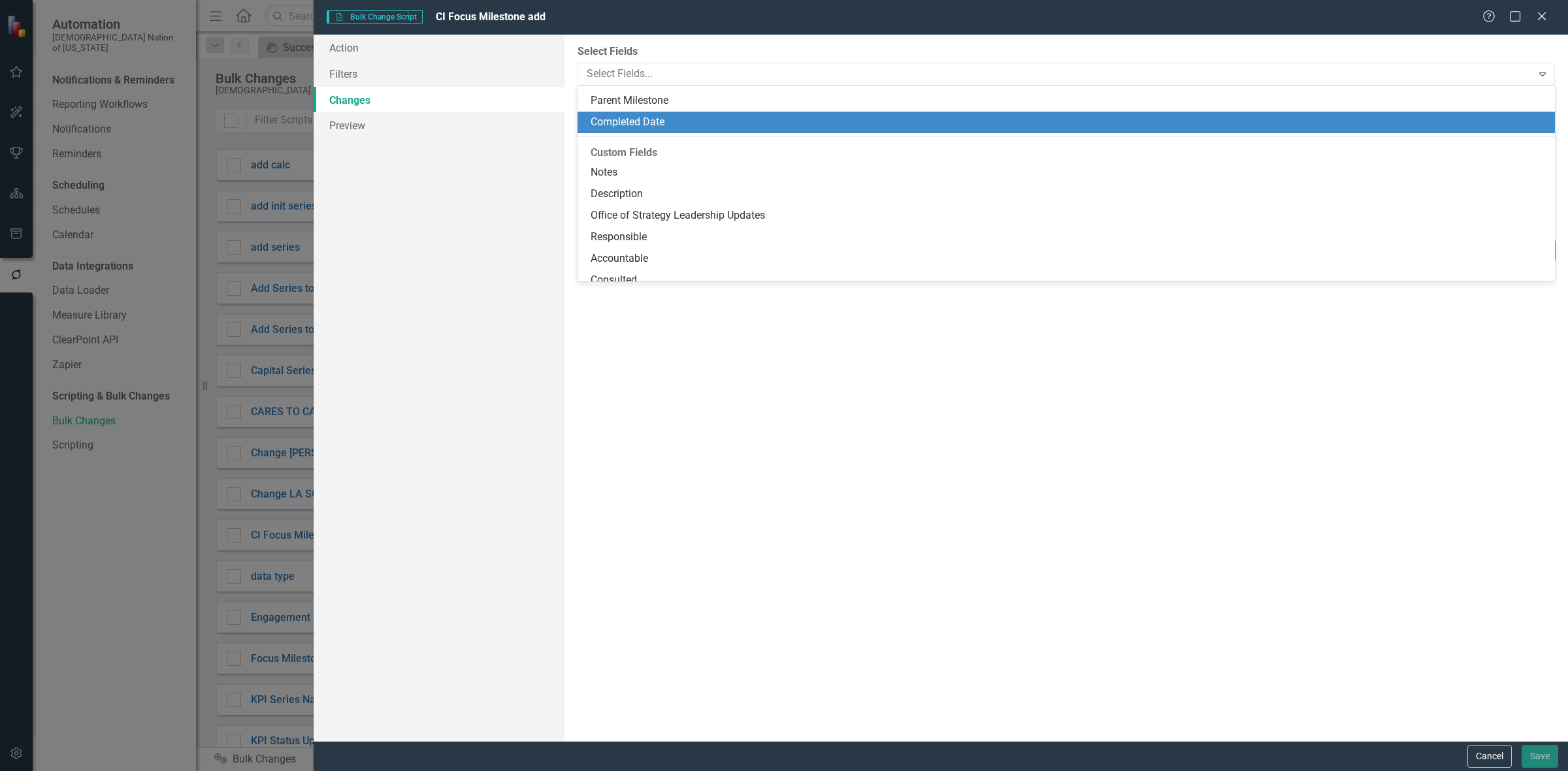
click at [654, 100] on div "Parent Milestone" at bounding box center [1068, 101] width 956 height 15
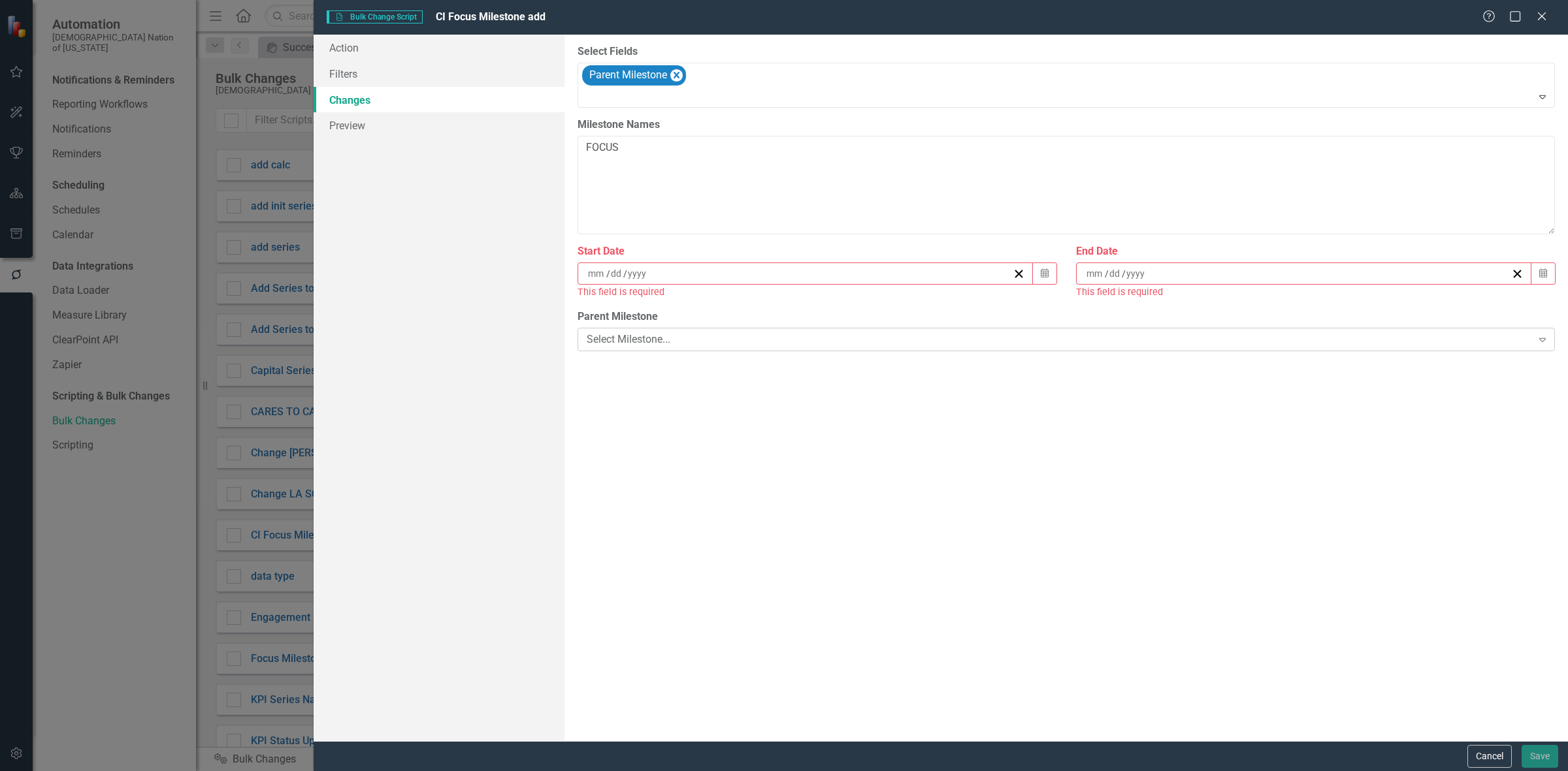
click at [677, 341] on div "Select Milestone..." at bounding box center [1059, 339] width 945 height 15
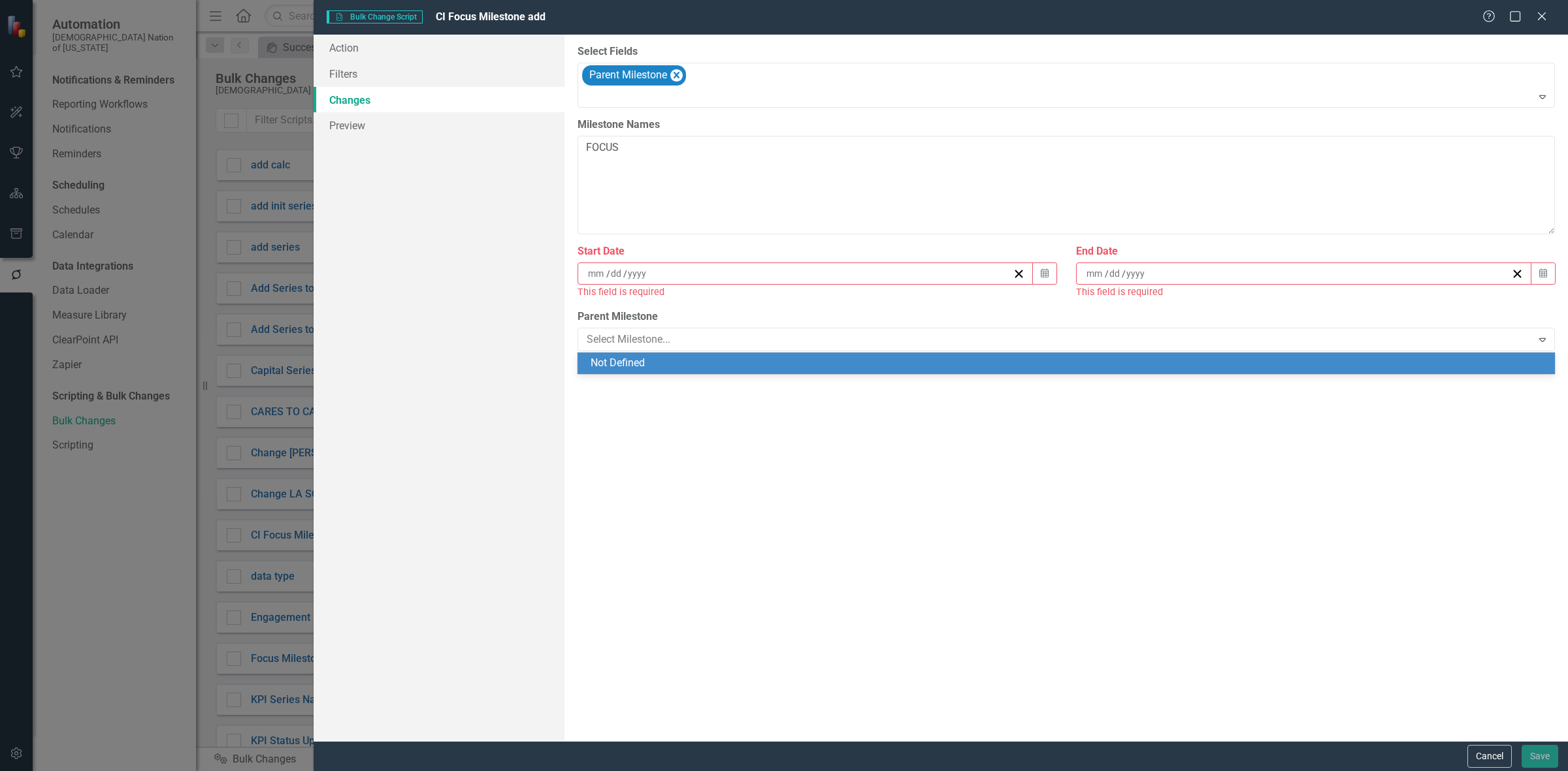
click at [674, 366] on div "Not Defined" at bounding box center [1068, 363] width 956 height 15
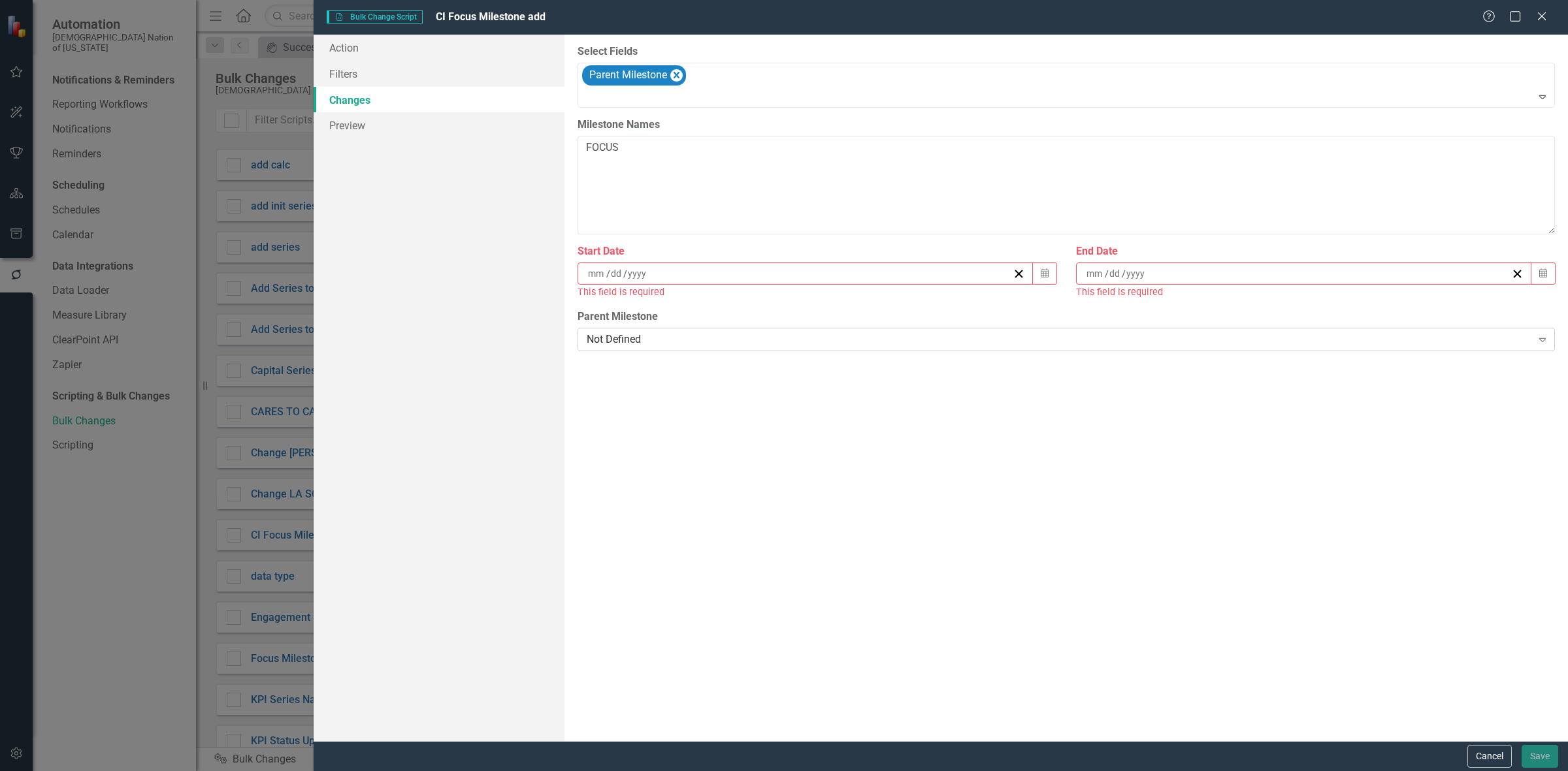
click at [670, 330] on div "Not Defined Expand" at bounding box center [1067, 340] width 978 height 24
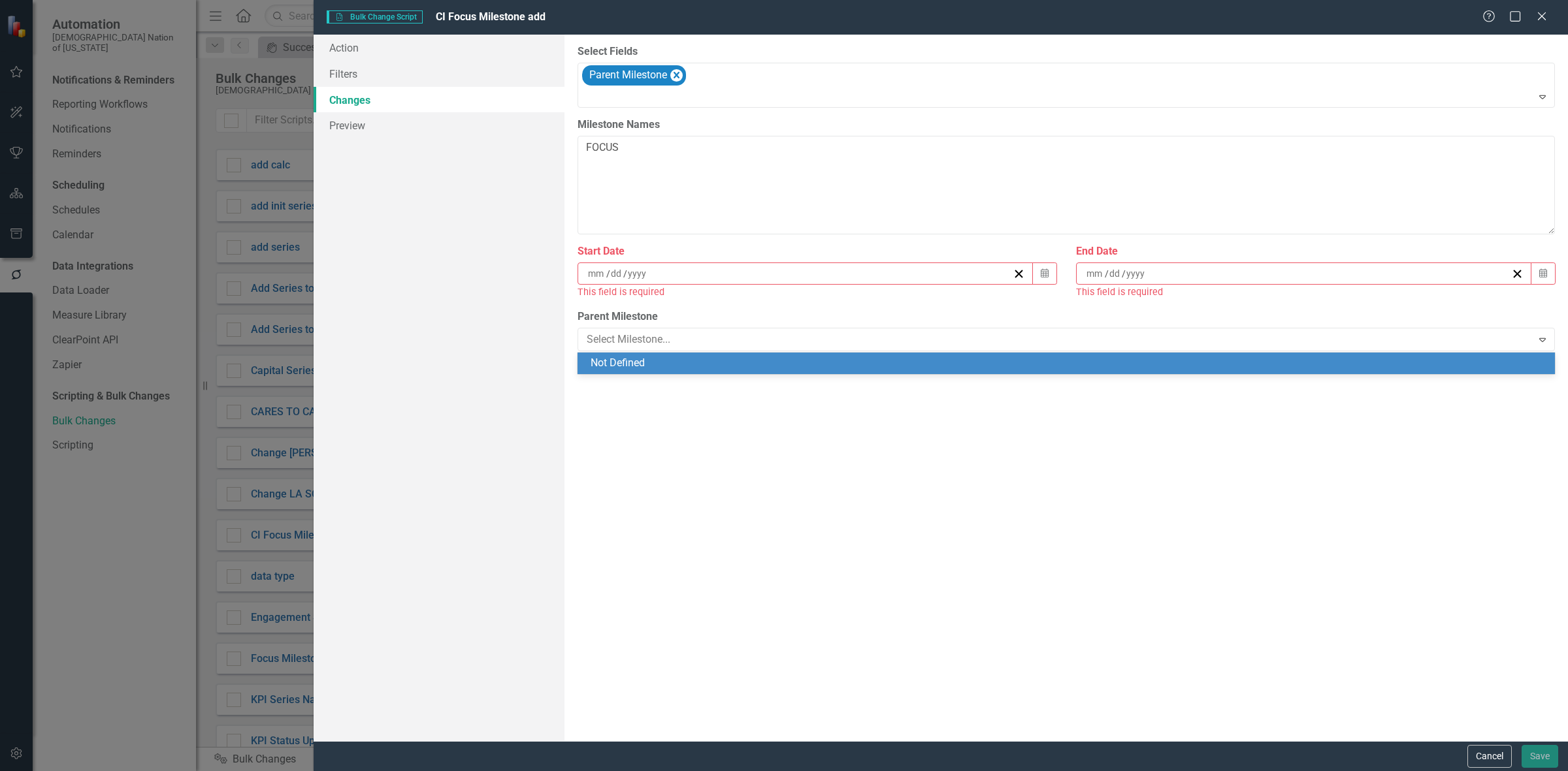
click at [668, 305] on div "Start Date / / Calendar This field is required" at bounding box center [816, 277] width 498 height 65
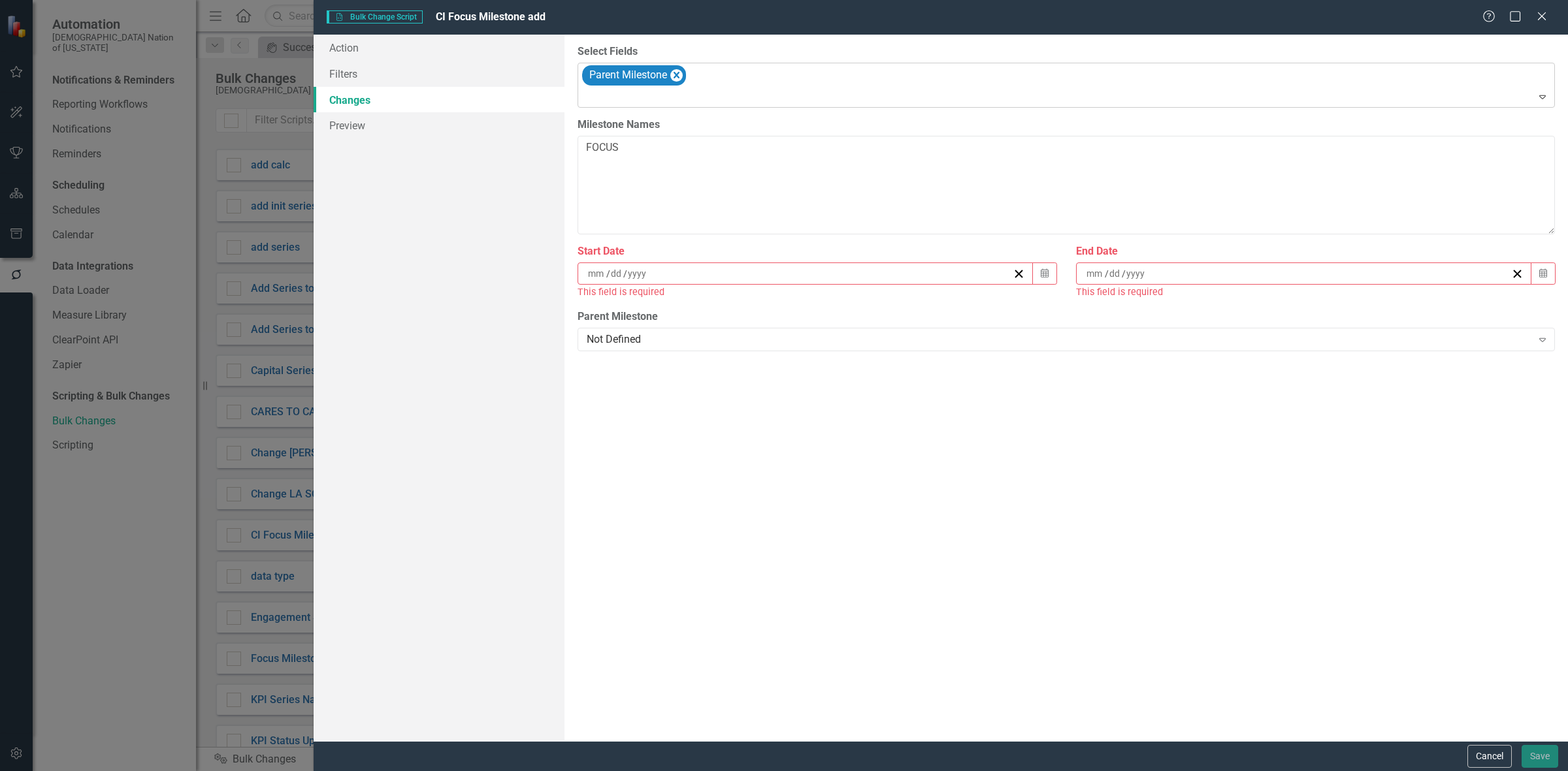
click at [699, 80] on div "Parent Milestone" at bounding box center [1067, 85] width 974 height 44
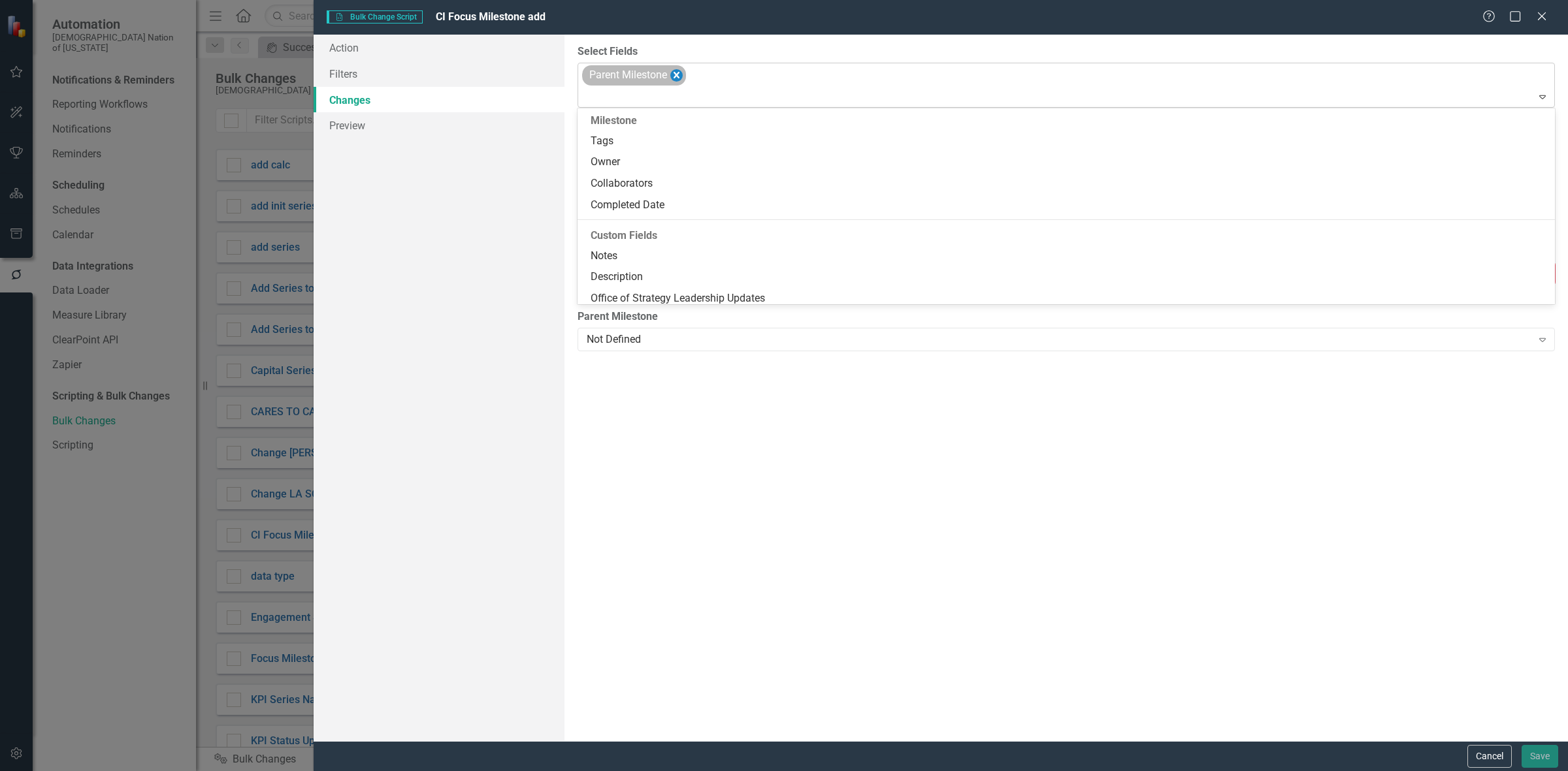
click at [683, 79] on icon "Remove Parent Milestone" at bounding box center [677, 75] width 13 height 16
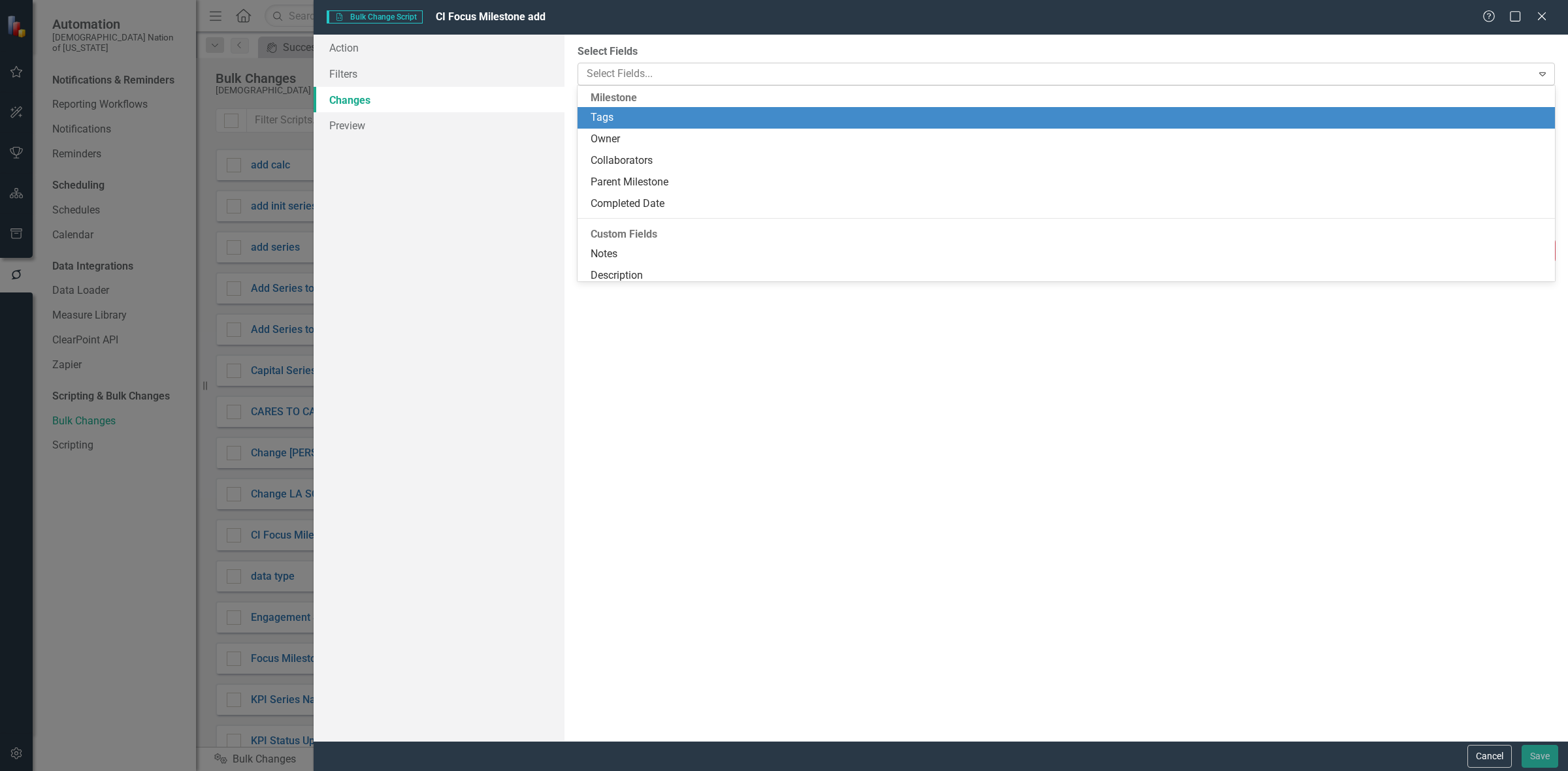
click at [679, 79] on div at bounding box center [1056, 74] width 950 height 18
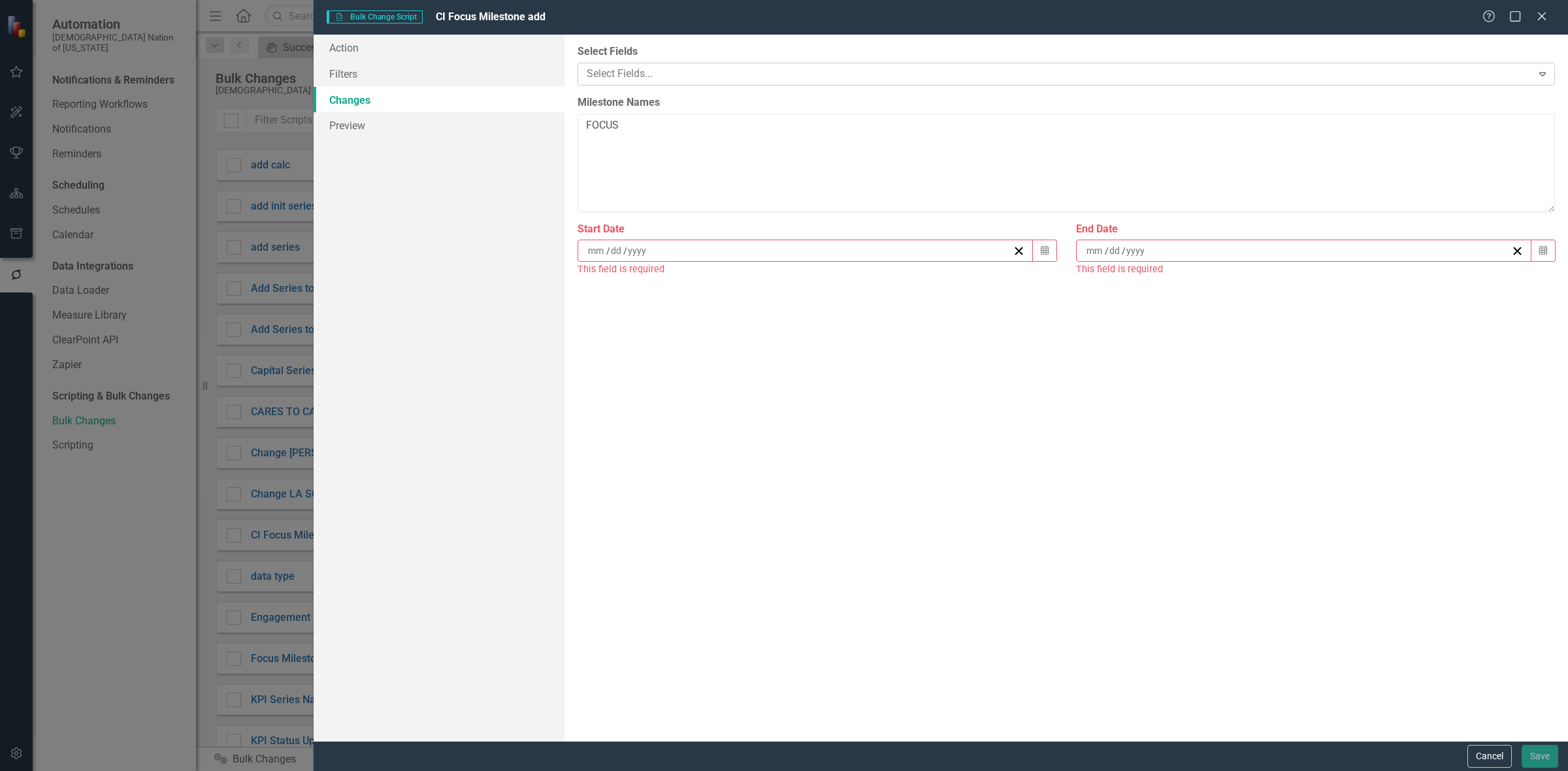
click at [685, 79] on div at bounding box center [1056, 74] width 950 height 18
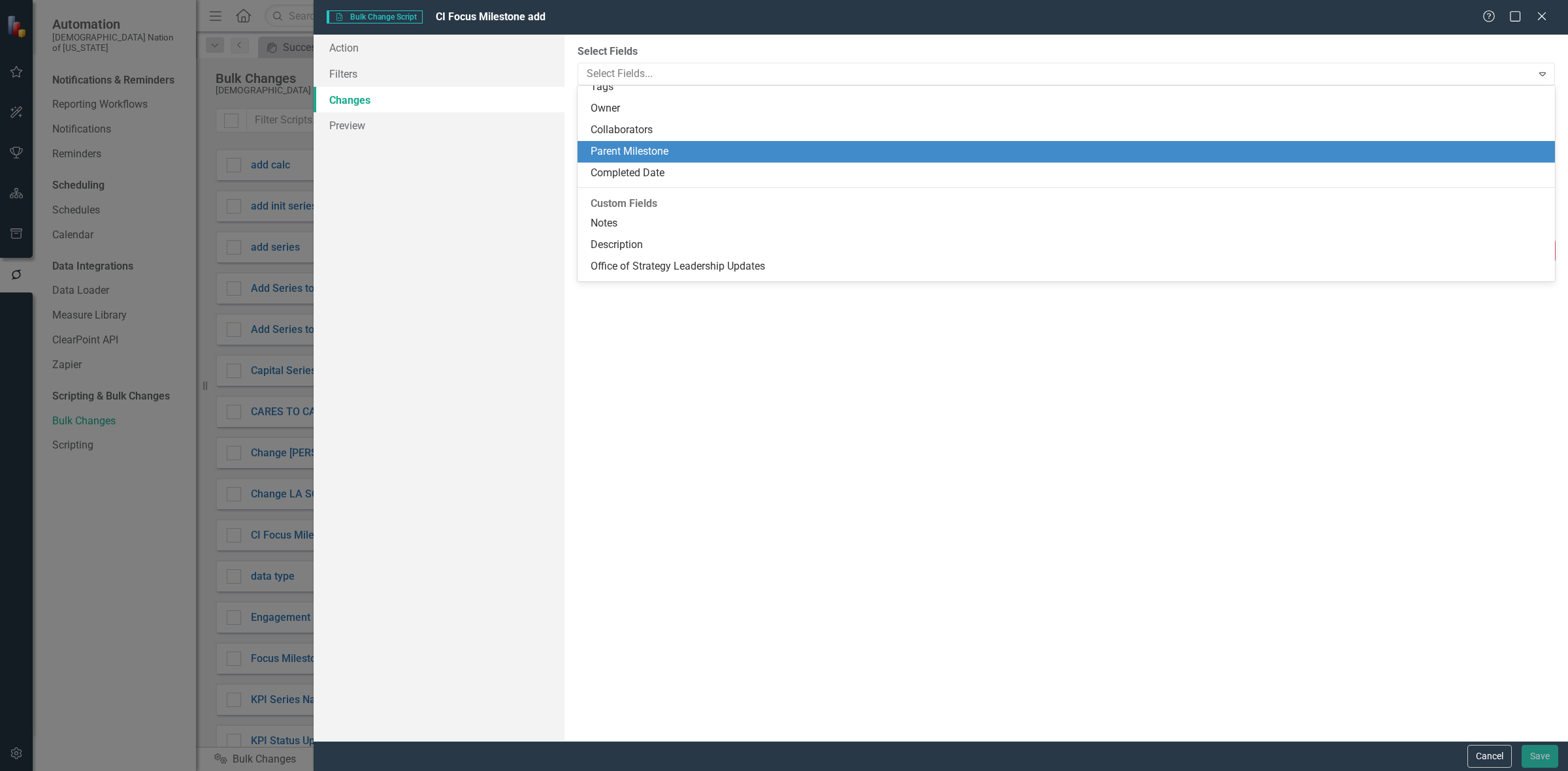
scroll to position [0, 0]
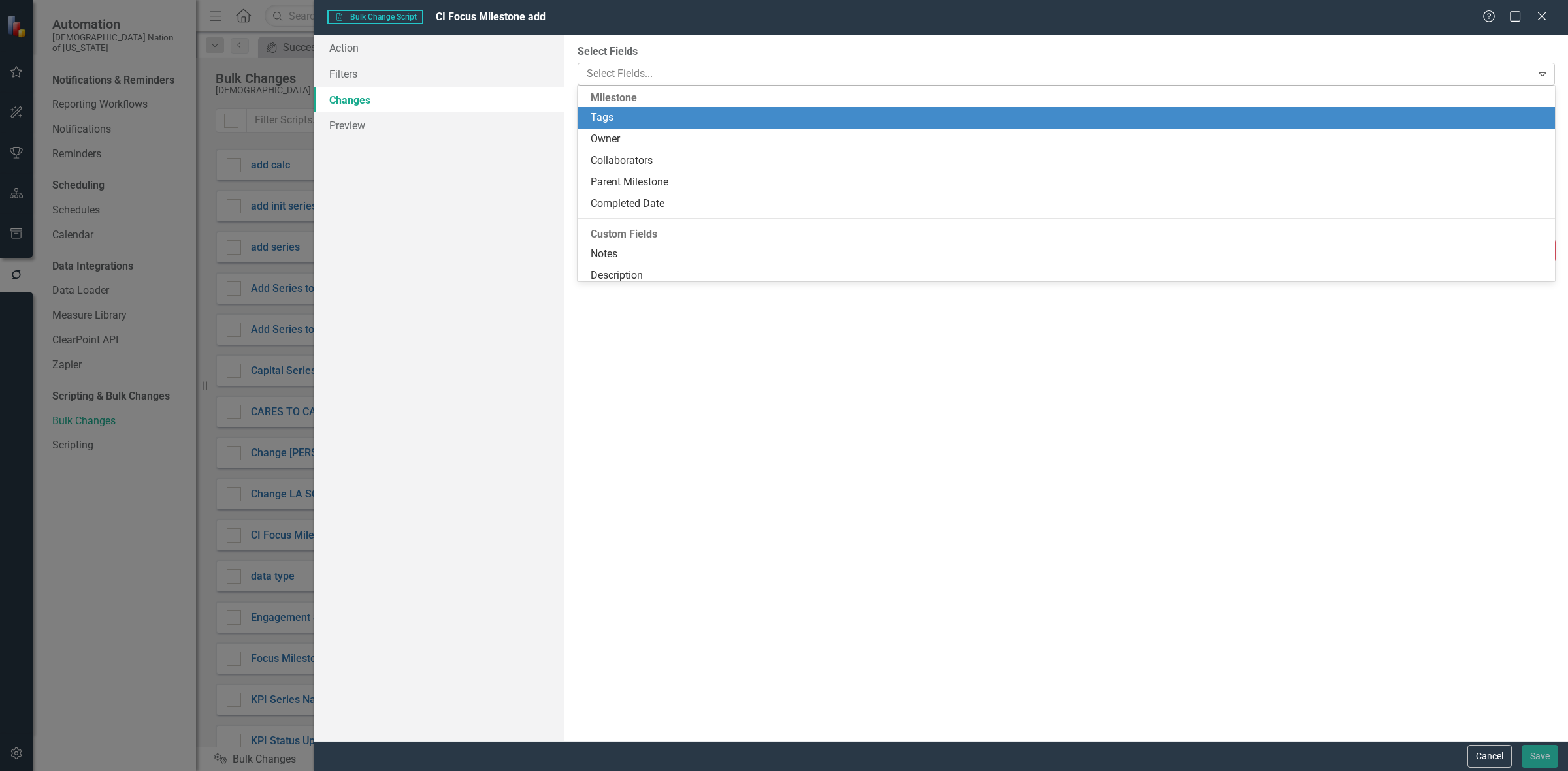
click at [704, 71] on div at bounding box center [1056, 74] width 950 height 18
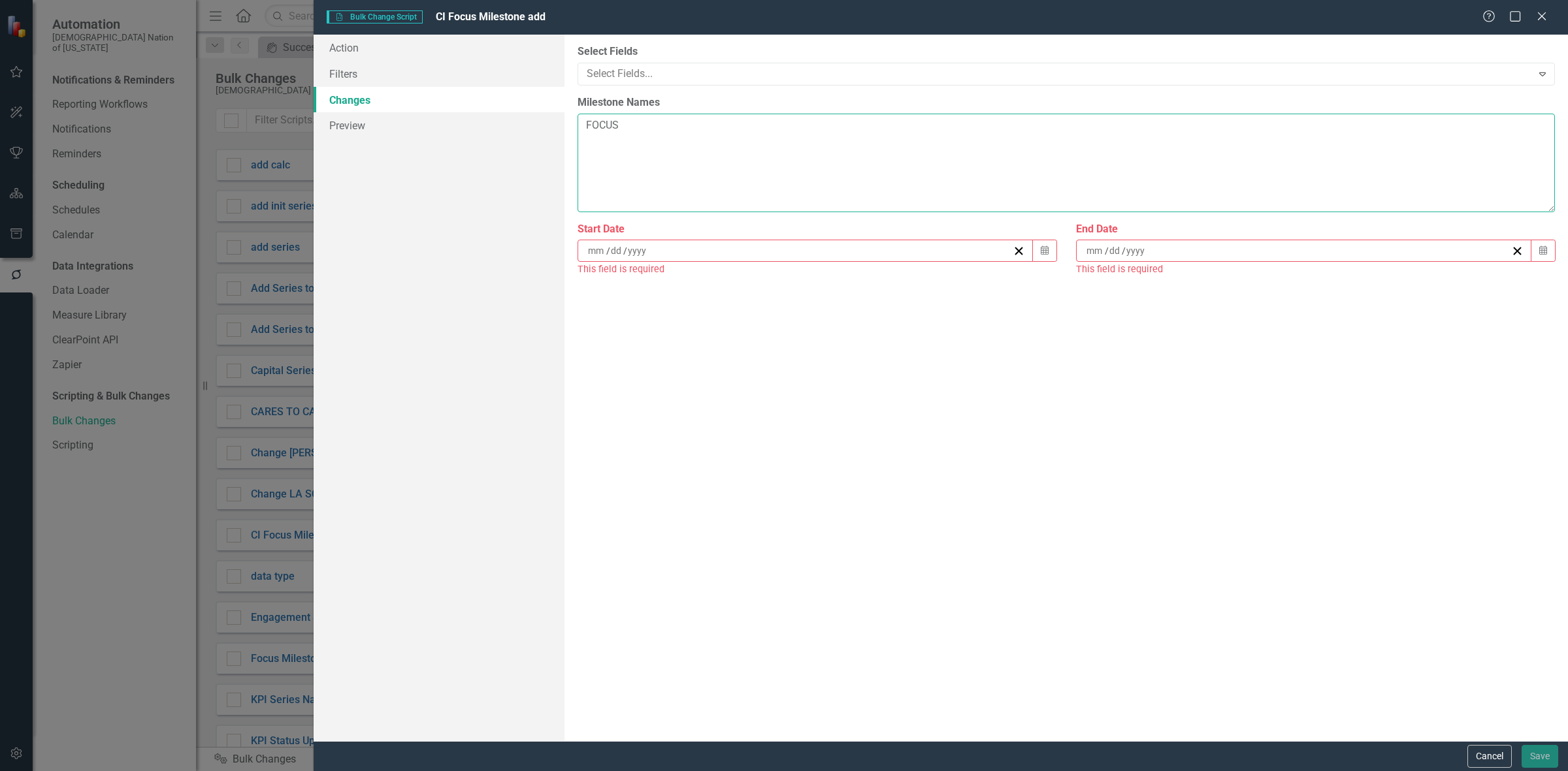
click at [703, 119] on textarea "FOCUS" at bounding box center [1067, 163] width 978 height 99
type textarea "FOCUS 1 2 3 4 5"
click at [1046, 257] on button "Calendar" at bounding box center [1045, 251] width 25 height 22
click at [860, 382] on button "15" at bounding box center [870, 375] width 32 height 24
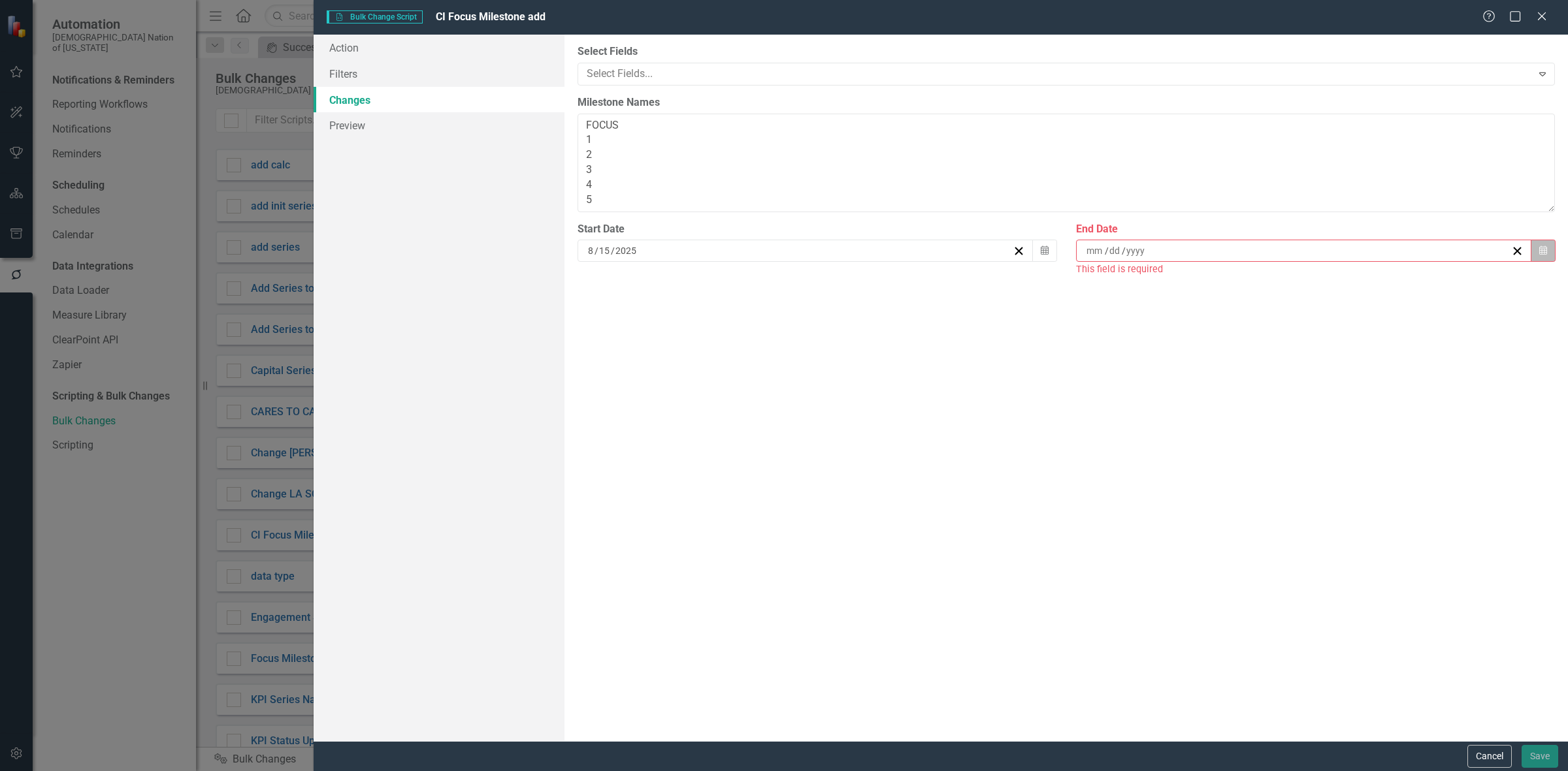
click at [1554, 259] on button "Calendar" at bounding box center [1544, 251] width 25 height 22
click at [1333, 416] on abbr "28" at bounding box center [1337, 422] width 10 height 10
click at [1093, 363] on div "You can now select the fields you would like to change. Select the fields from …" at bounding box center [1066, 388] width 1003 height 706
click at [632, 73] on div at bounding box center [1056, 74] width 950 height 18
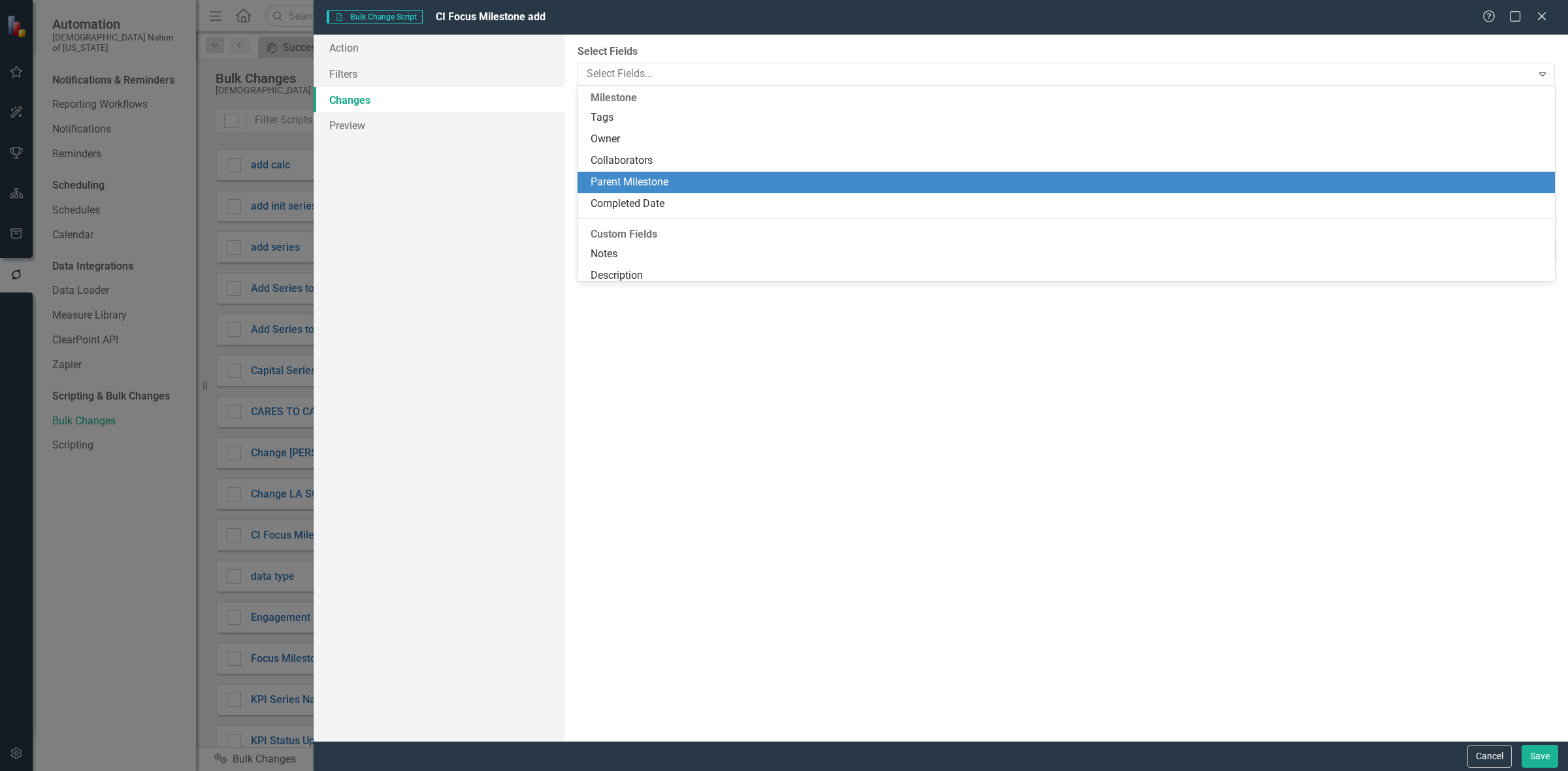
click at [648, 184] on div "Parent Milestone" at bounding box center [1068, 182] width 956 height 15
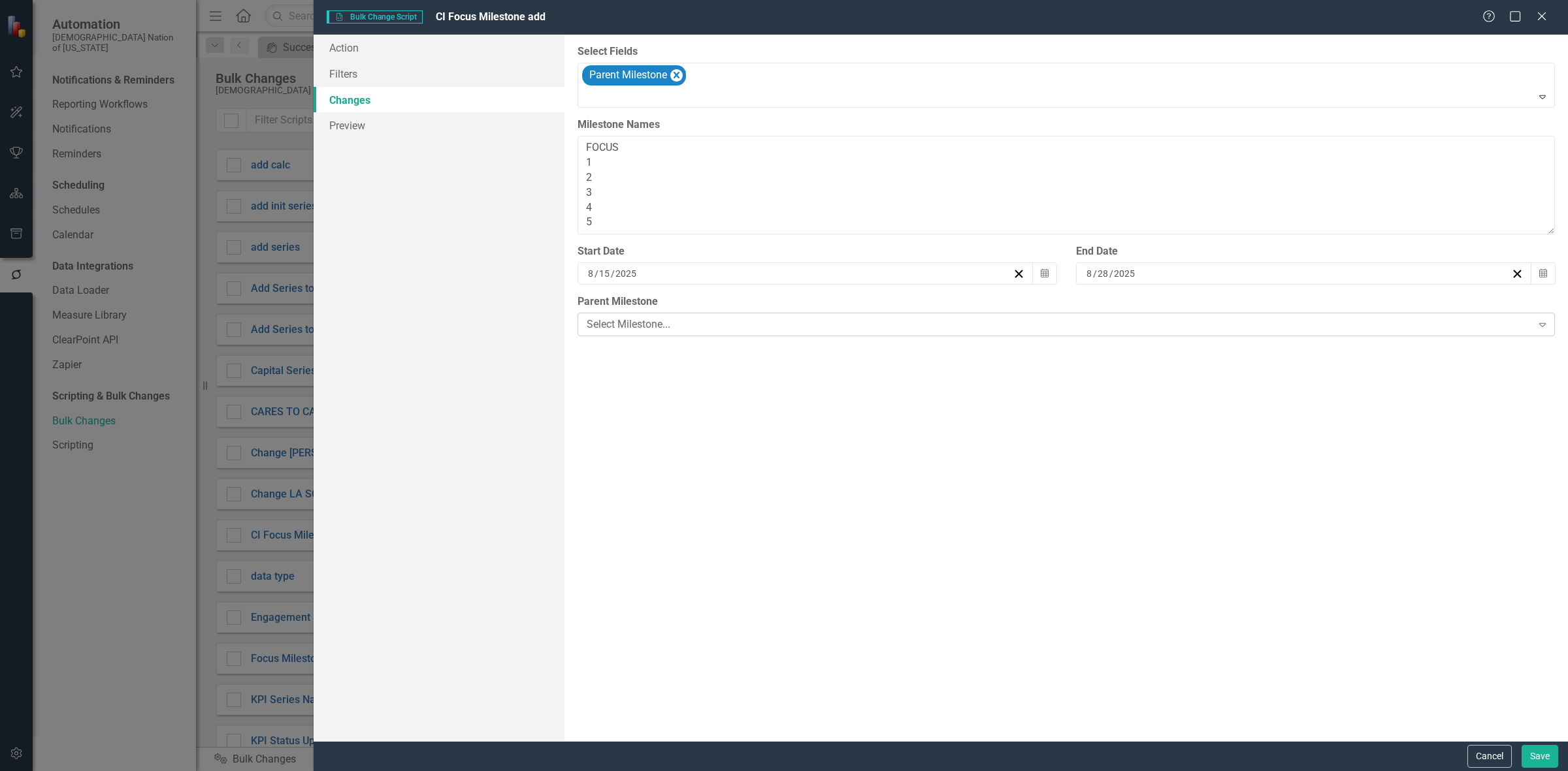
click at [662, 319] on div "Select Milestone... Expand" at bounding box center [1067, 324] width 978 height 24
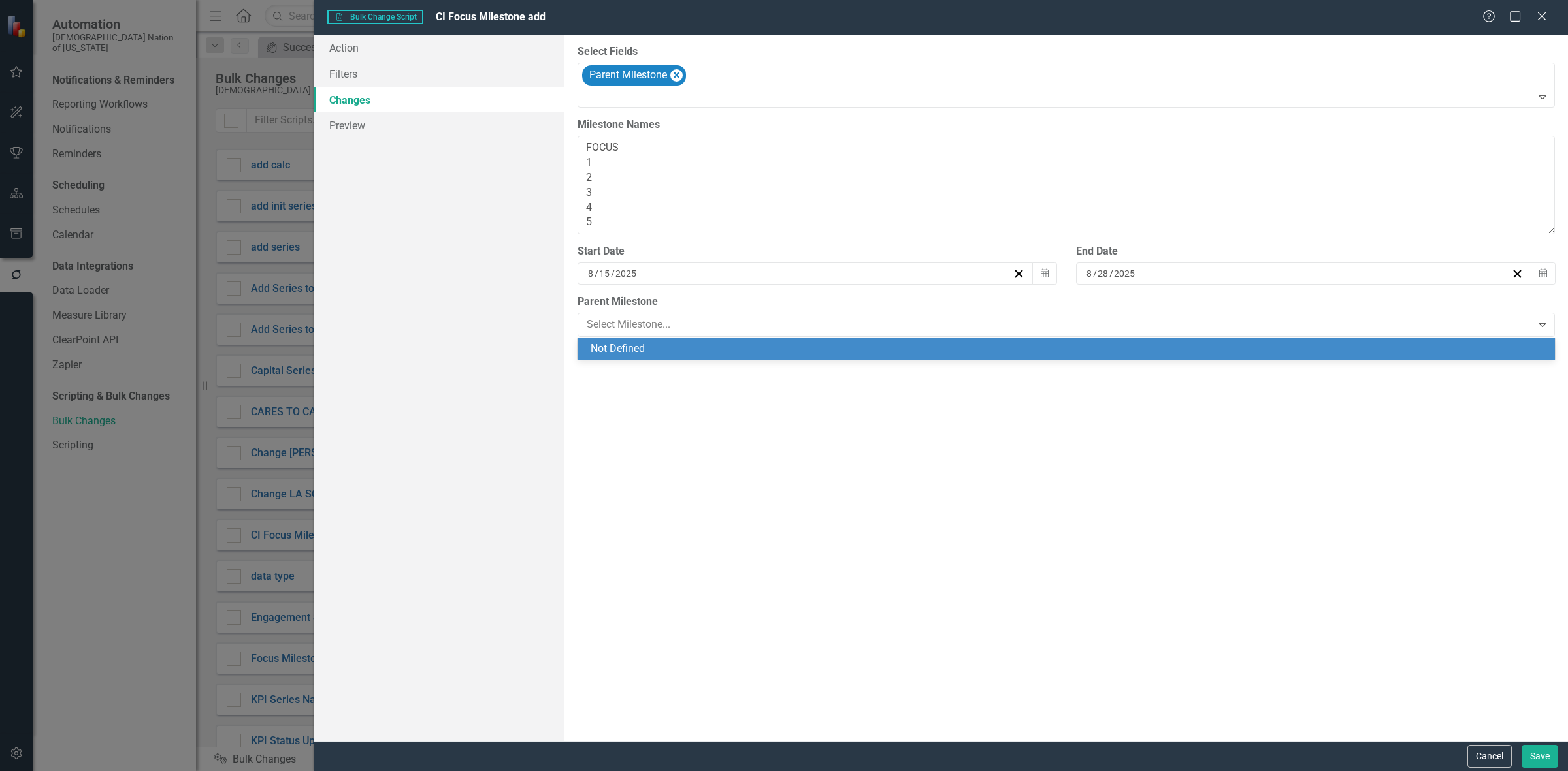
click at [660, 312] on div "Parent Milestone 1 result available. Use Up and Down to choose options, press E…" at bounding box center [1067, 316] width 978 height 43
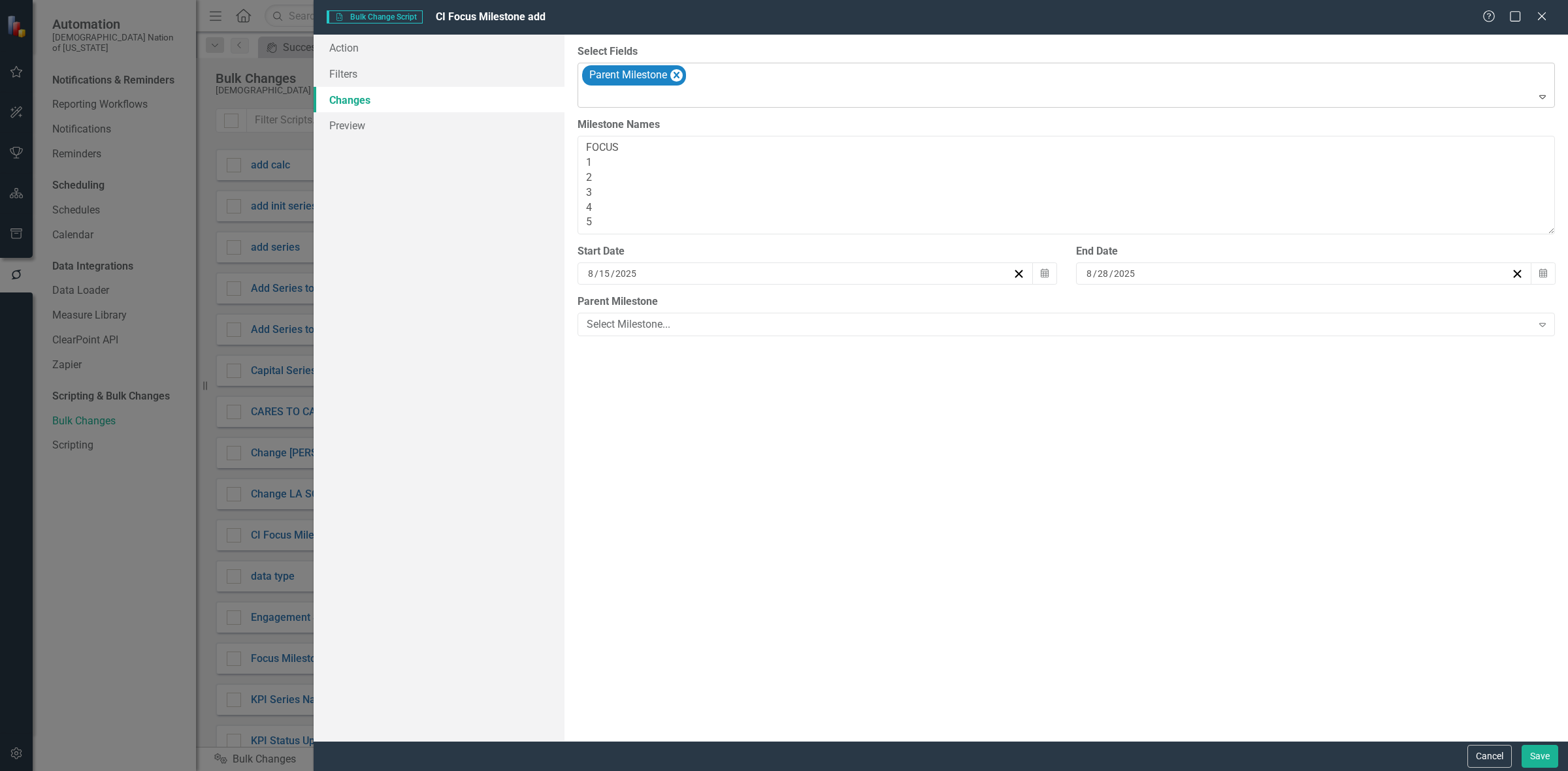
click at [677, 71] on icon "Remove Parent Milestone" at bounding box center [677, 75] width 13 height 16
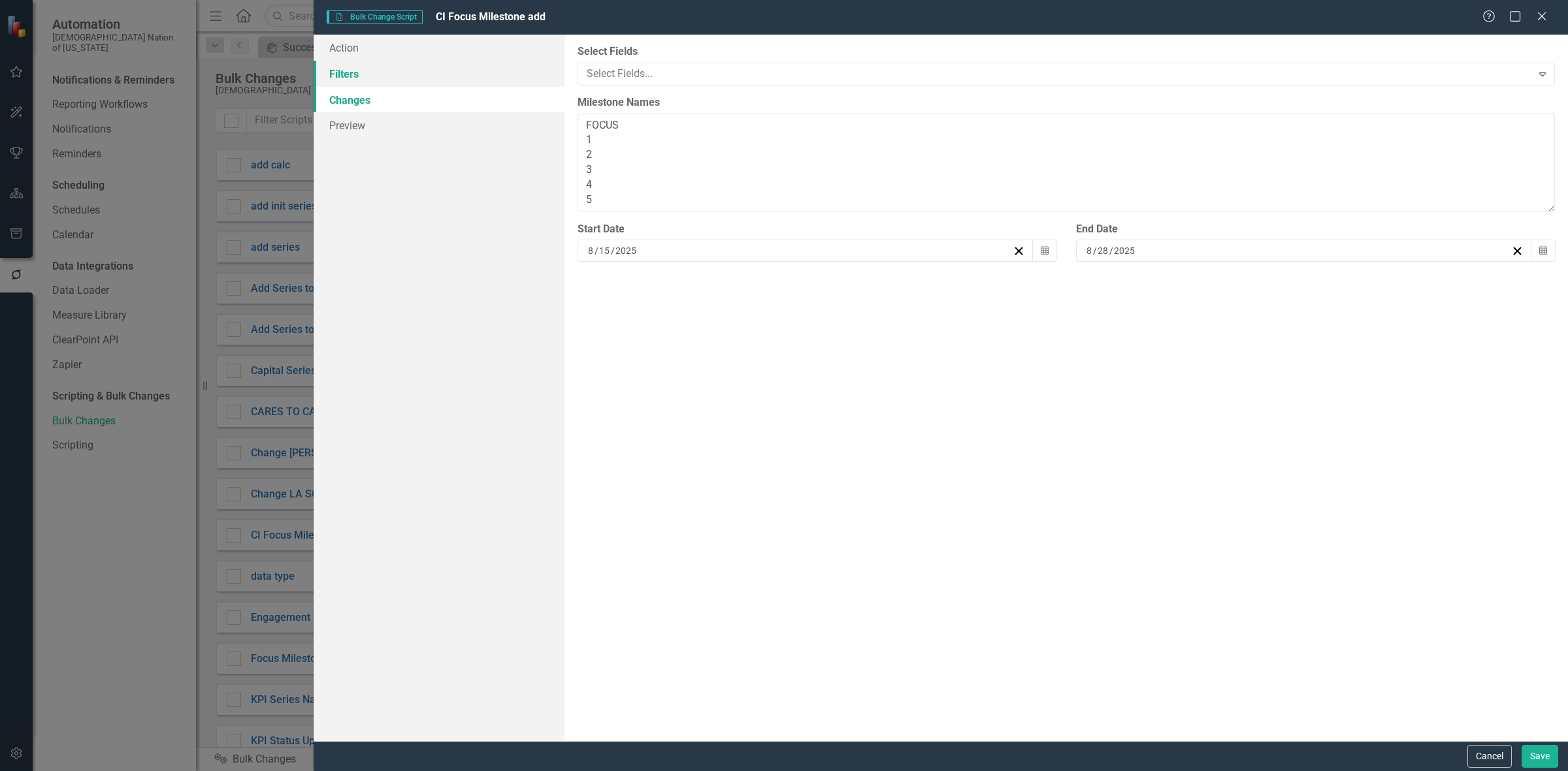
click at [526, 66] on link "Filters" at bounding box center [439, 74] width 251 height 26
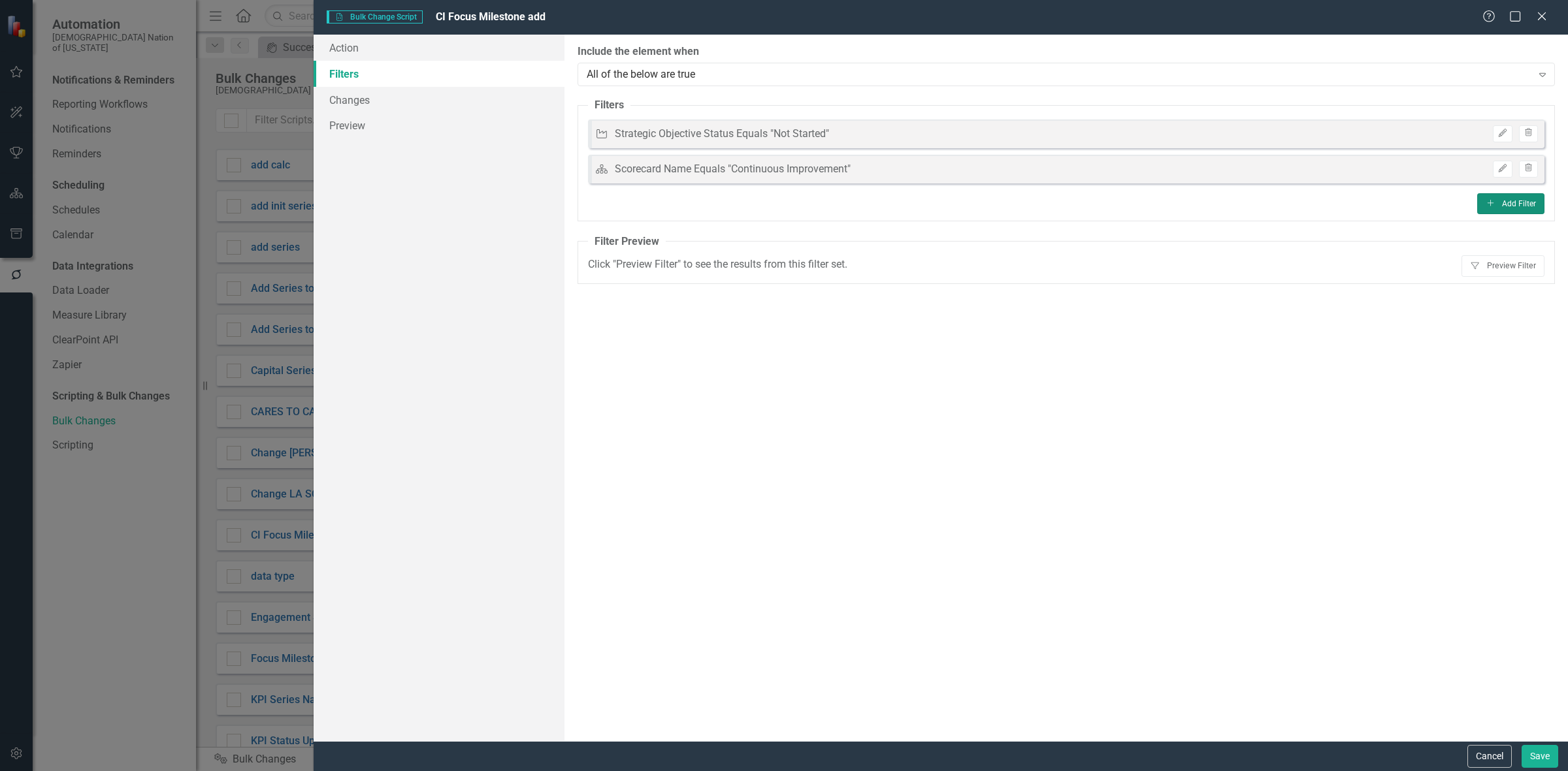
click at [1505, 207] on button "Add Add Filter" at bounding box center [1511, 204] width 67 height 21
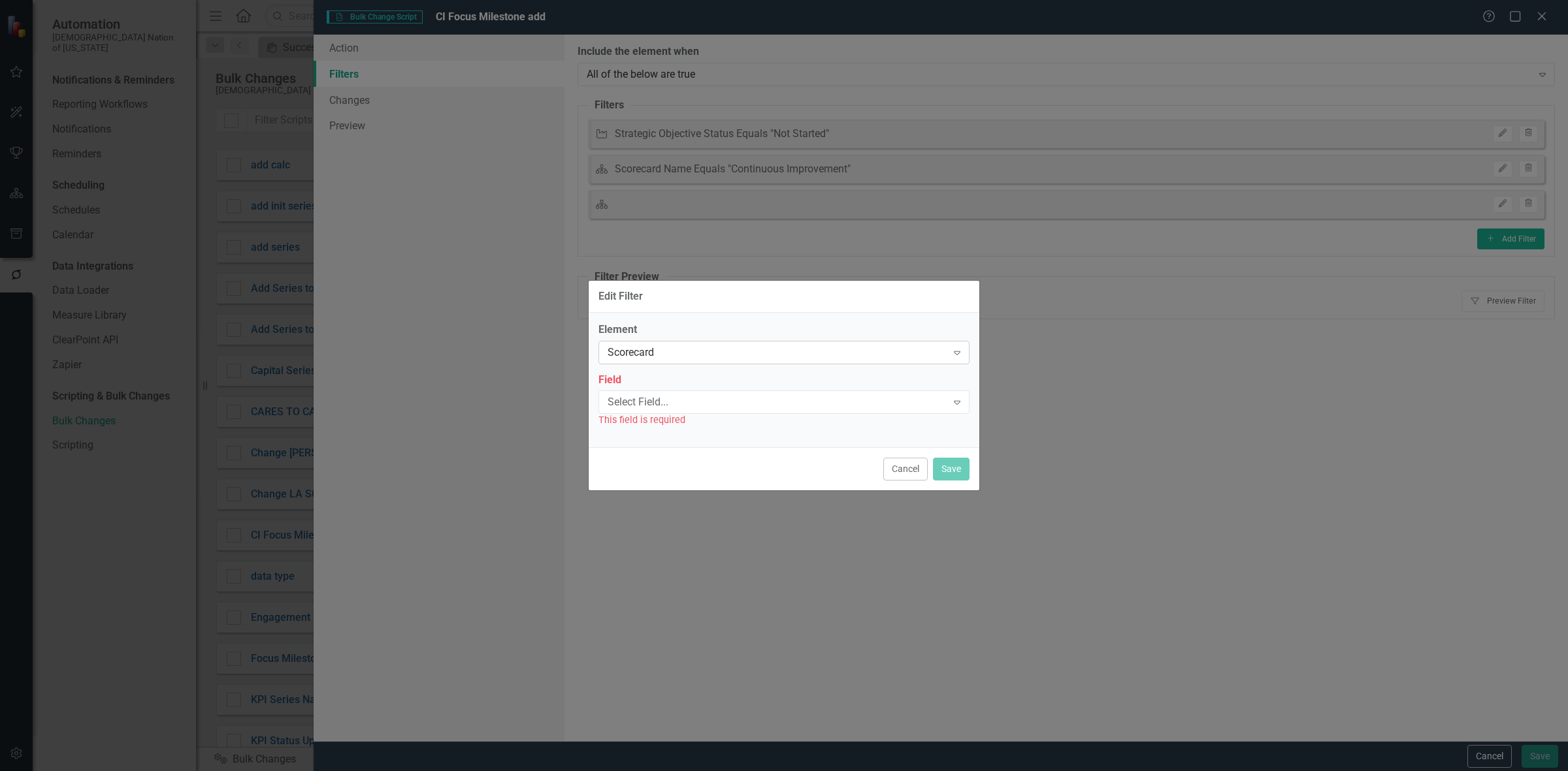
click at [725, 348] on div "Scorecard" at bounding box center [777, 352] width 339 height 15
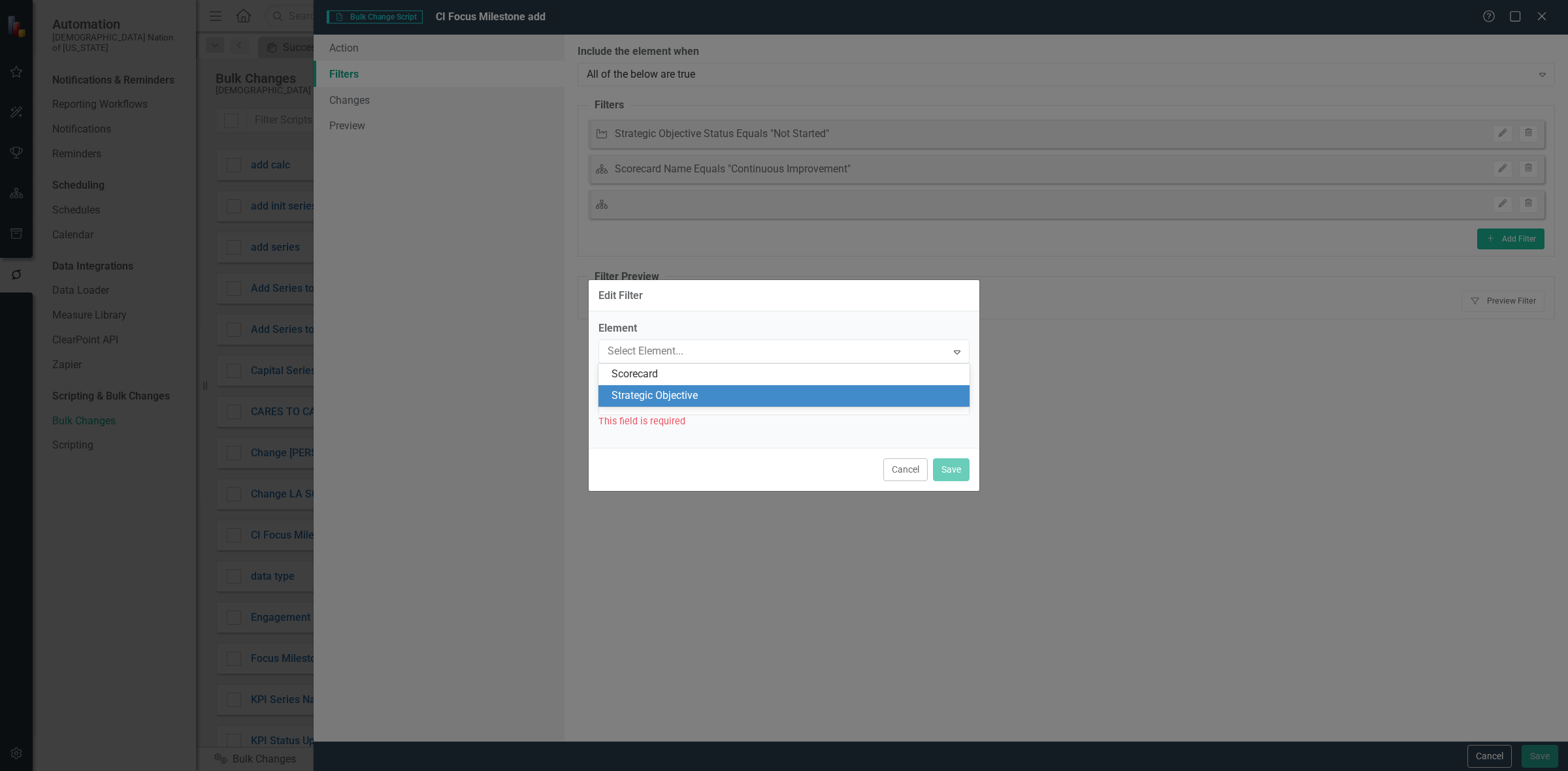
click at [696, 395] on div "Strategic Objective" at bounding box center [787, 396] width 350 height 15
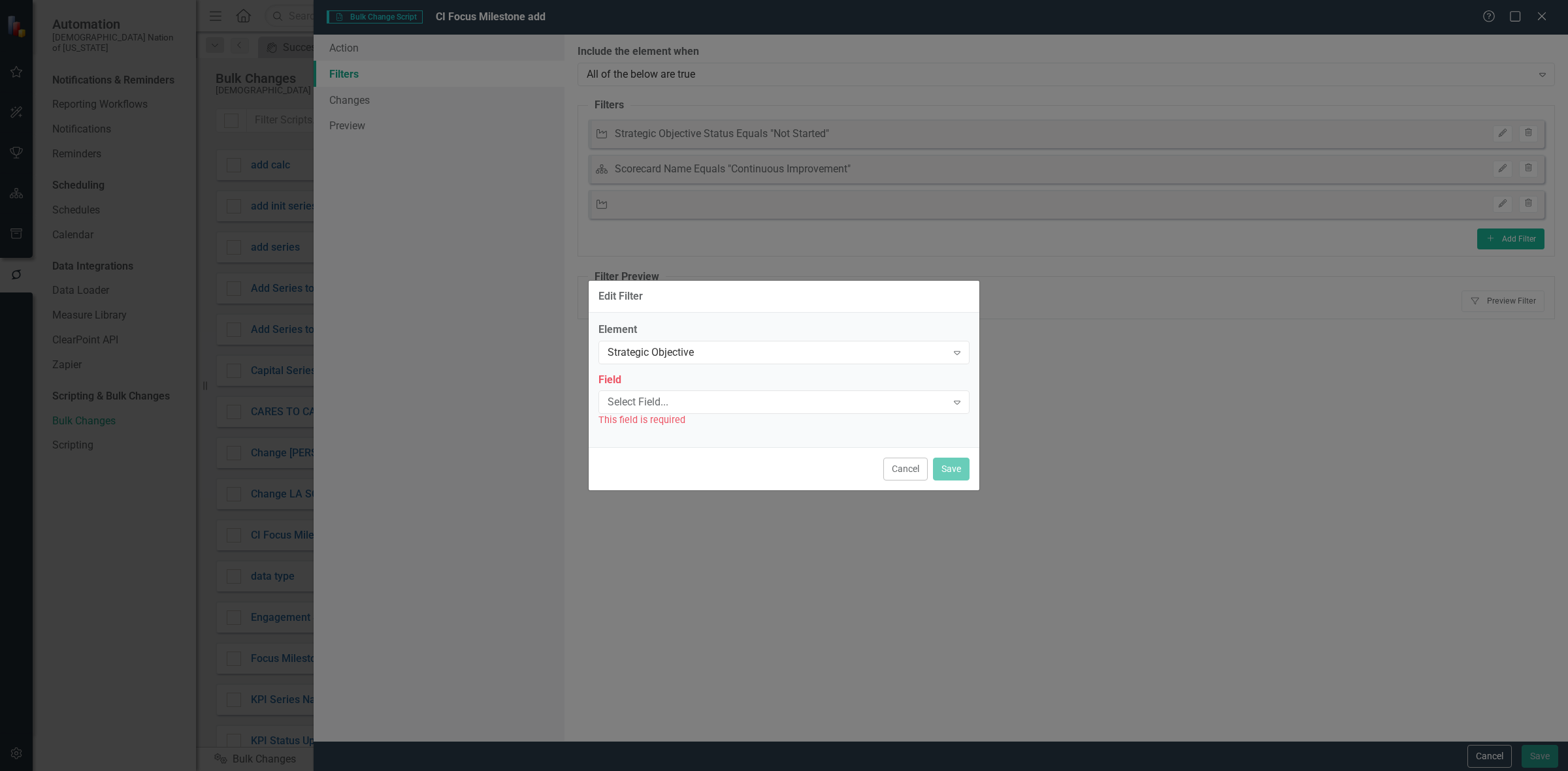
click at [690, 399] on div "Select Field..." at bounding box center [777, 402] width 339 height 15
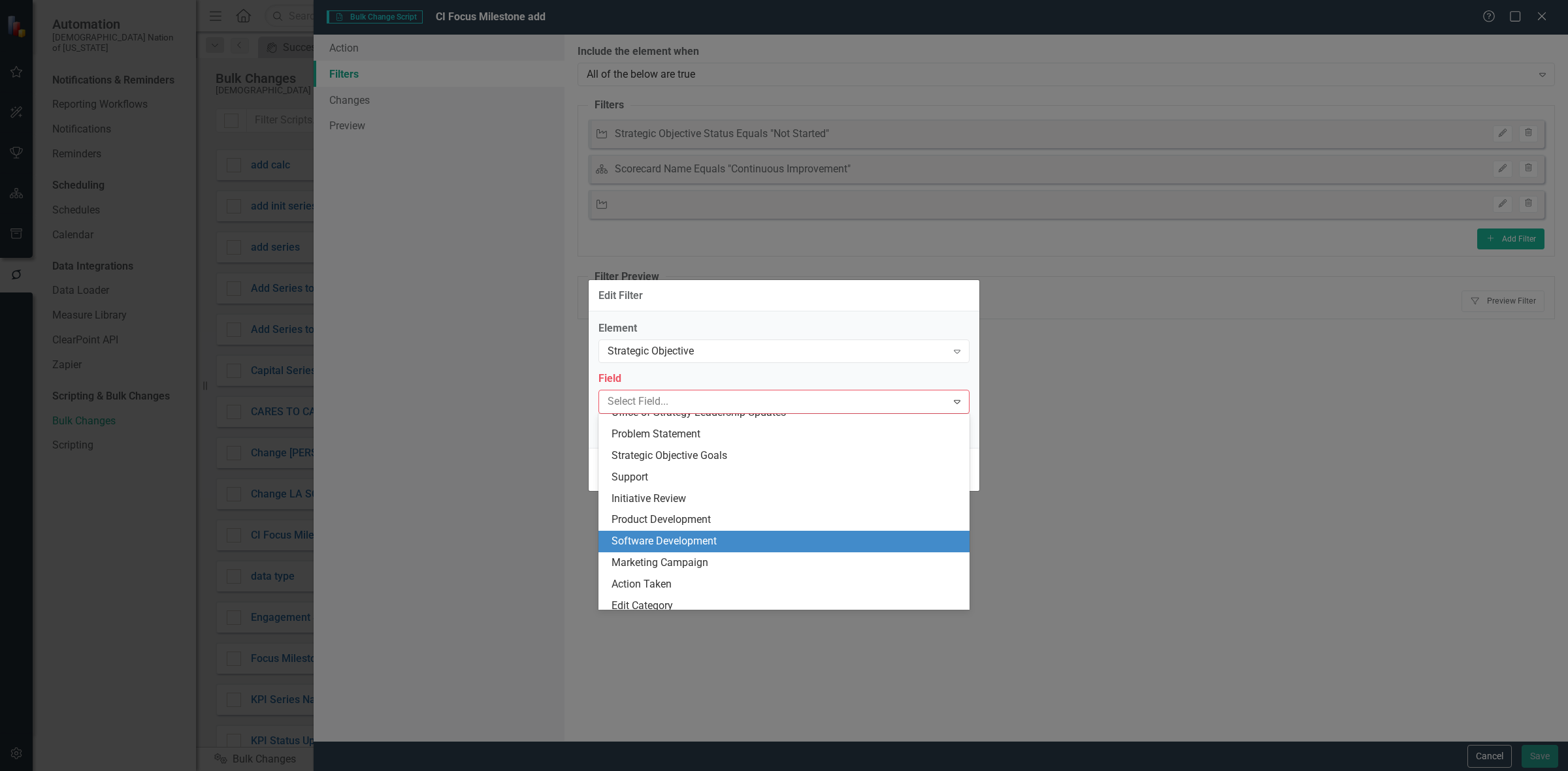
scroll to position [856, 0]
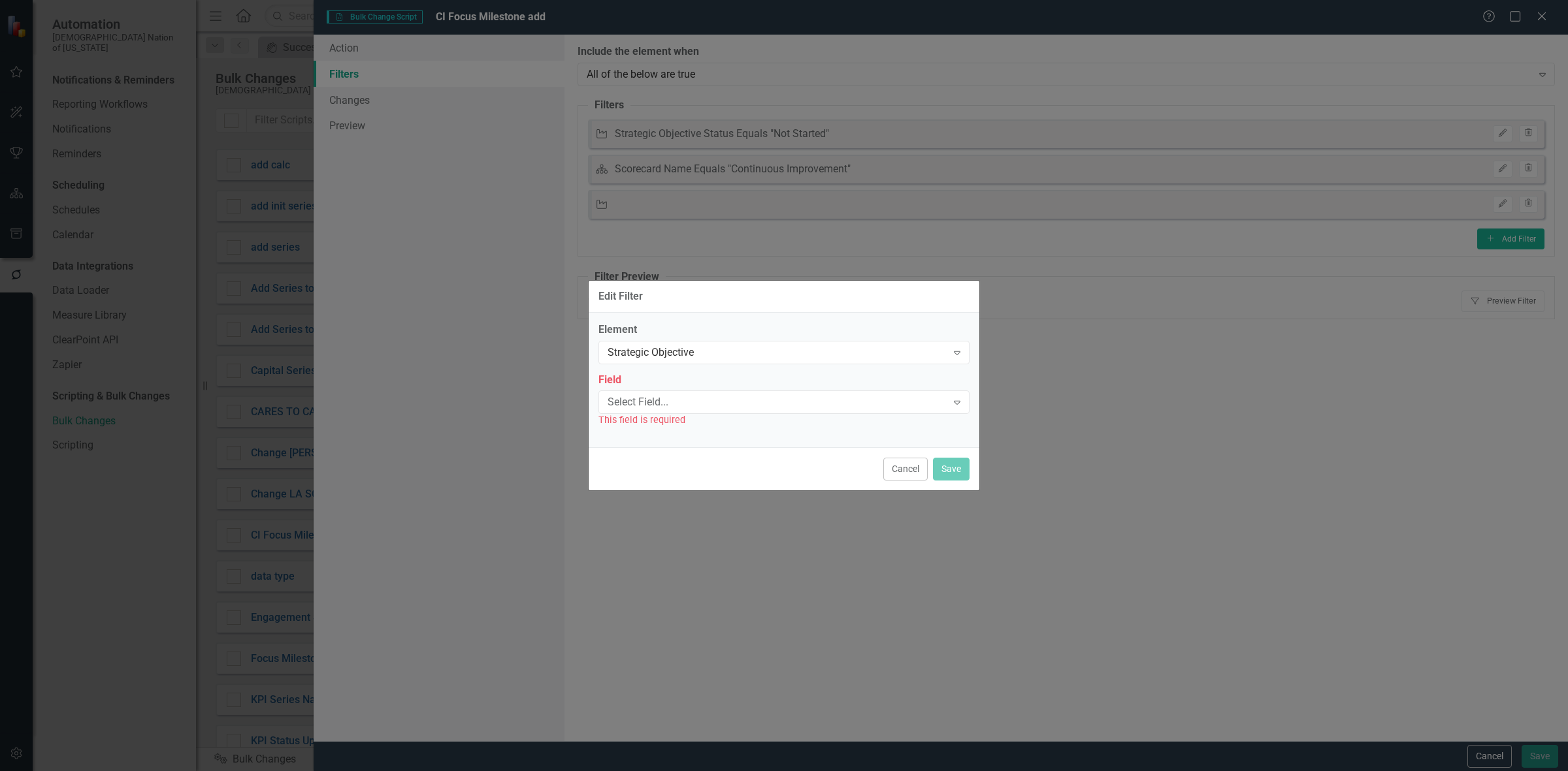
click at [1032, 387] on div "Edit Filter Element Strategic Objective Expand Field Select Field... Expand Thi…" at bounding box center [784, 386] width 1568 height 771
